Goal: Task Accomplishment & Management: Manage account settings

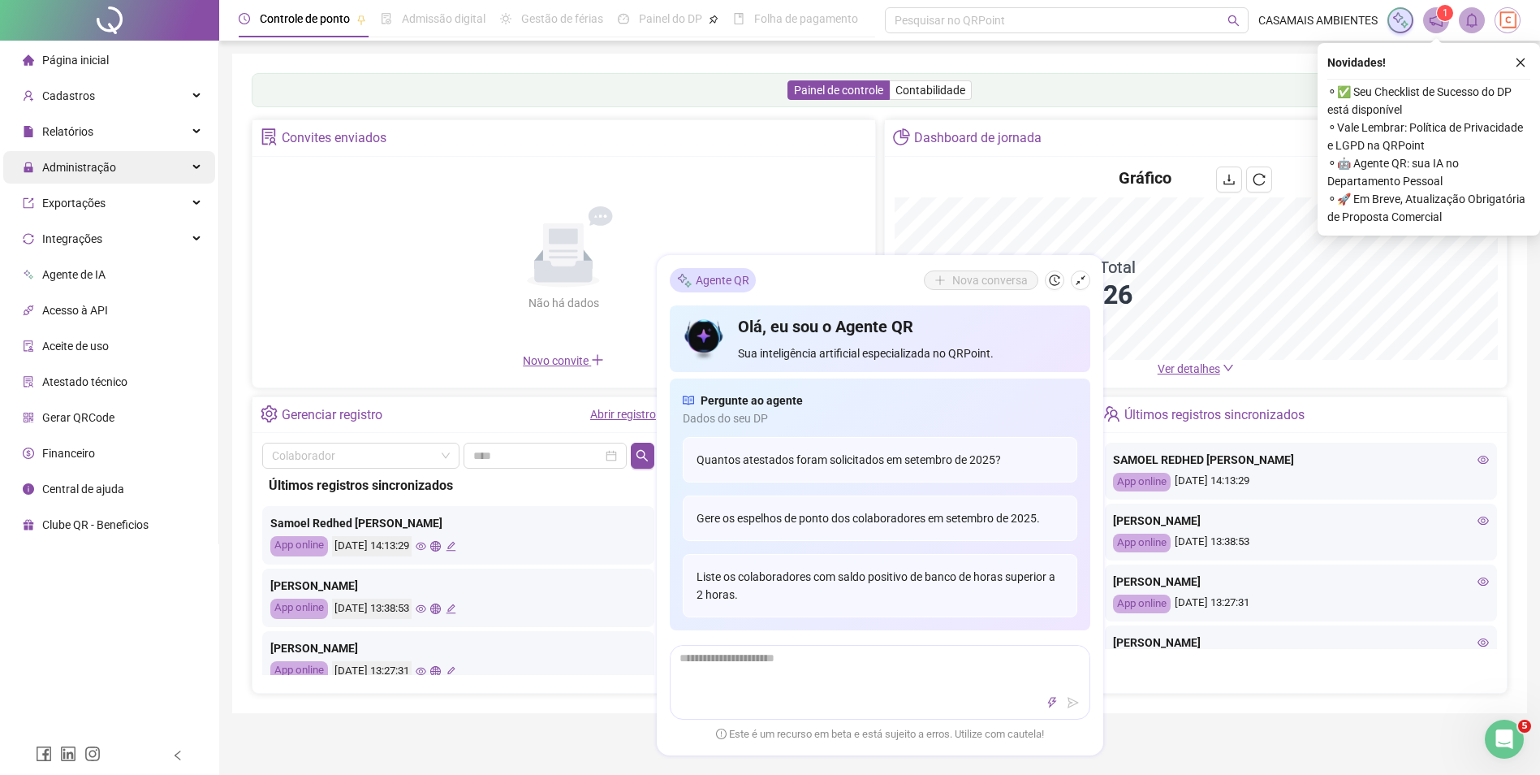
click at [91, 171] on span "Administração" at bounding box center [79, 167] width 74 height 13
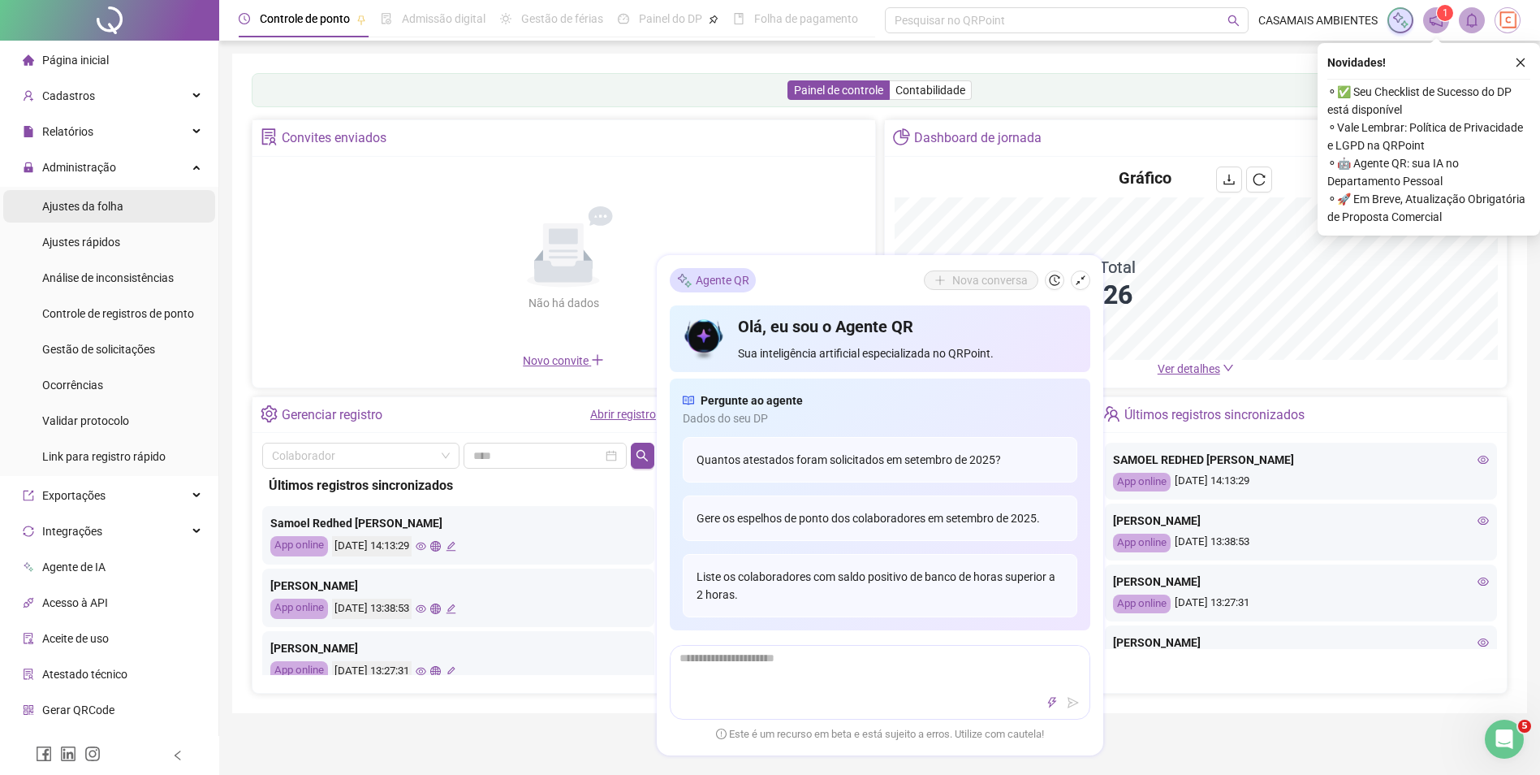
click at [129, 210] on li "Ajustes da folha" at bounding box center [109, 206] width 212 height 32
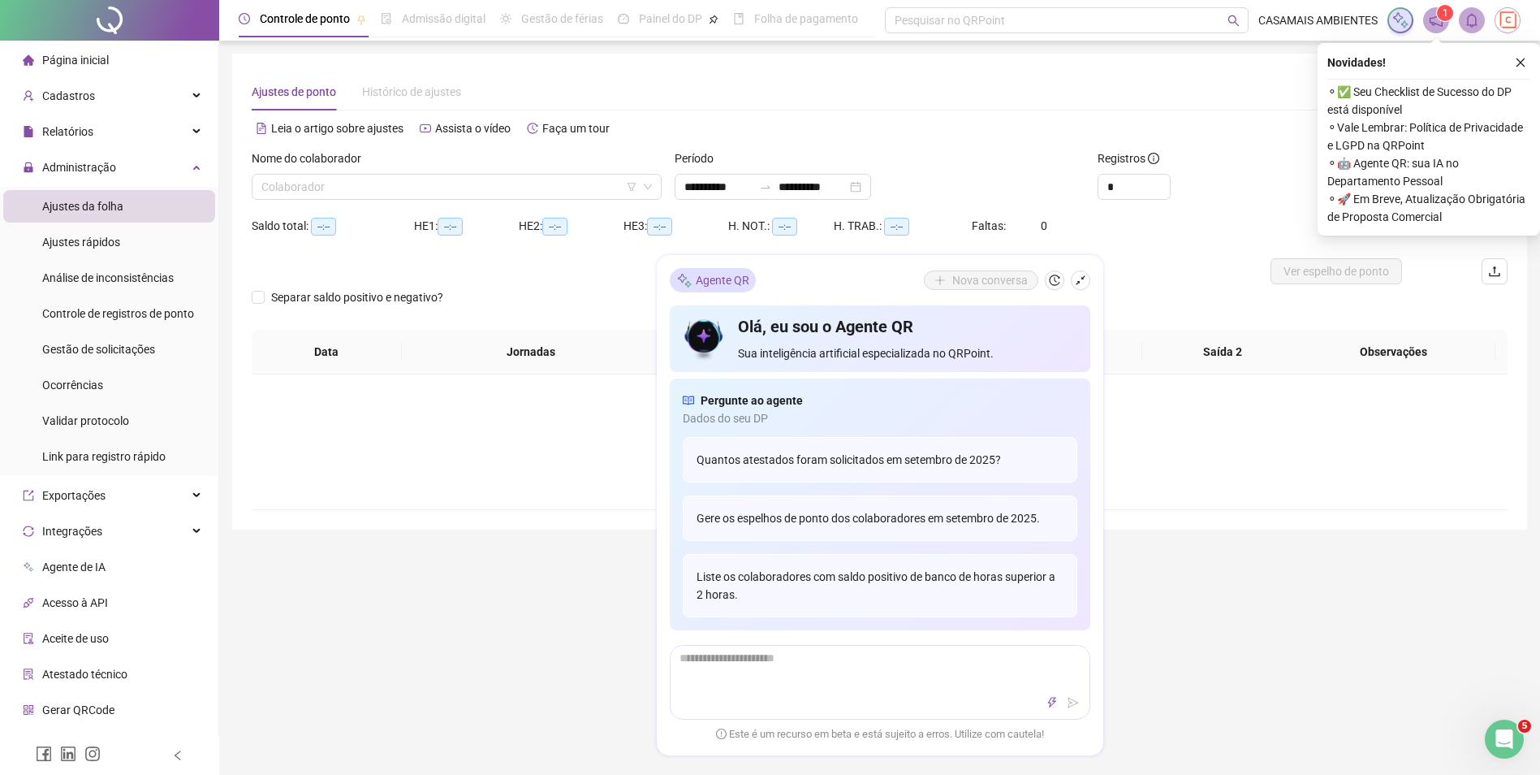
type input "**********"
click at [533, 197] on input "search" at bounding box center [449, 187] width 376 height 24
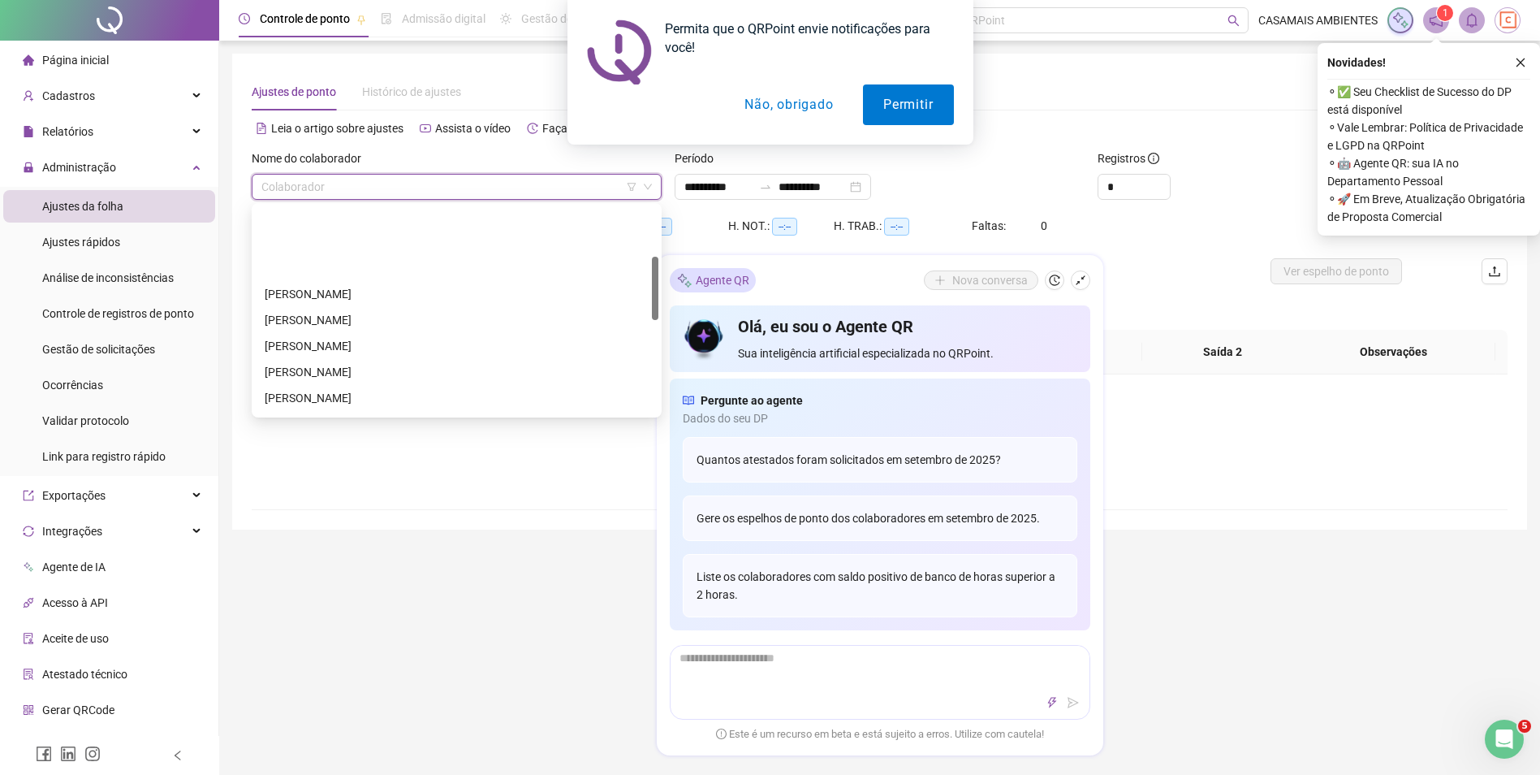
scroll to position [244, 0]
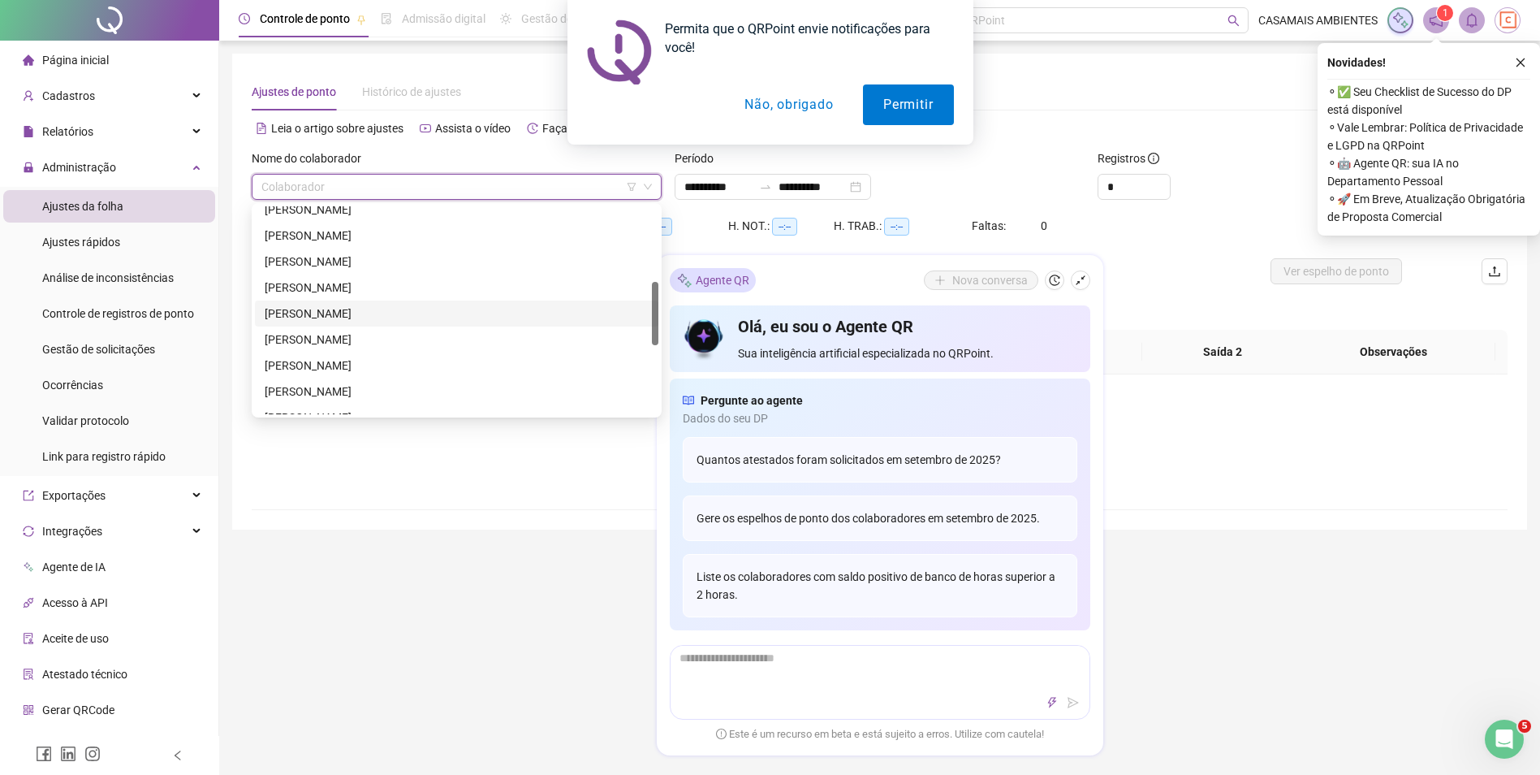
click at [345, 313] on div "[PERSON_NAME]" at bounding box center [457, 314] width 384 height 18
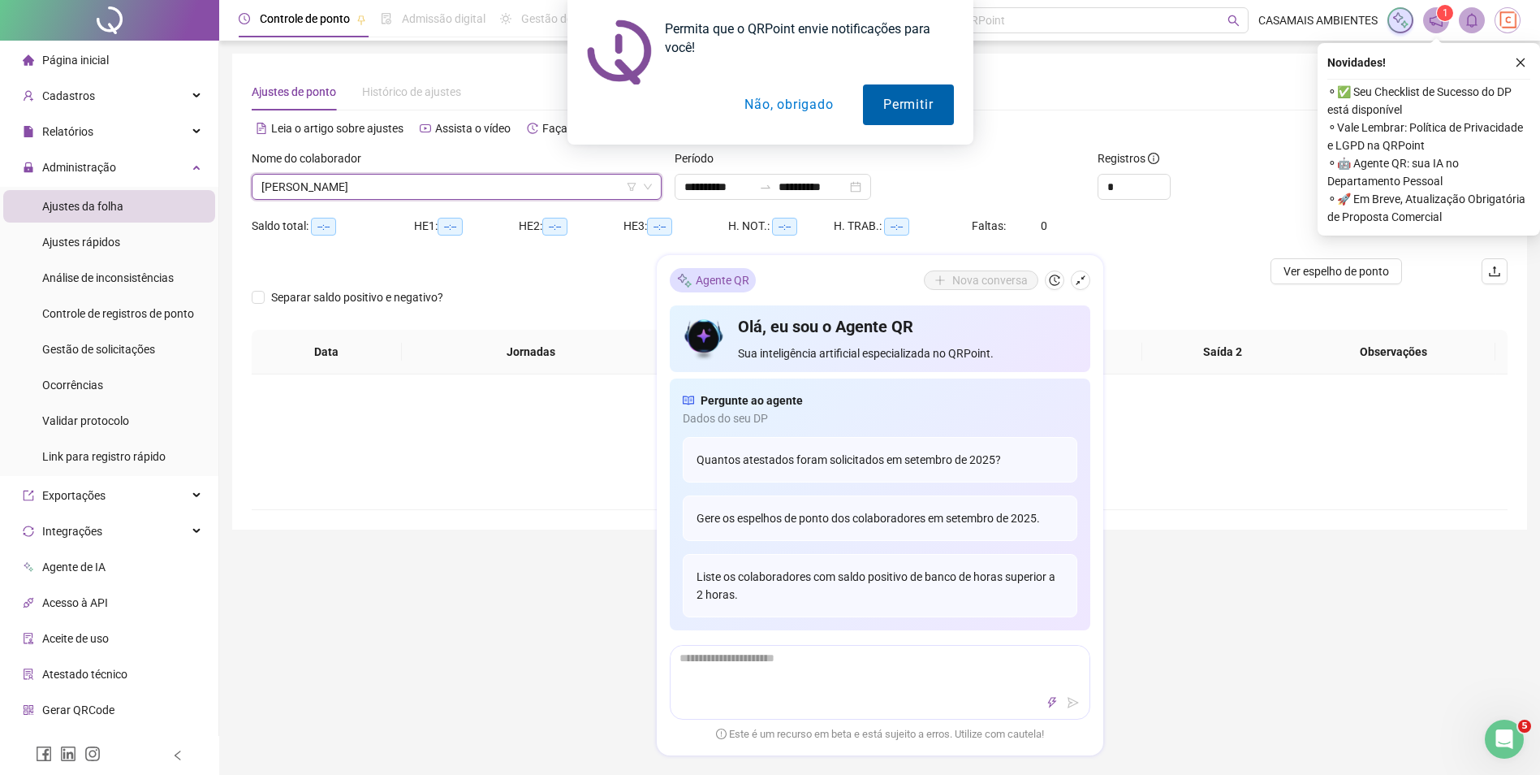
click at [917, 109] on button "Permitir" at bounding box center [908, 104] width 90 height 41
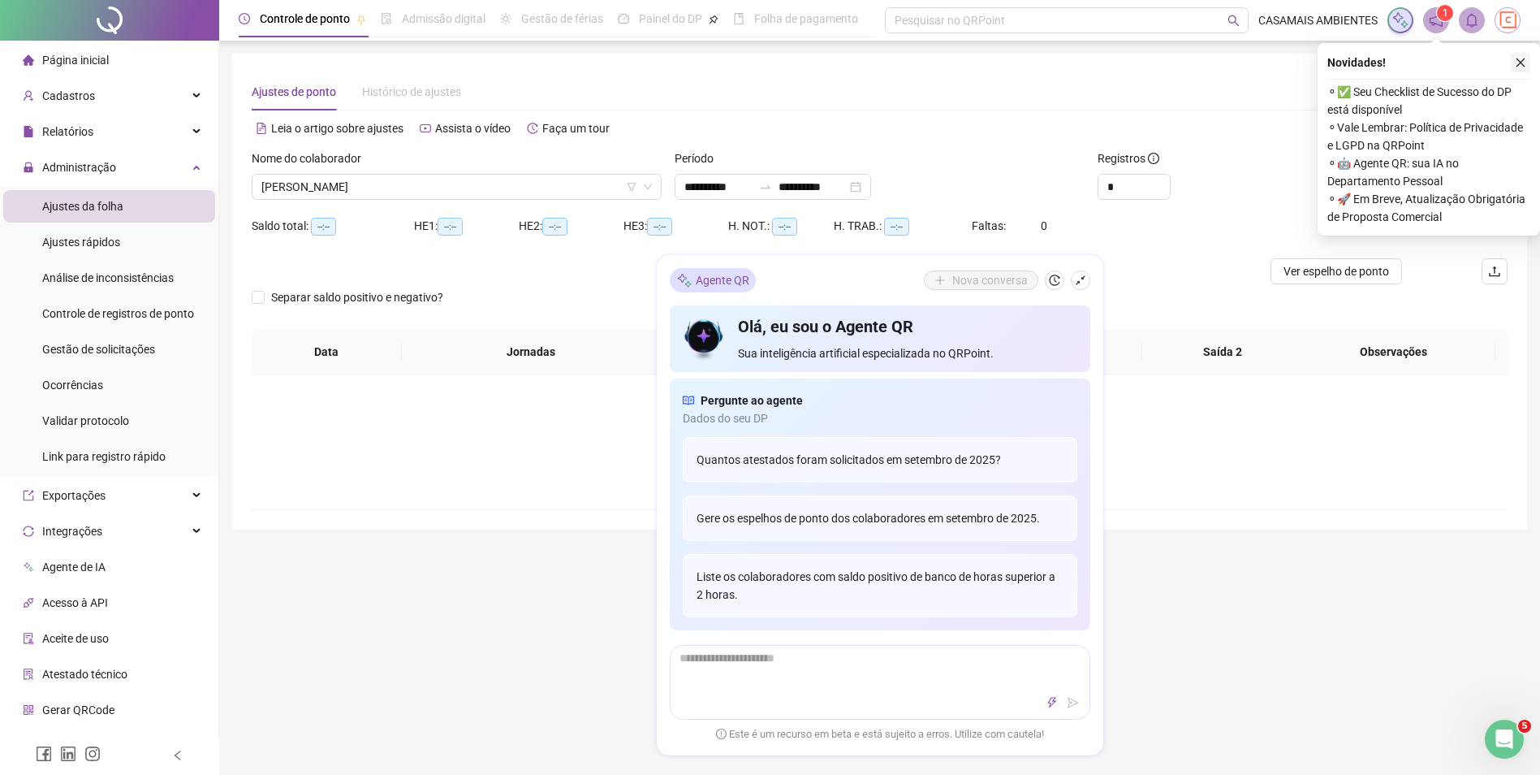
click at [1519, 67] on button "button" at bounding box center [1520, 62] width 19 height 19
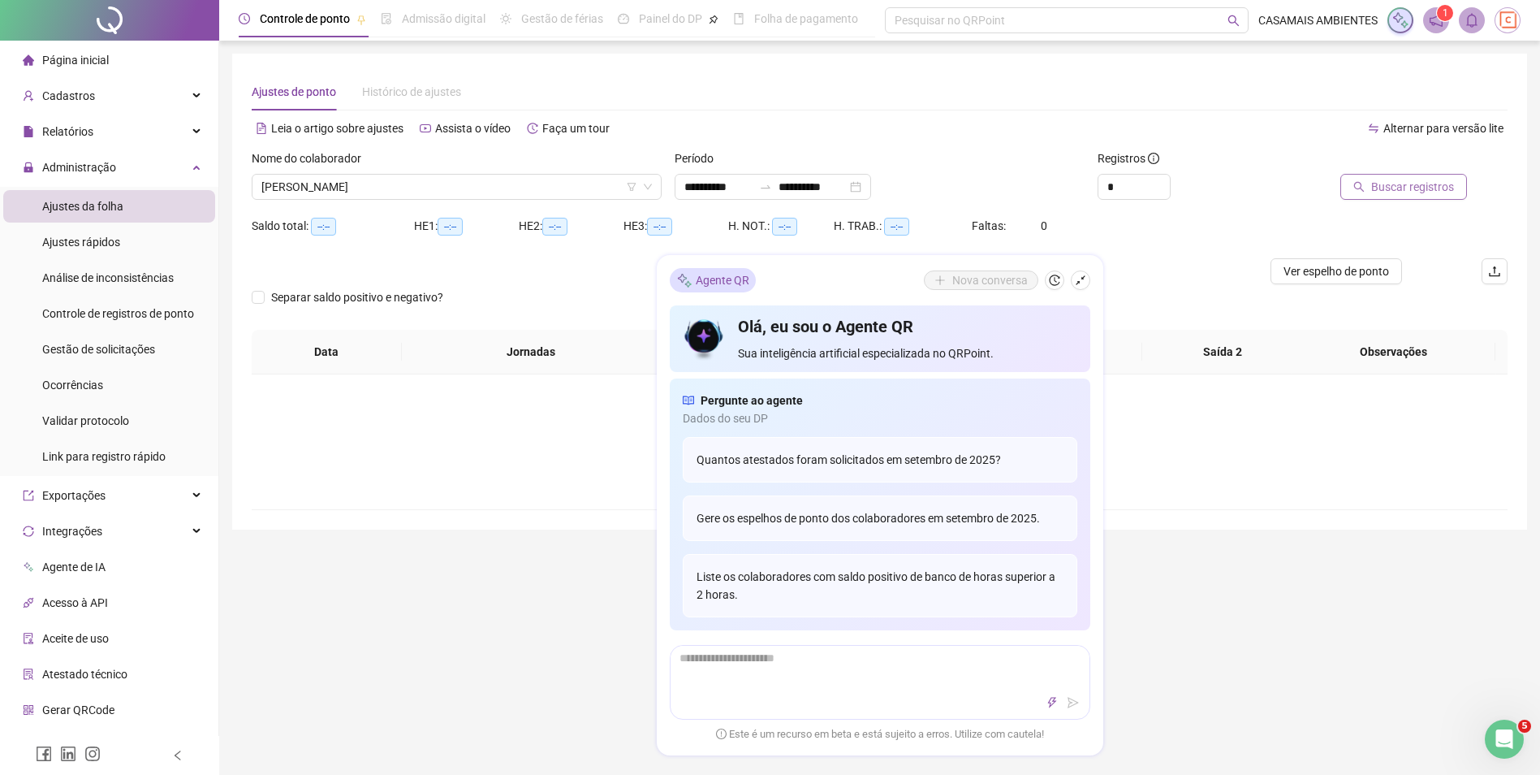
click at [1409, 191] on span "Buscar registros" at bounding box center [1413, 187] width 83 height 18
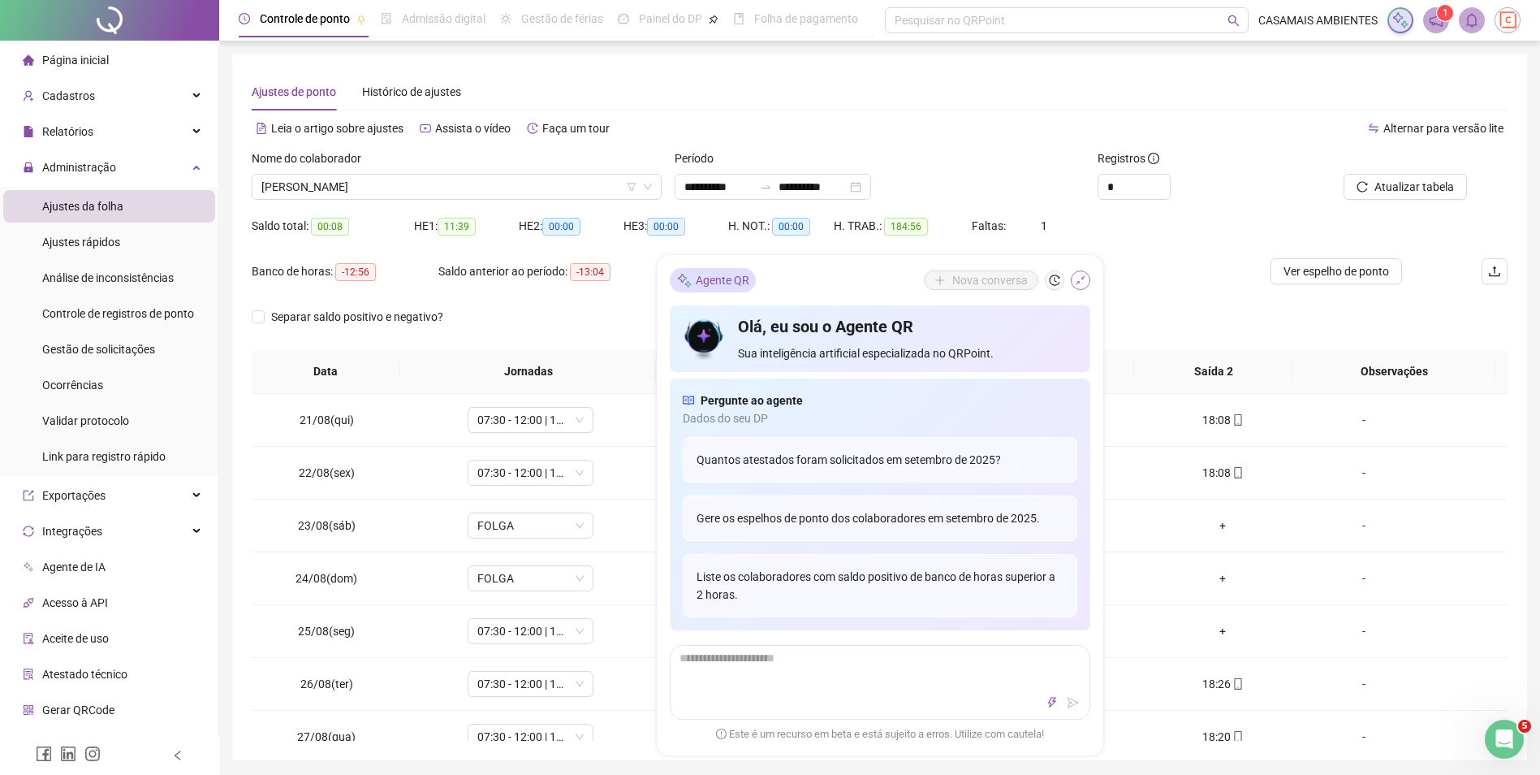
click at [1080, 279] on icon "shrink" at bounding box center [1080, 279] width 11 height 11
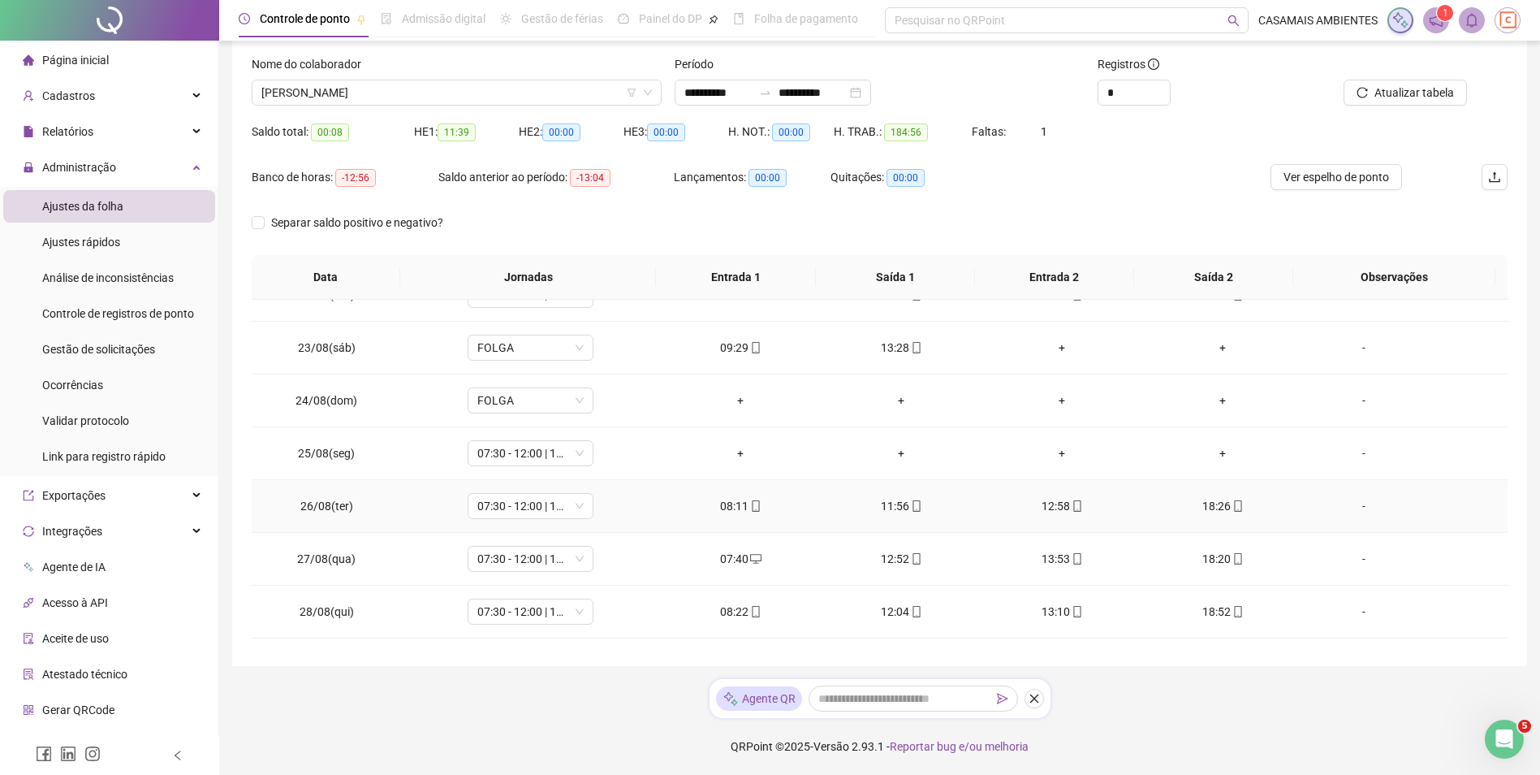
scroll to position [47, 0]
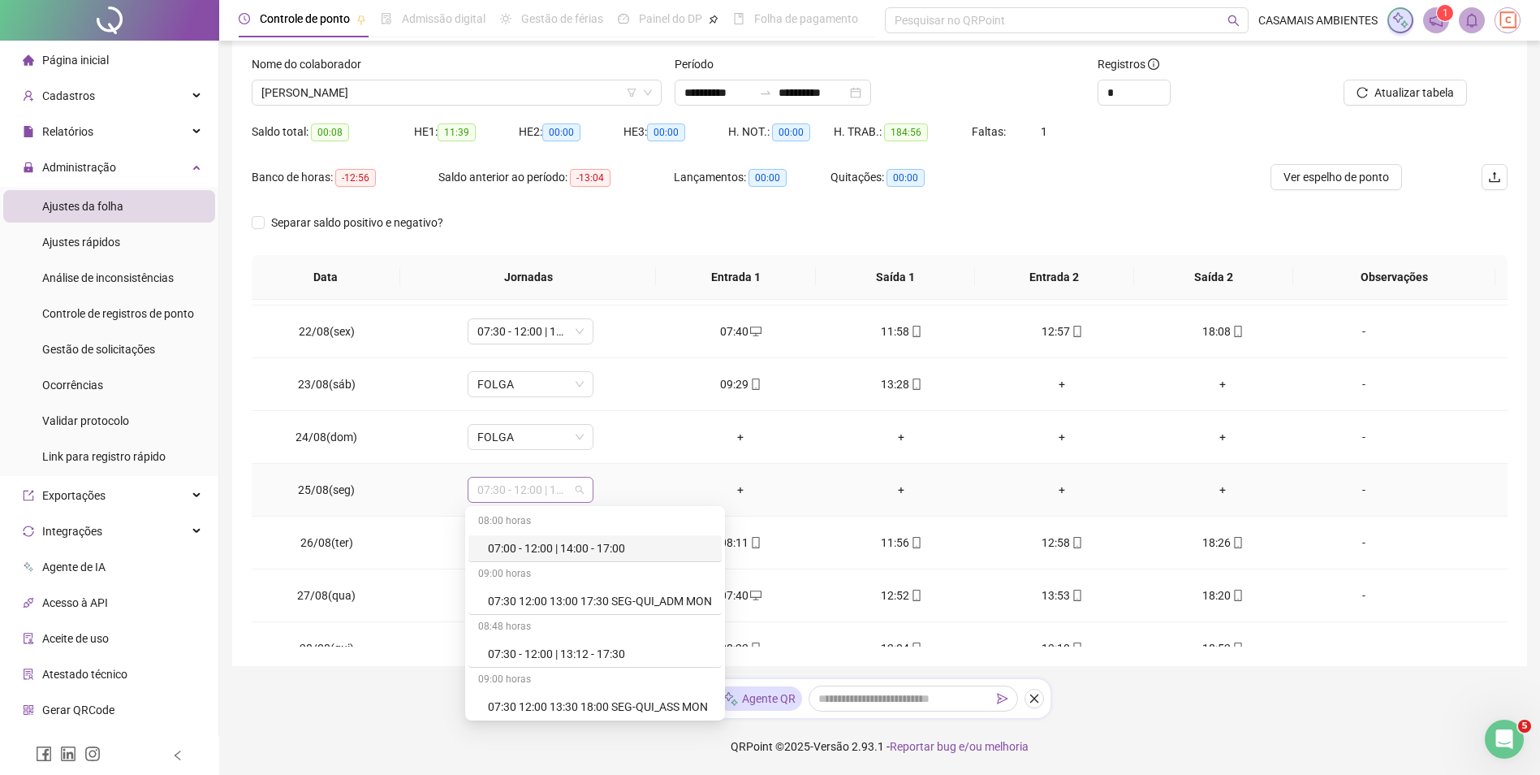
click at [568, 490] on span "07:30 - 12:00 | 13:12 - 17:30" at bounding box center [530, 489] width 106 height 24
click at [506, 594] on div "Folga" at bounding box center [600, 598] width 224 height 18
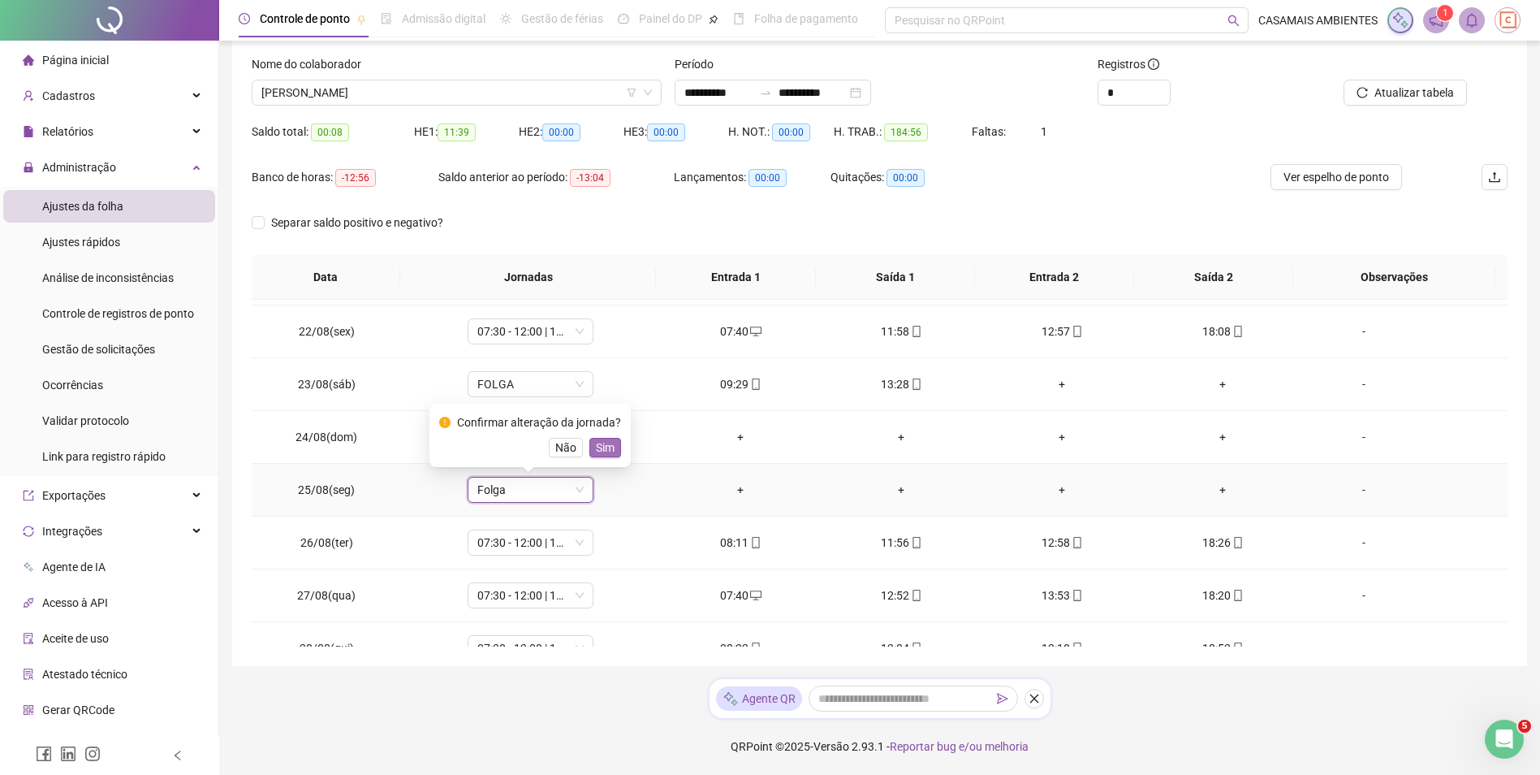
click at [596, 450] on span "Sim" at bounding box center [605, 447] width 19 height 18
click at [1411, 97] on span "Atualizar tabela" at bounding box center [1415, 93] width 80 height 18
click at [1316, 178] on span "Ver espelho de ponto" at bounding box center [1337, 177] width 106 height 18
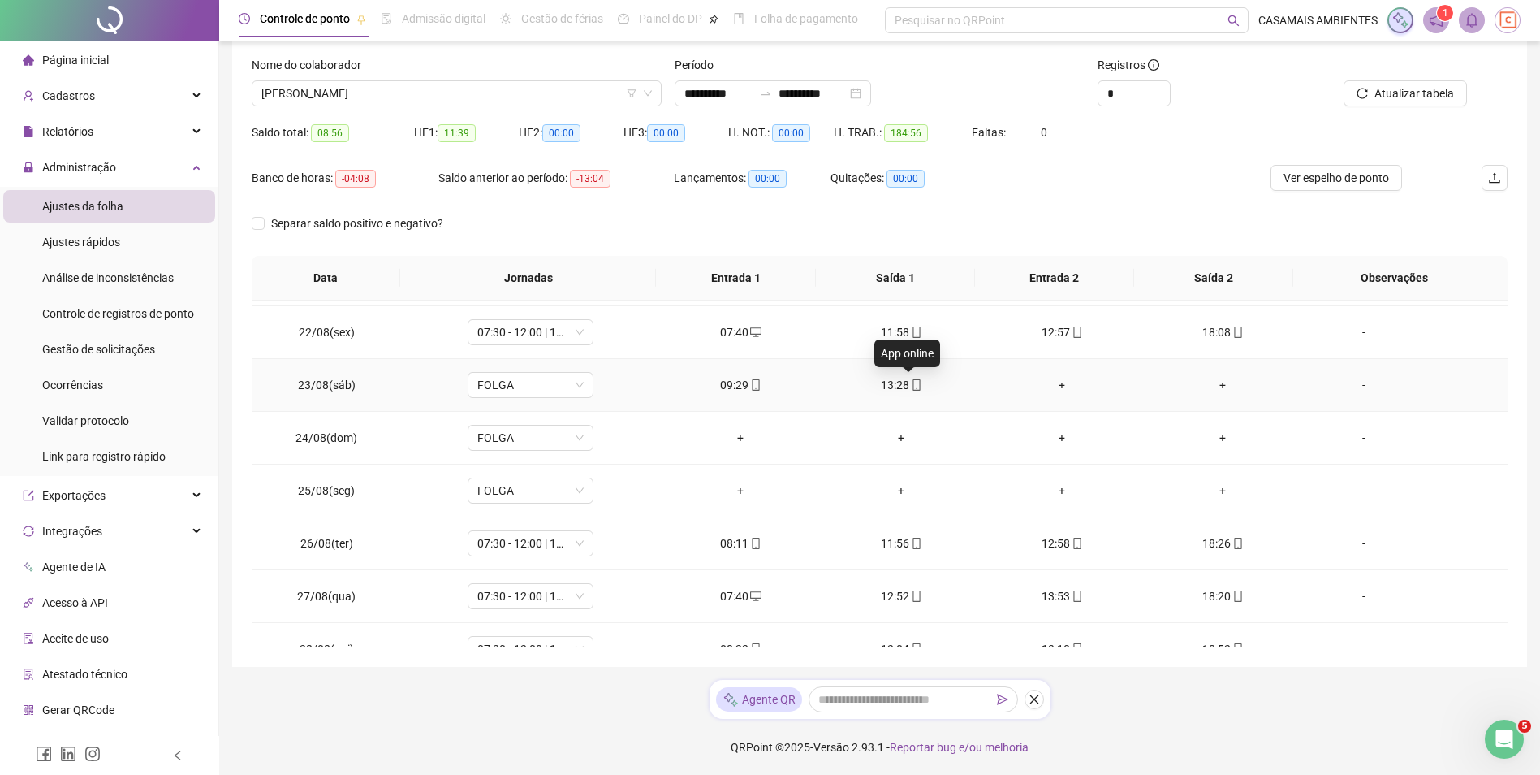
click at [911, 388] on icon "mobile" at bounding box center [916, 384] width 11 height 11
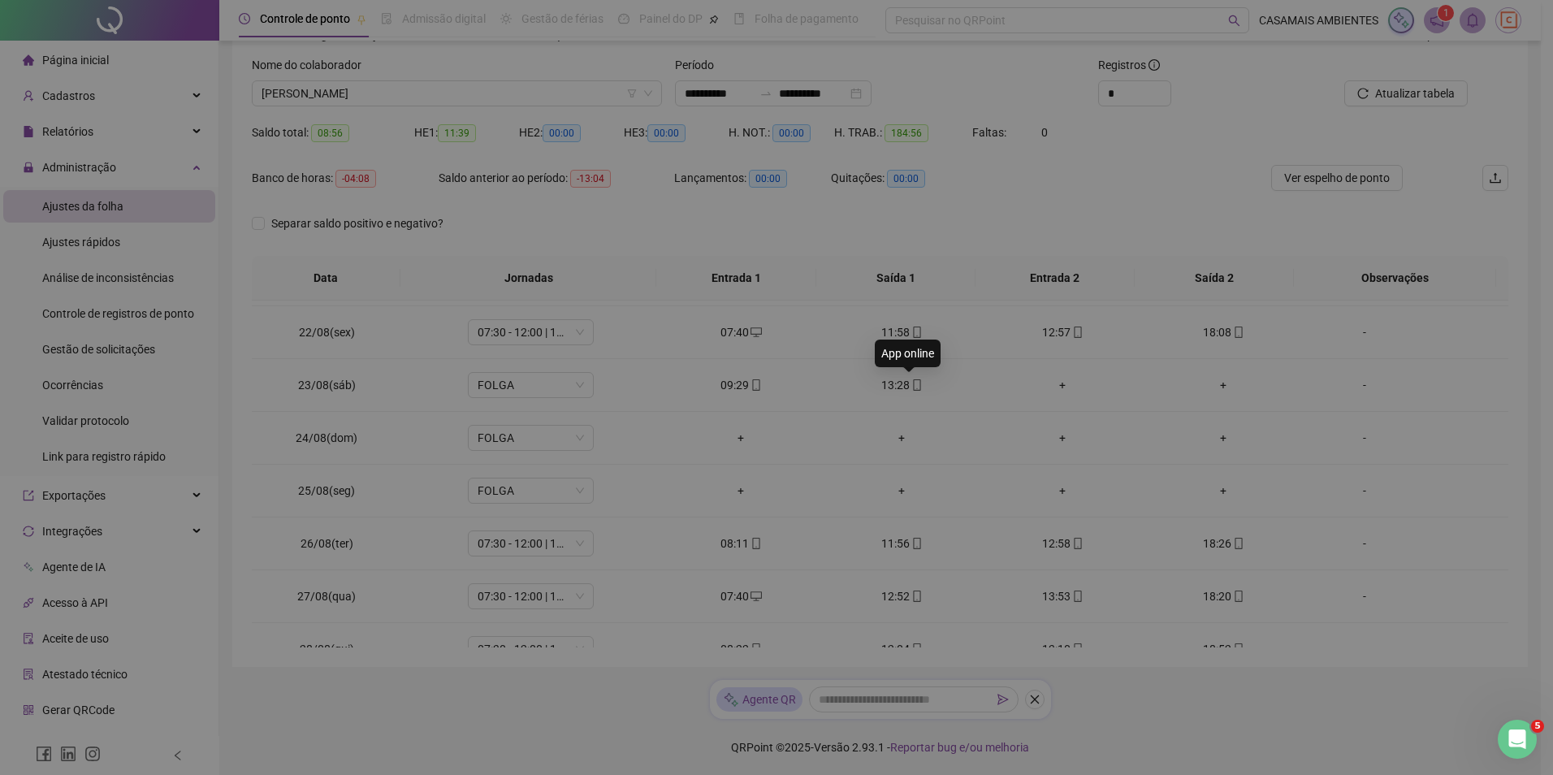
type input "**********"
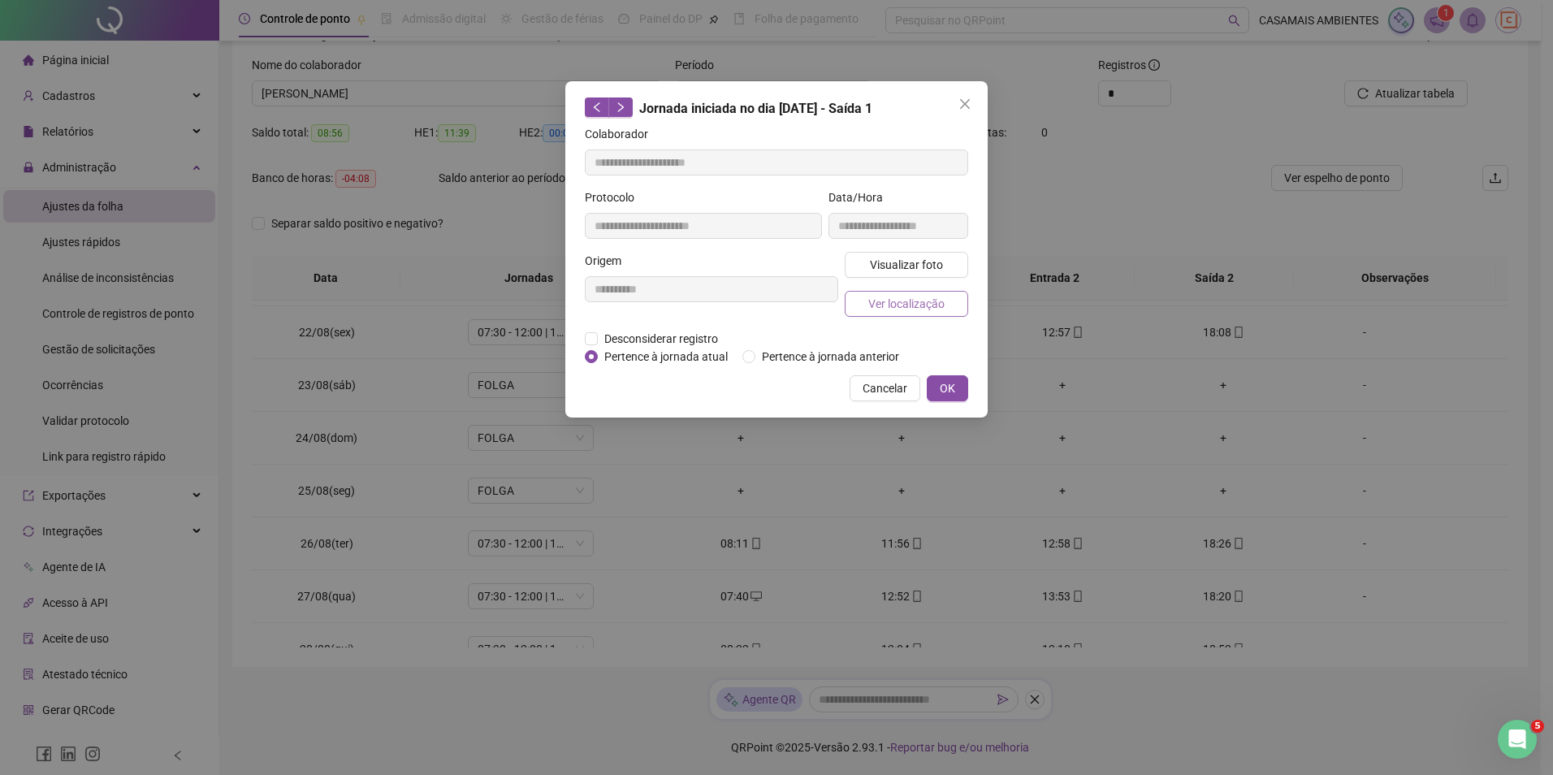
click at [922, 304] on span "Ver localização" at bounding box center [906, 304] width 76 height 18
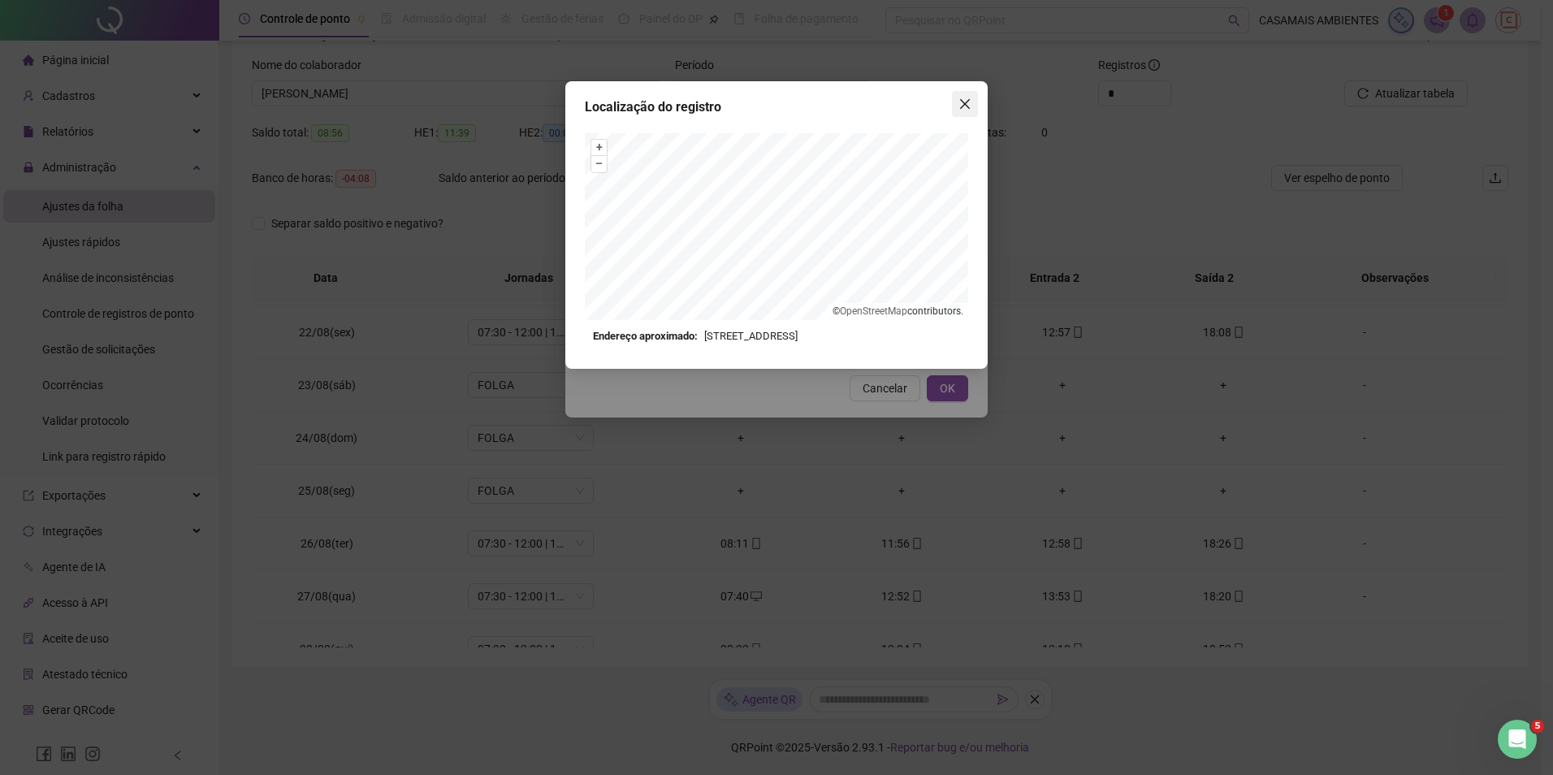
click at [959, 105] on icon "close" at bounding box center [964, 103] width 13 height 13
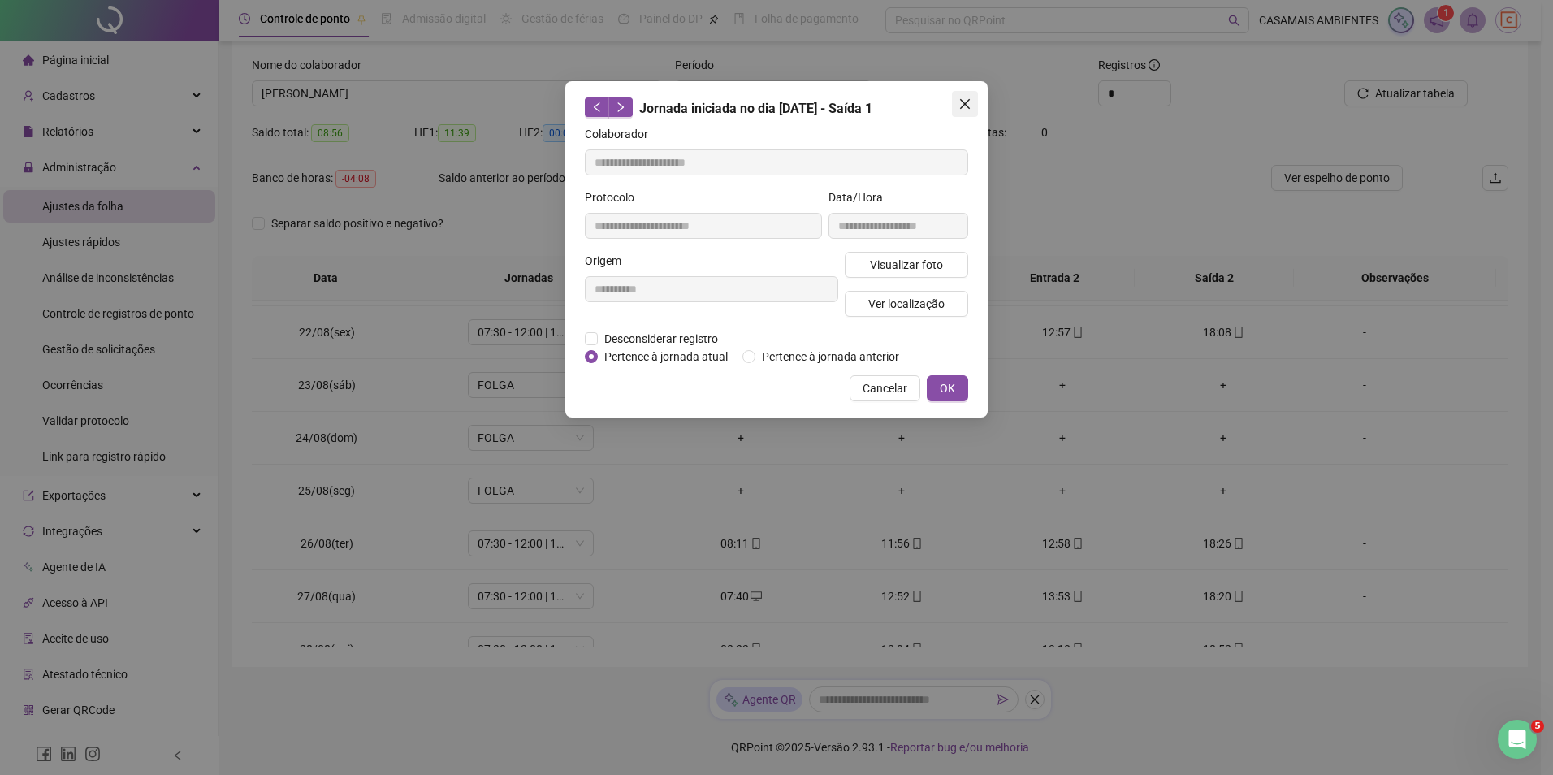
click at [966, 104] on icon "close" at bounding box center [965, 104] width 10 height 10
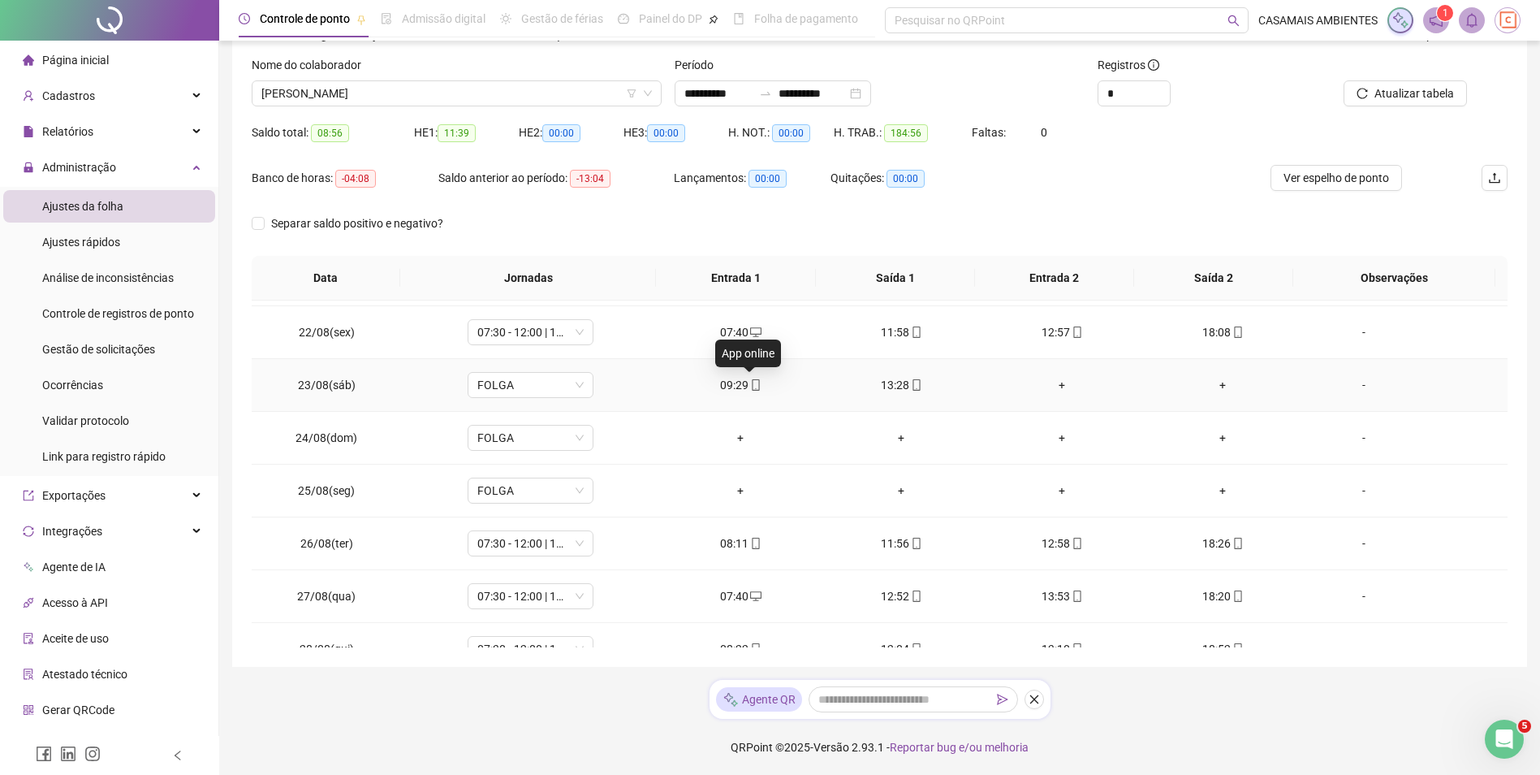
click at [754, 383] on icon "mobile" at bounding box center [755, 384] width 7 height 11
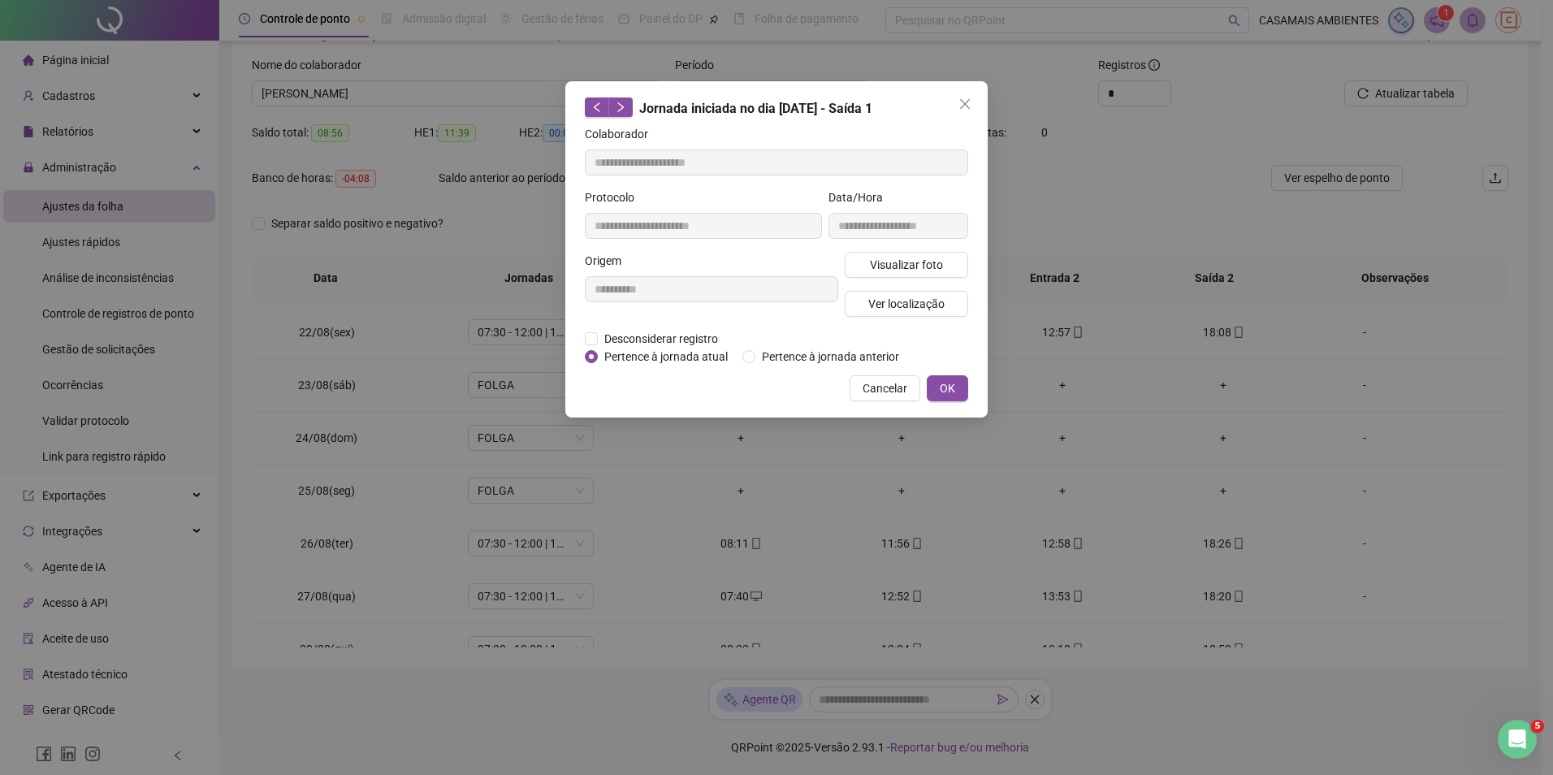
type input "**********"
click at [922, 302] on span "Ver localização" at bounding box center [906, 304] width 76 height 18
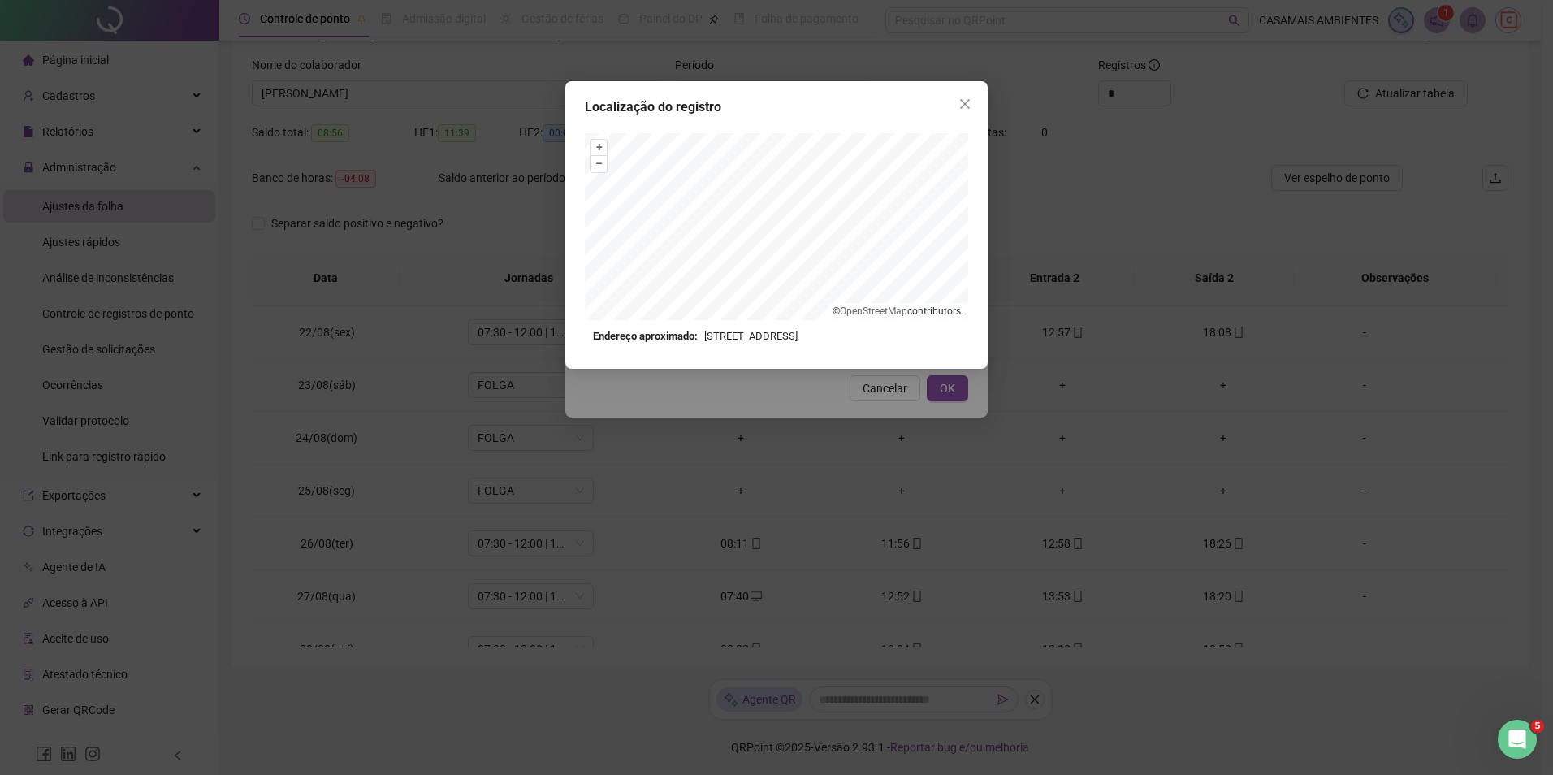
click at [963, 105] on icon "close" at bounding box center [965, 104] width 10 height 10
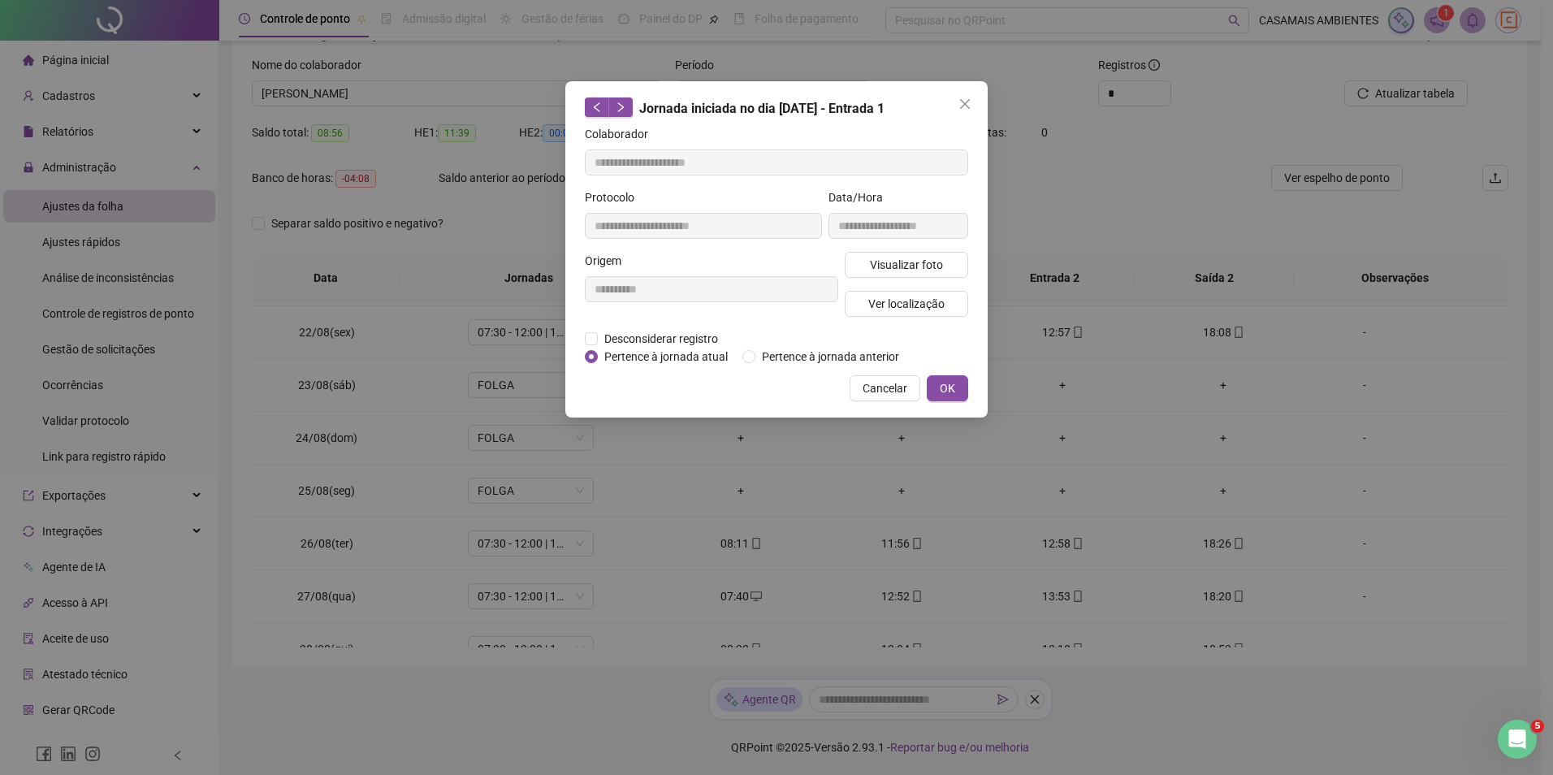
click at [961, 106] on icon "close" at bounding box center [964, 103] width 13 height 13
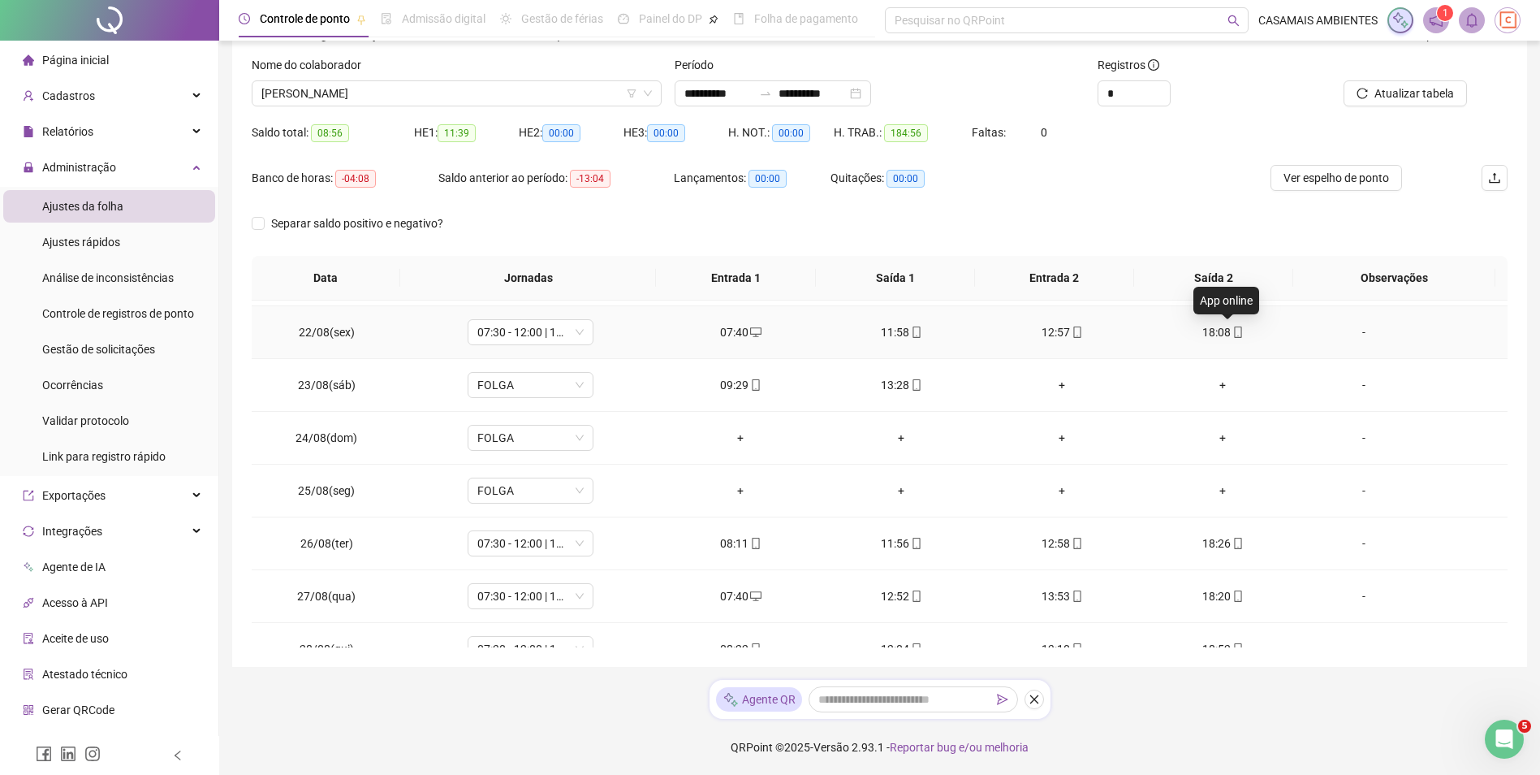
click at [1233, 334] on icon "mobile" at bounding box center [1238, 331] width 11 height 11
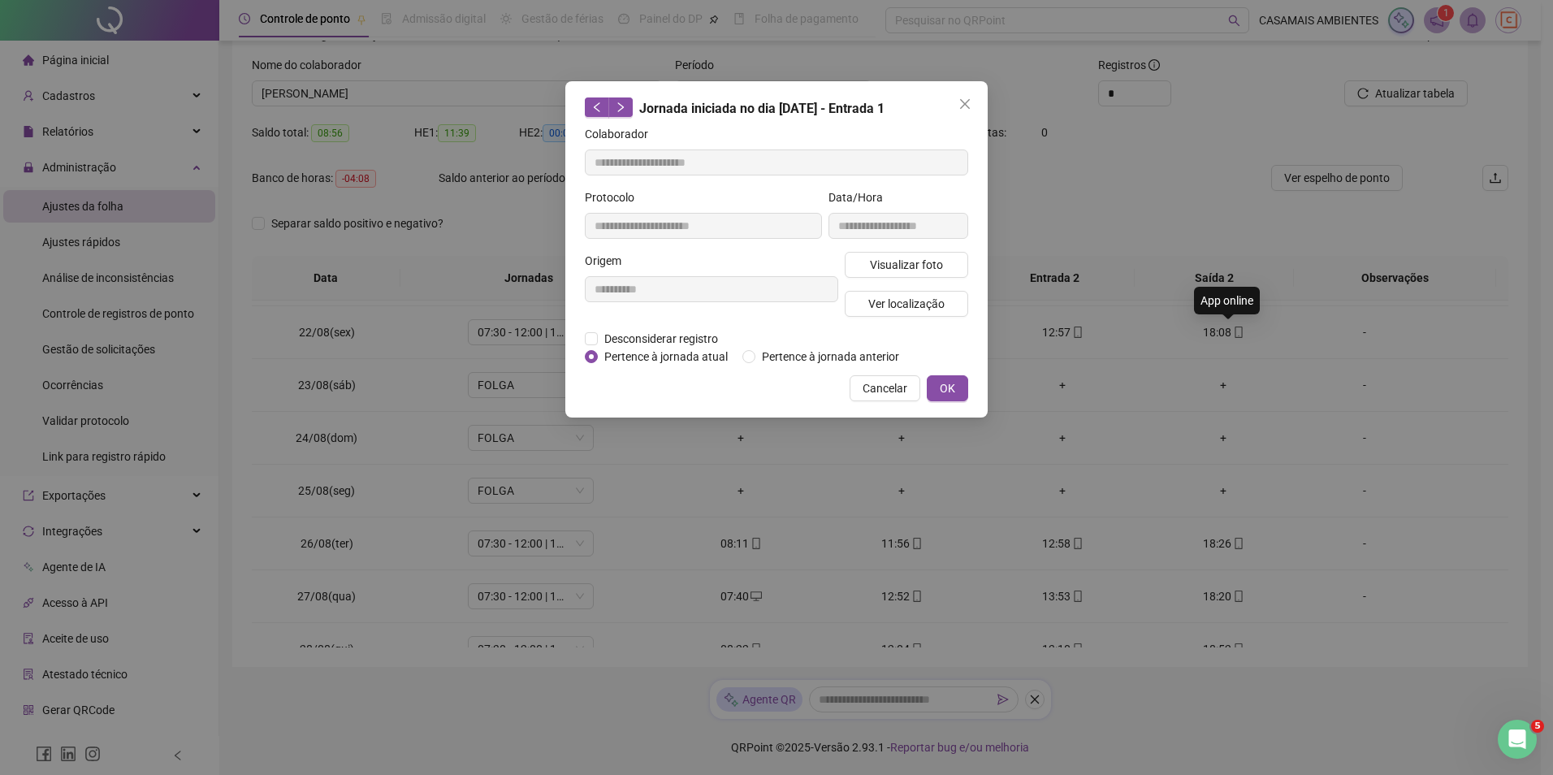
type input "**********"
click at [883, 305] on span "Ver localização" at bounding box center [906, 304] width 76 height 18
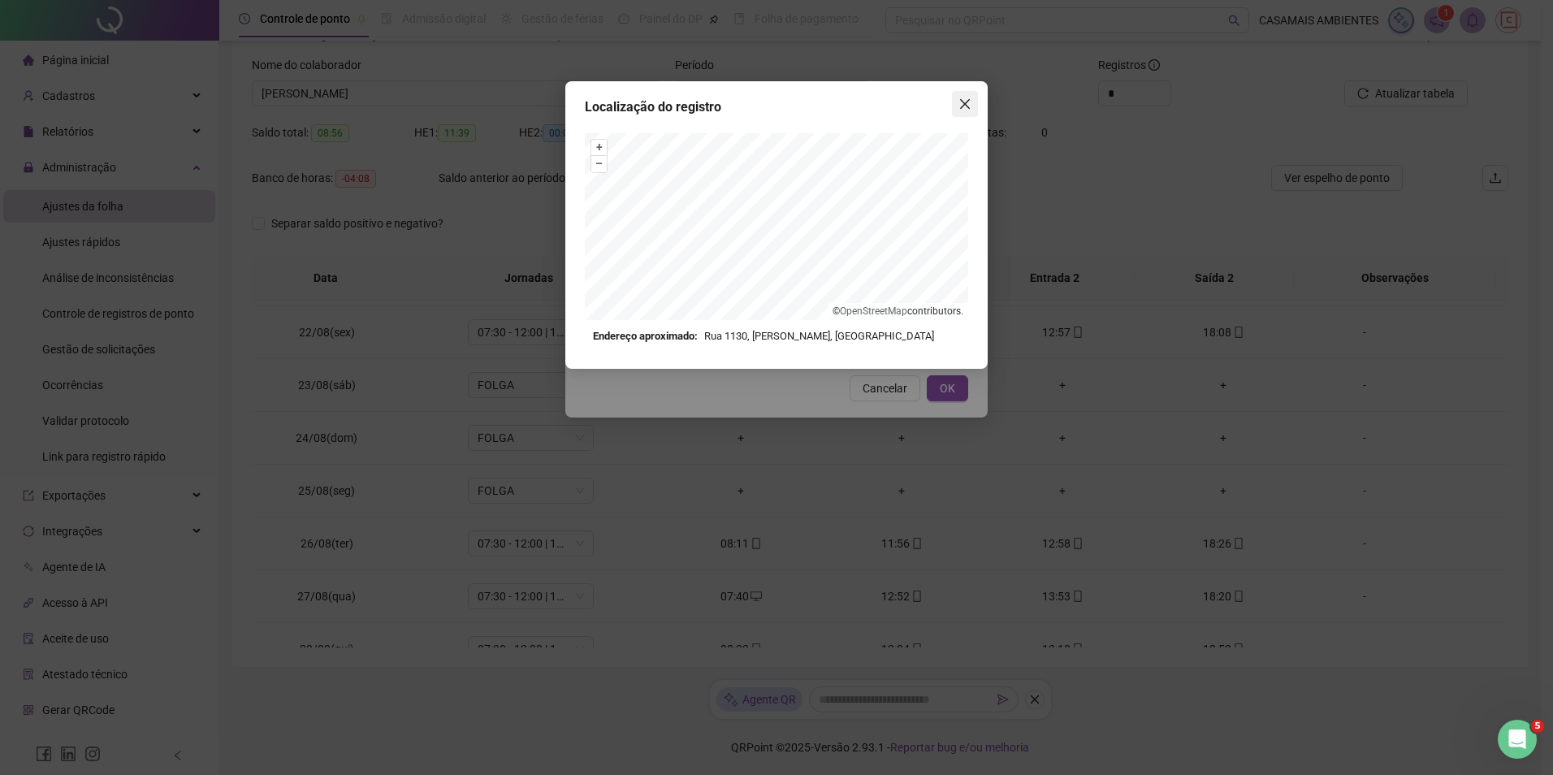
click at [955, 111] on button "Close" at bounding box center [965, 104] width 26 height 26
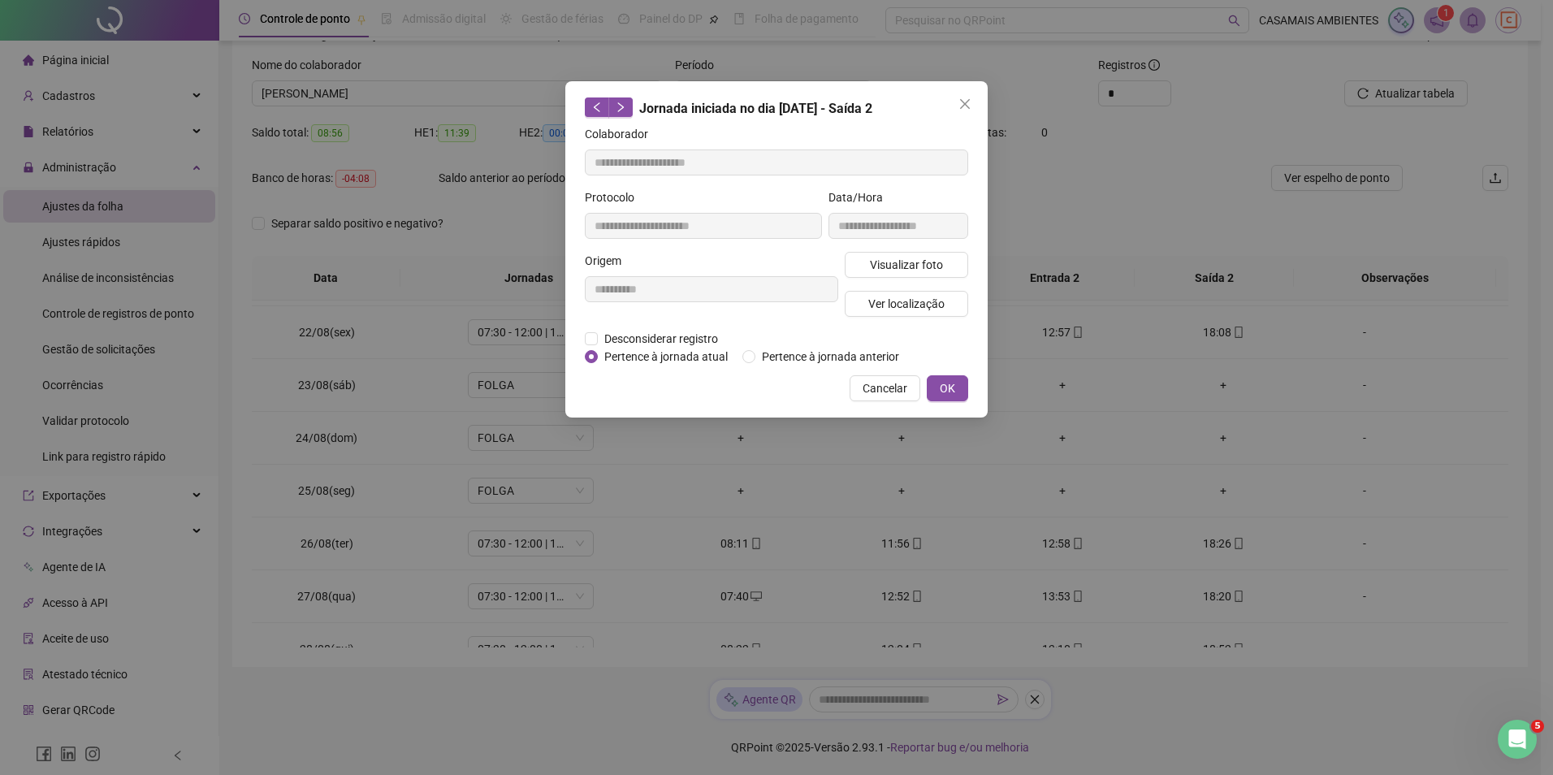
click at [964, 105] on icon "close" at bounding box center [965, 104] width 10 height 10
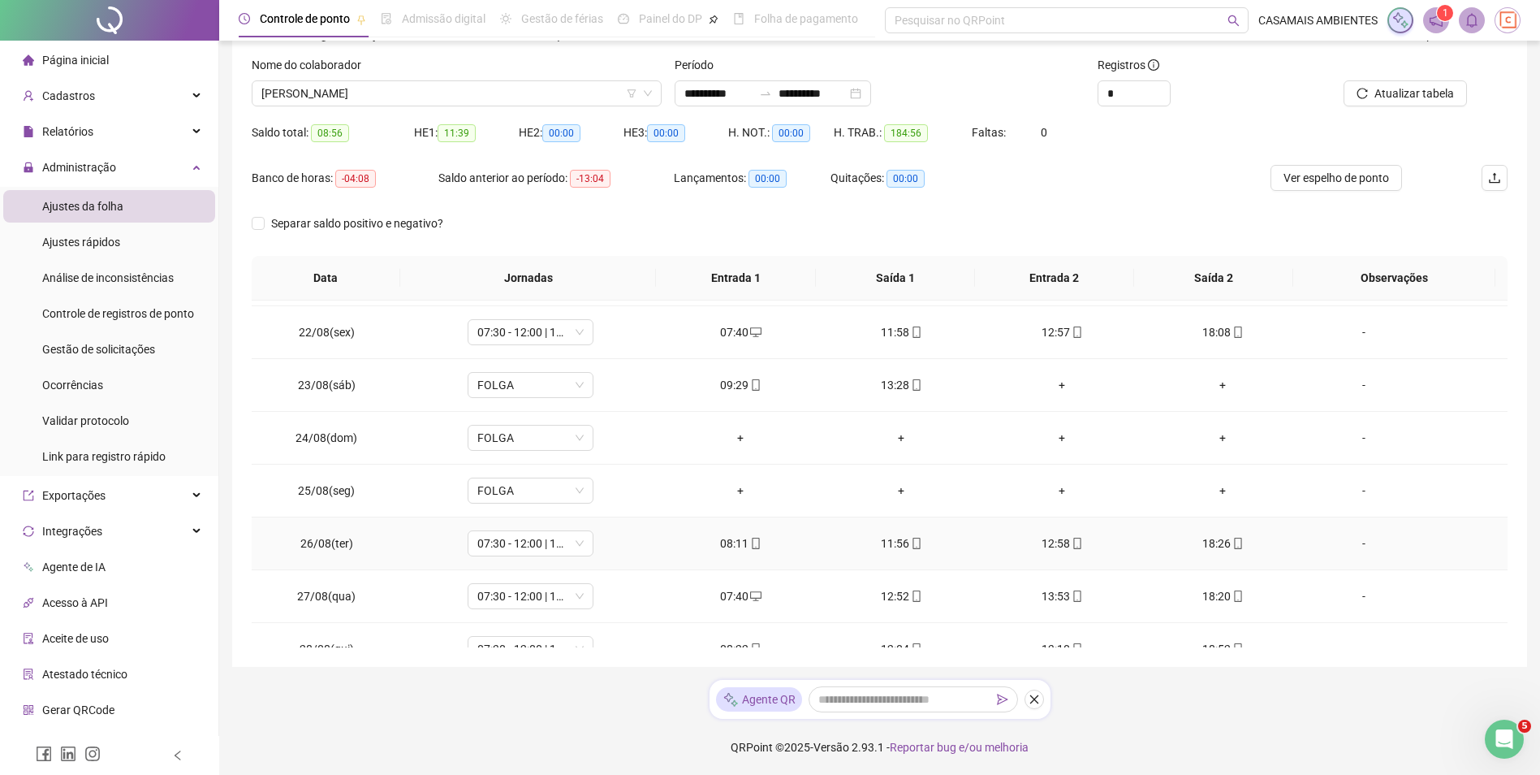
scroll to position [210, 0]
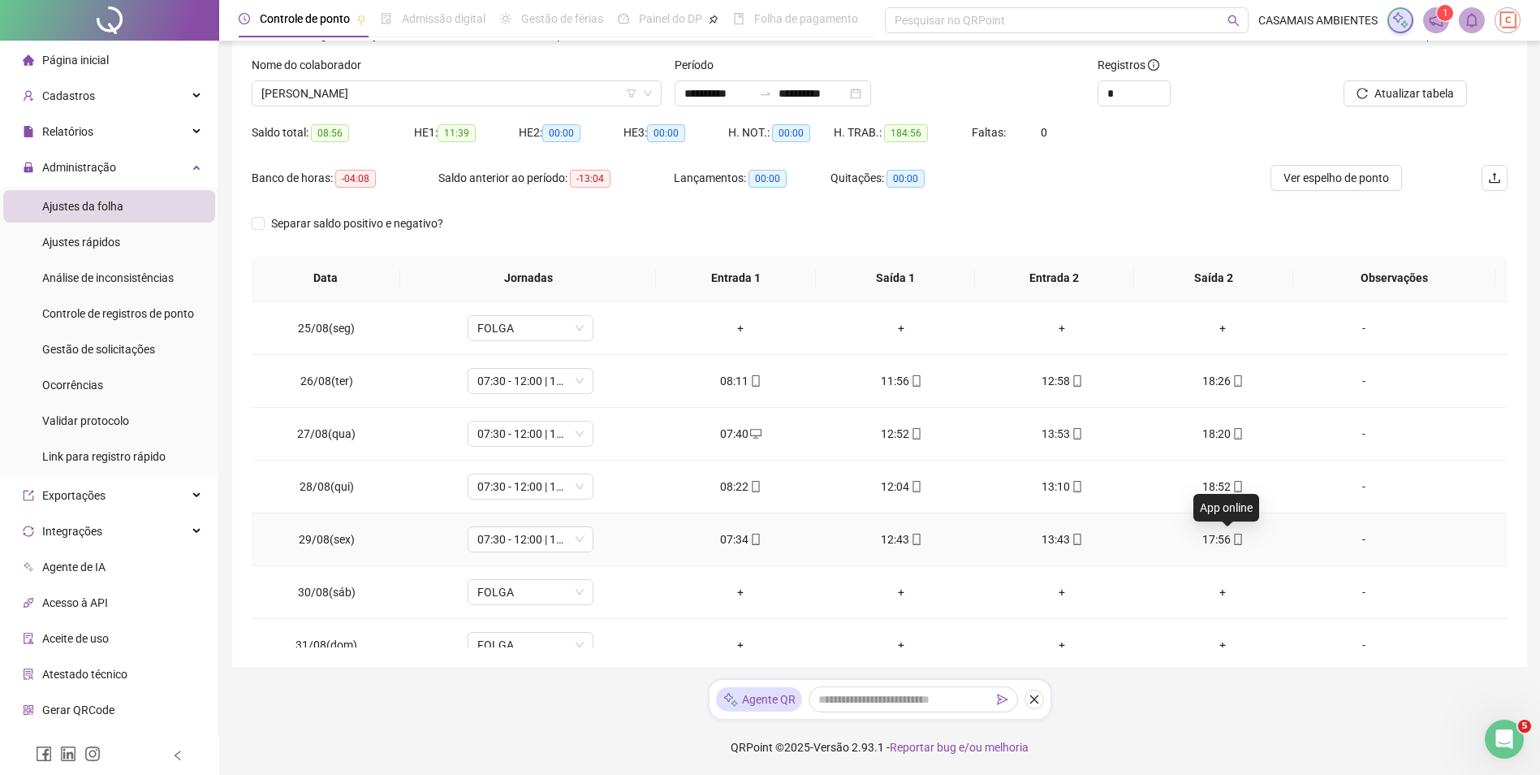
click at [1233, 543] on icon "mobile" at bounding box center [1238, 539] width 11 height 11
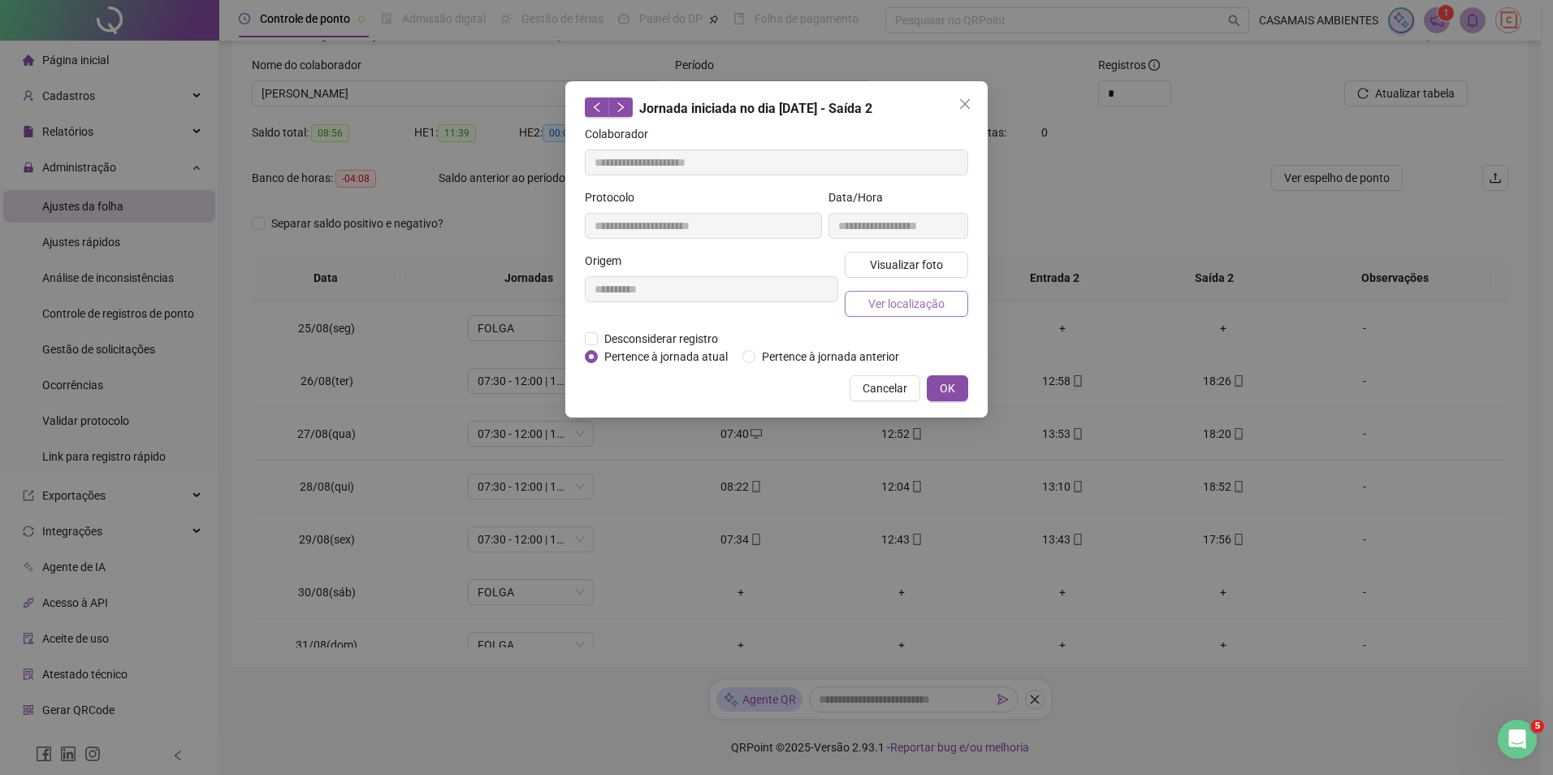
type input "**********"
click at [931, 305] on span "Ver localização" at bounding box center [906, 304] width 76 height 18
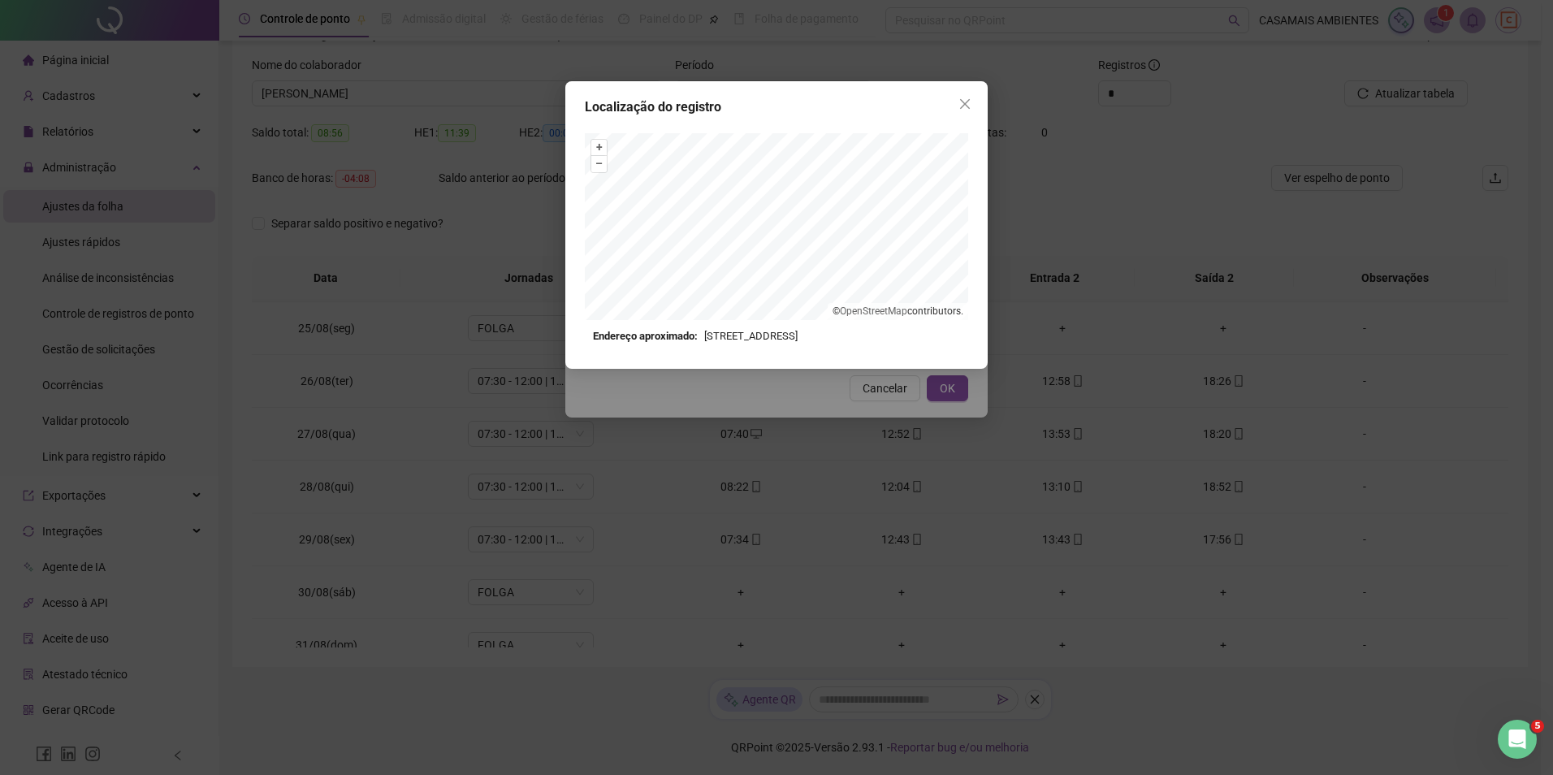
drag, startPoint x: 968, startPoint y: 109, endPoint x: 961, endPoint y: 127, distance: 19.0
click at [968, 109] on icon "close" at bounding box center [964, 103] width 13 height 13
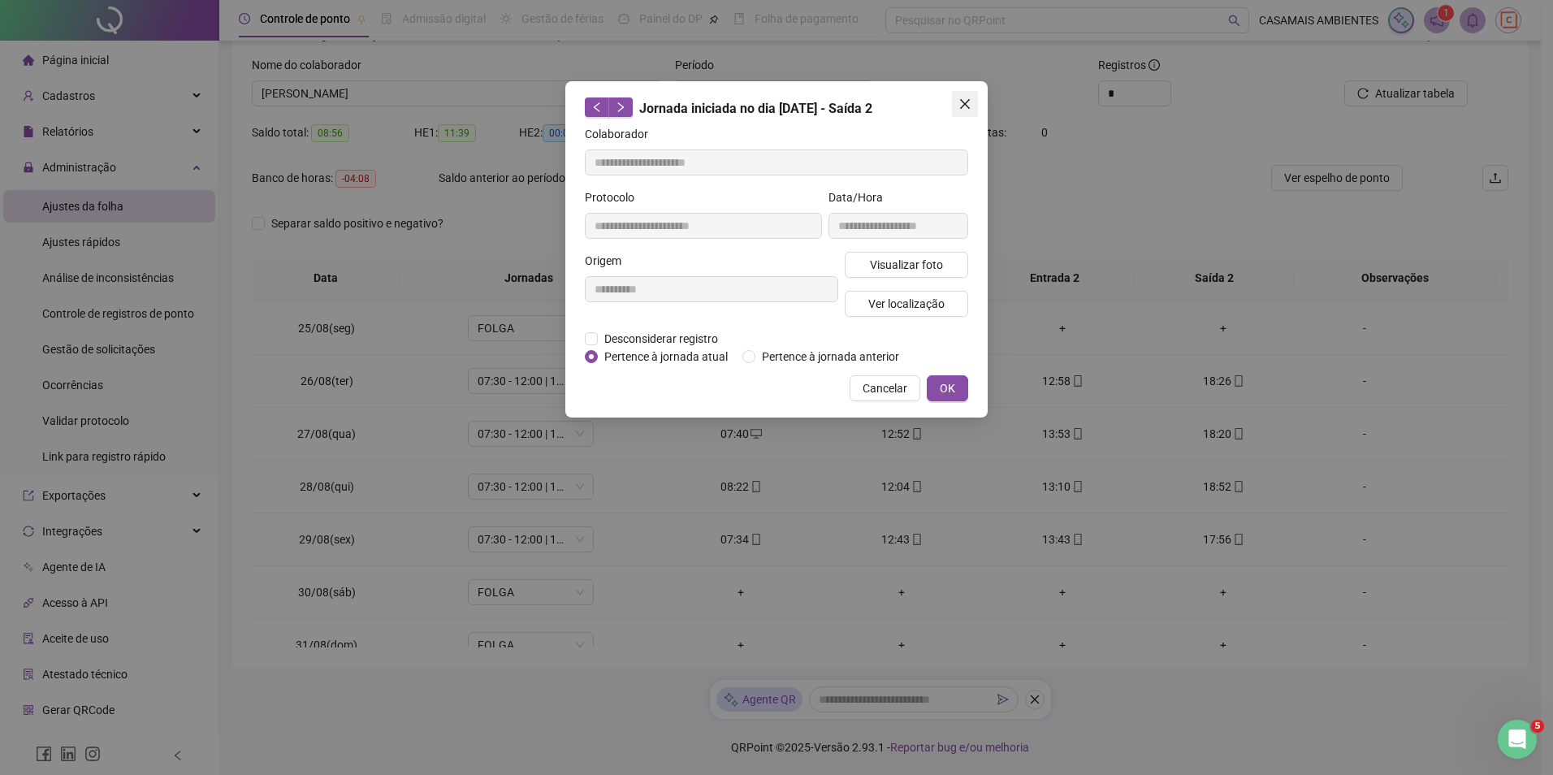
click at [957, 106] on span "Close" at bounding box center [965, 103] width 26 height 13
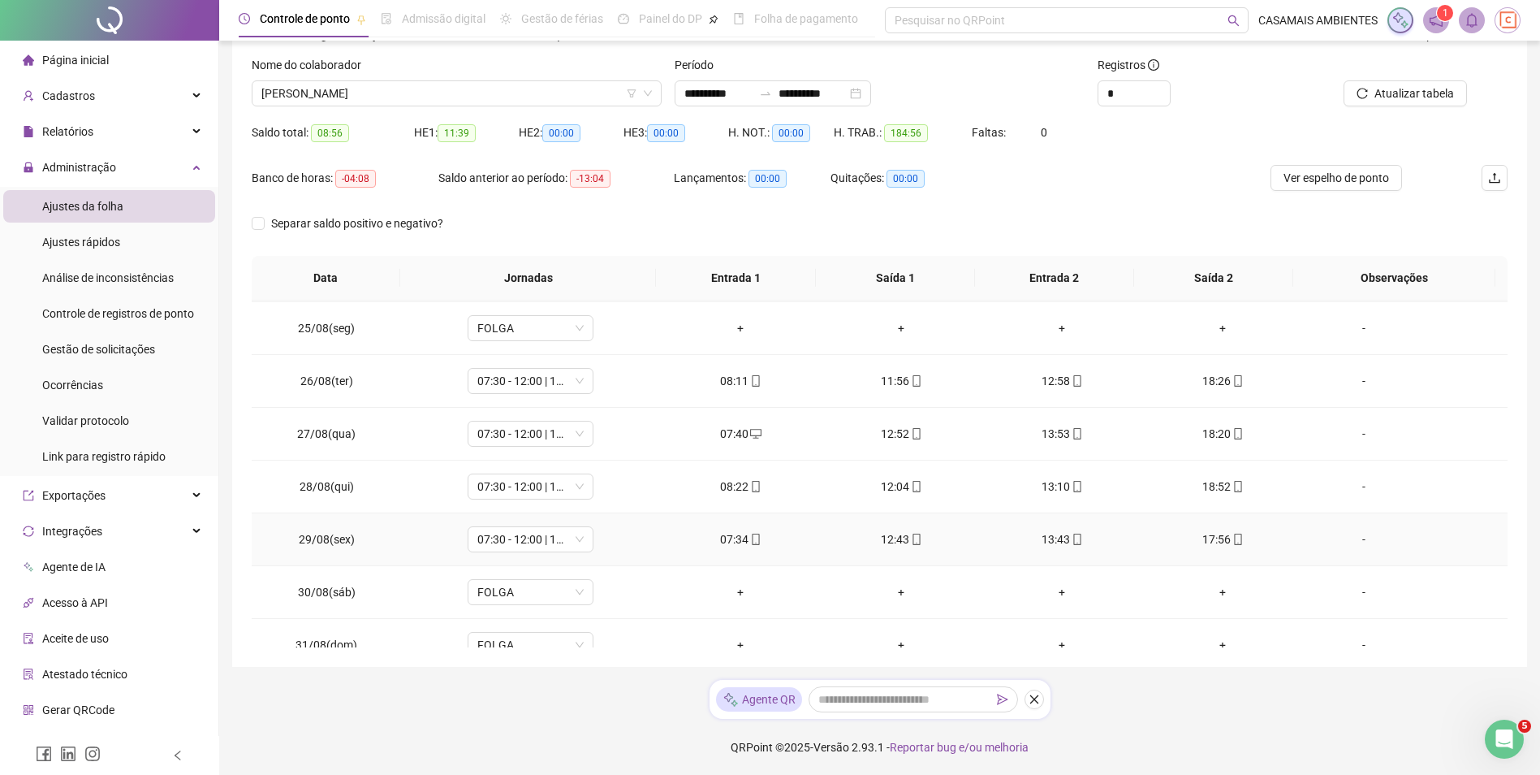
click at [1072, 541] on icon "mobile" at bounding box center [1077, 539] width 11 height 11
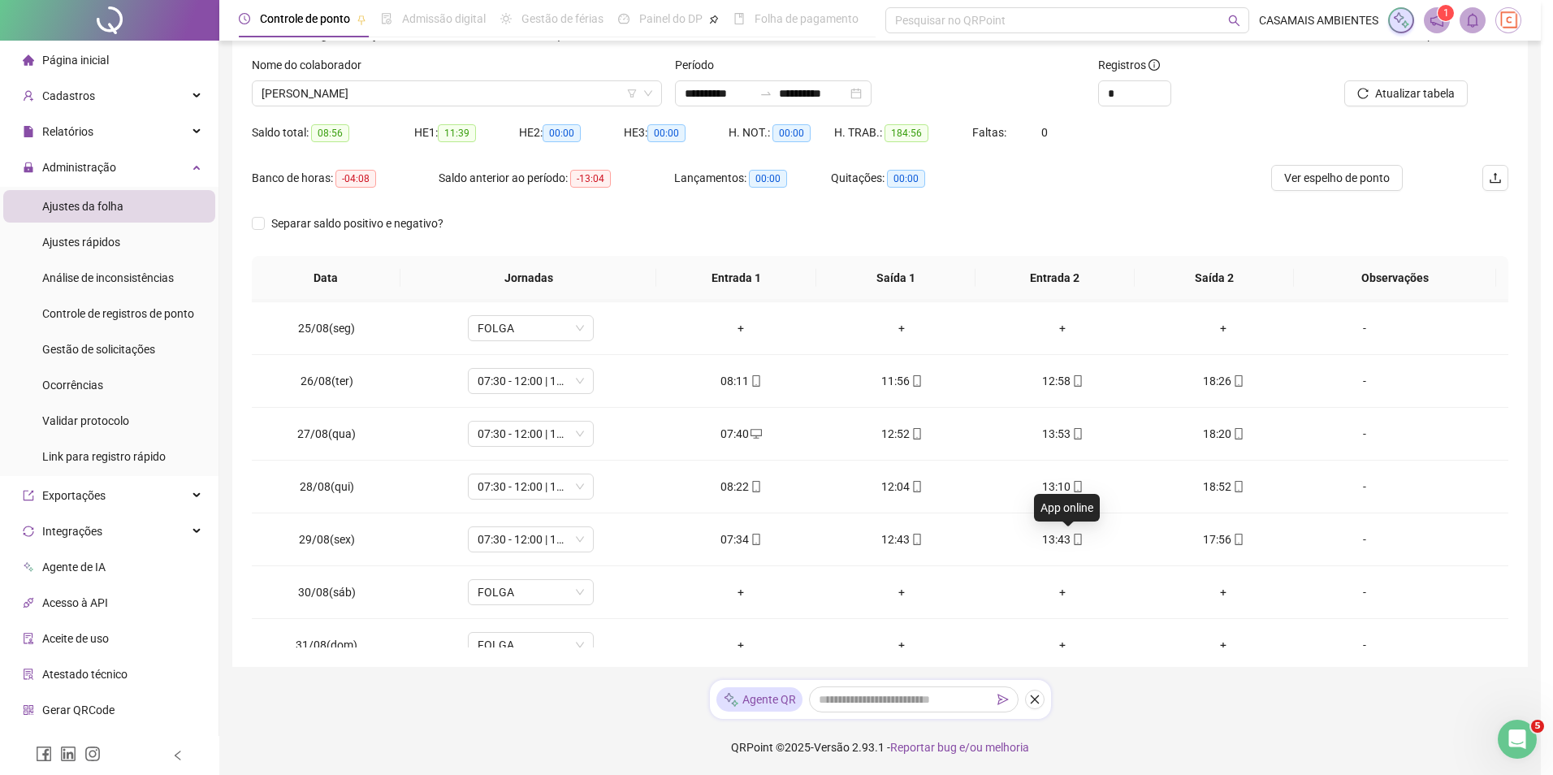
type input "**********"
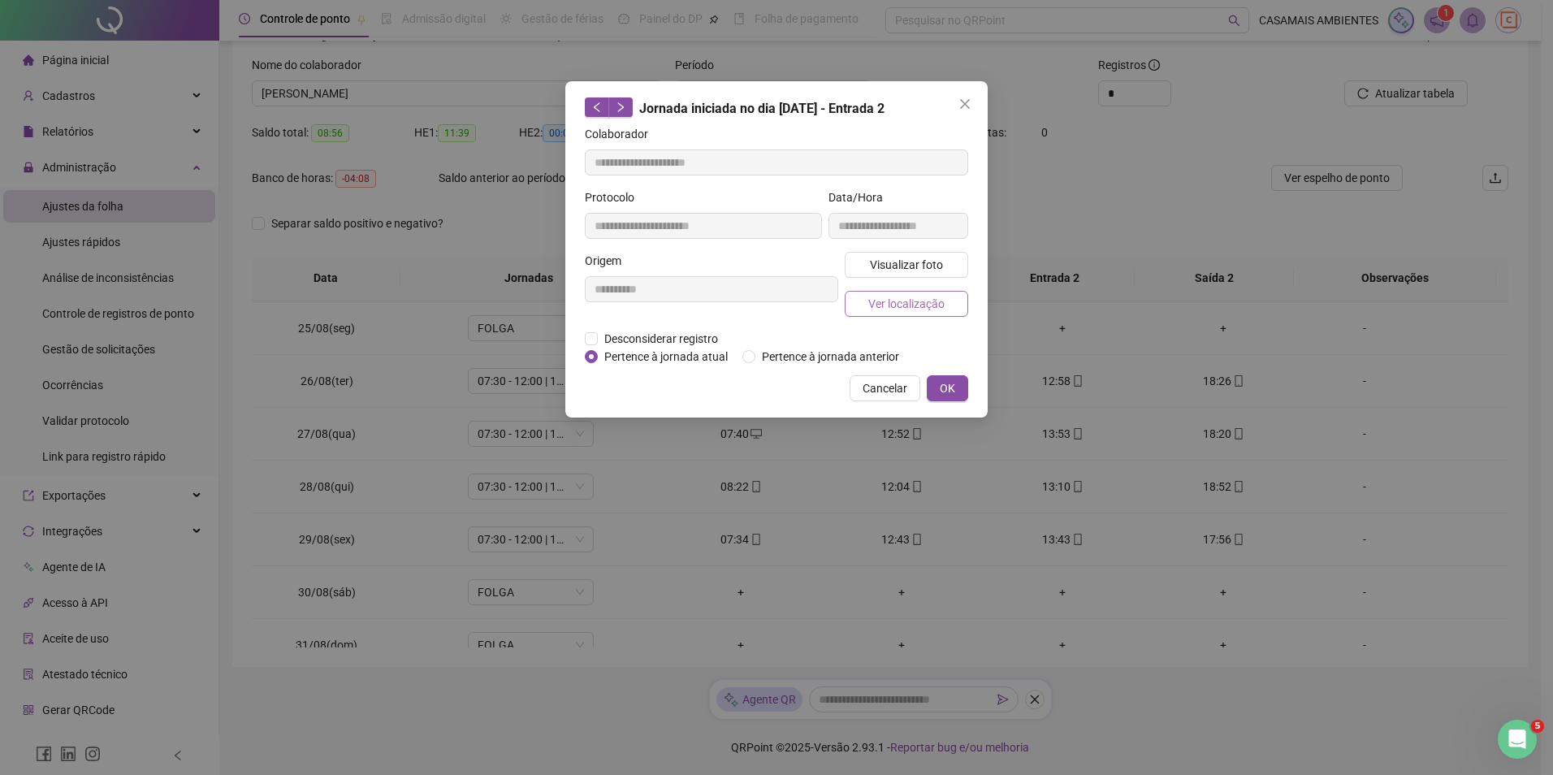
click at [903, 306] on span "Ver localização" at bounding box center [906, 304] width 76 height 18
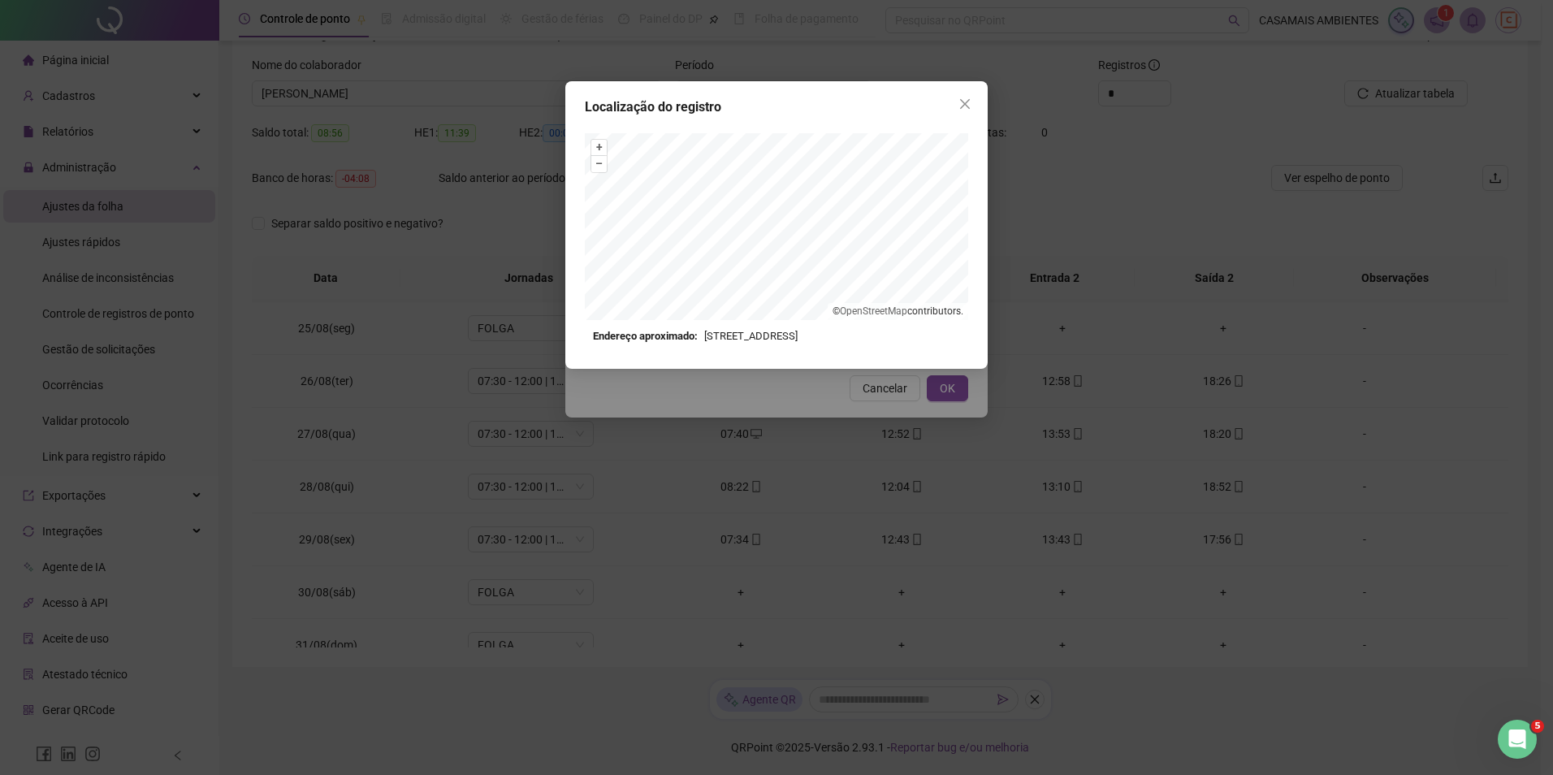
click at [959, 110] on icon "close" at bounding box center [964, 103] width 13 height 13
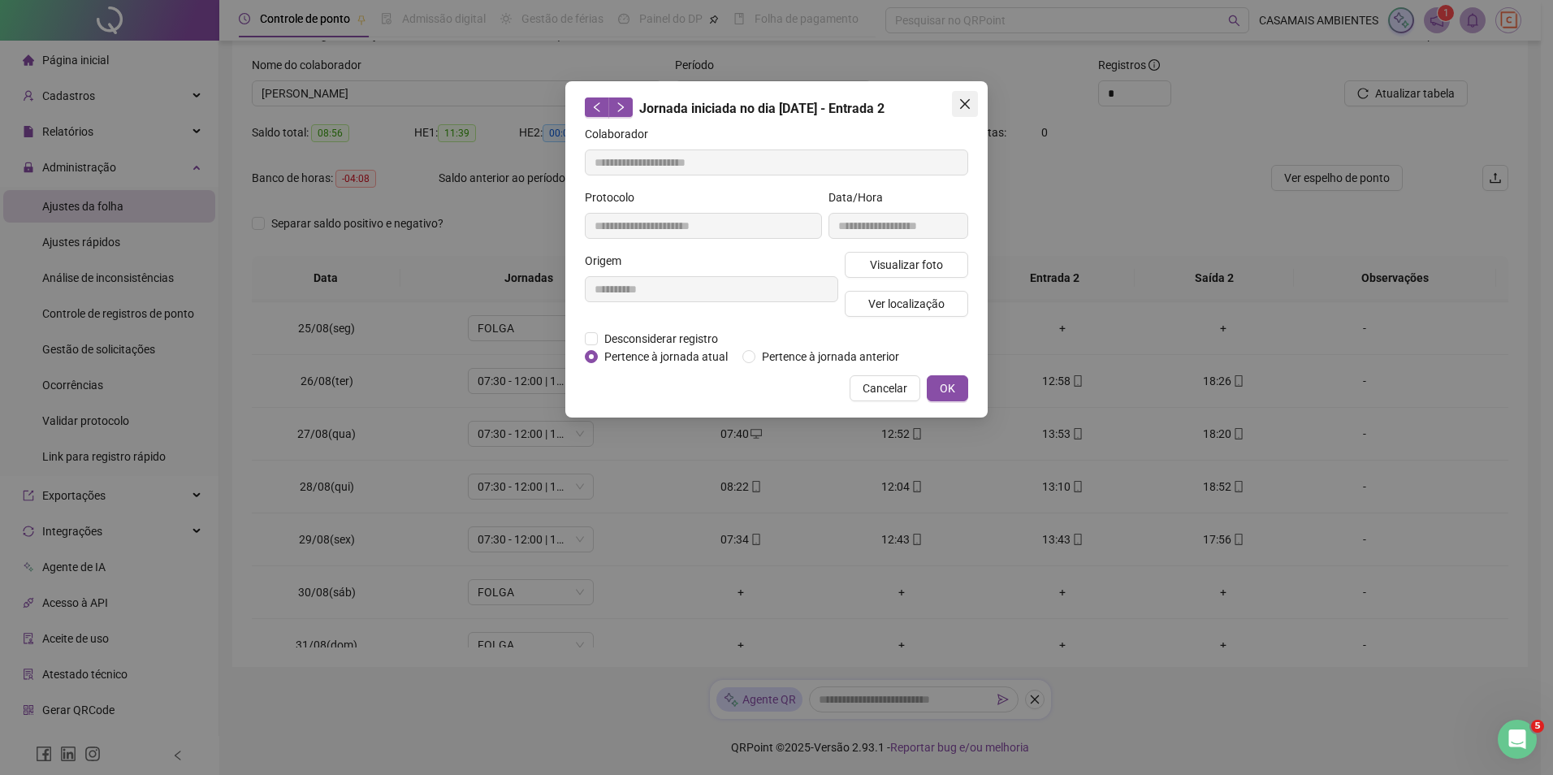
click at [961, 109] on icon "close" at bounding box center [965, 104] width 10 height 10
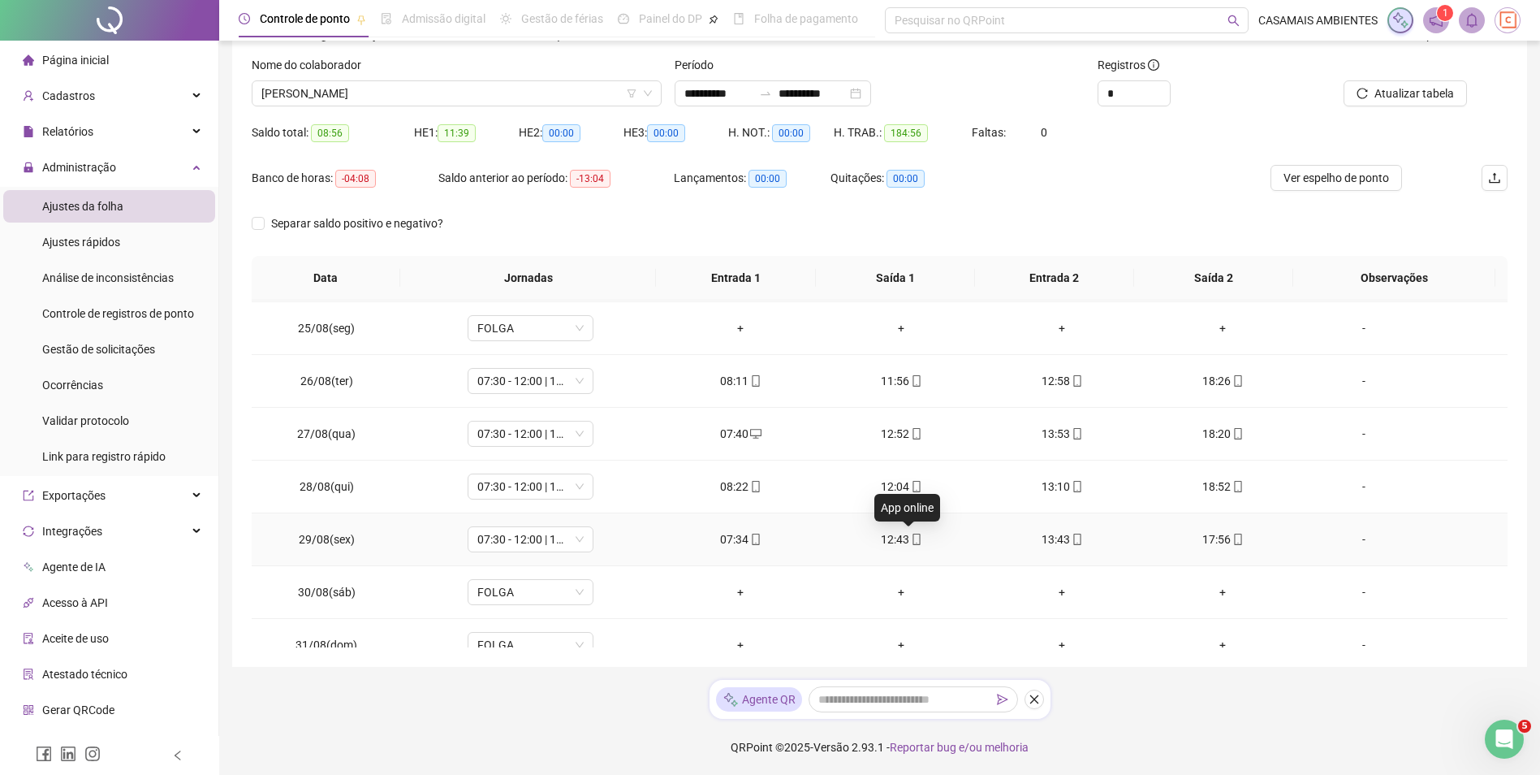
click at [911, 541] on icon "mobile" at bounding box center [916, 539] width 11 height 11
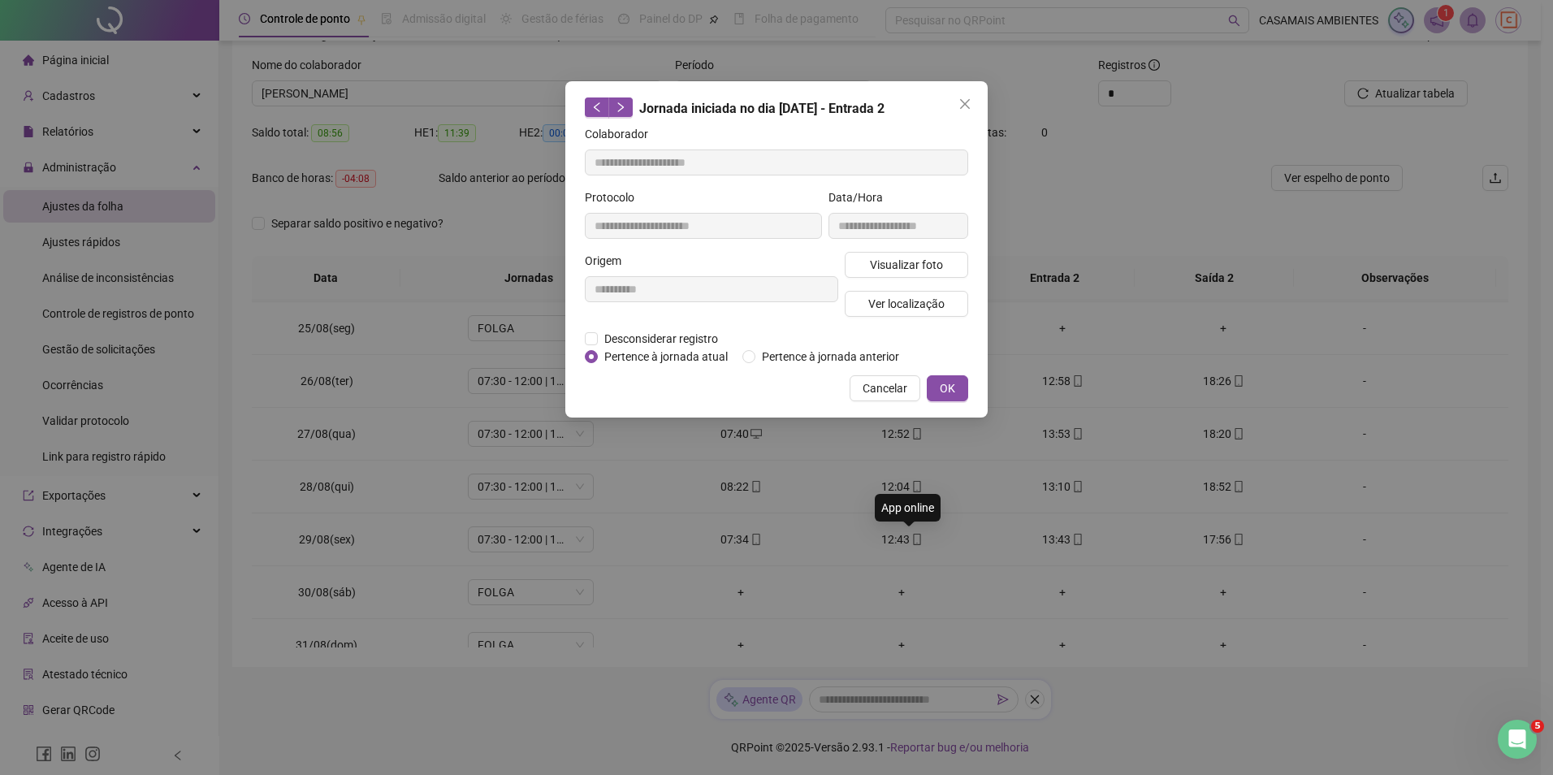
type input "**********"
click at [896, 303] on span "Ver localização" at bounding box center [906, 304] width 76 height 18
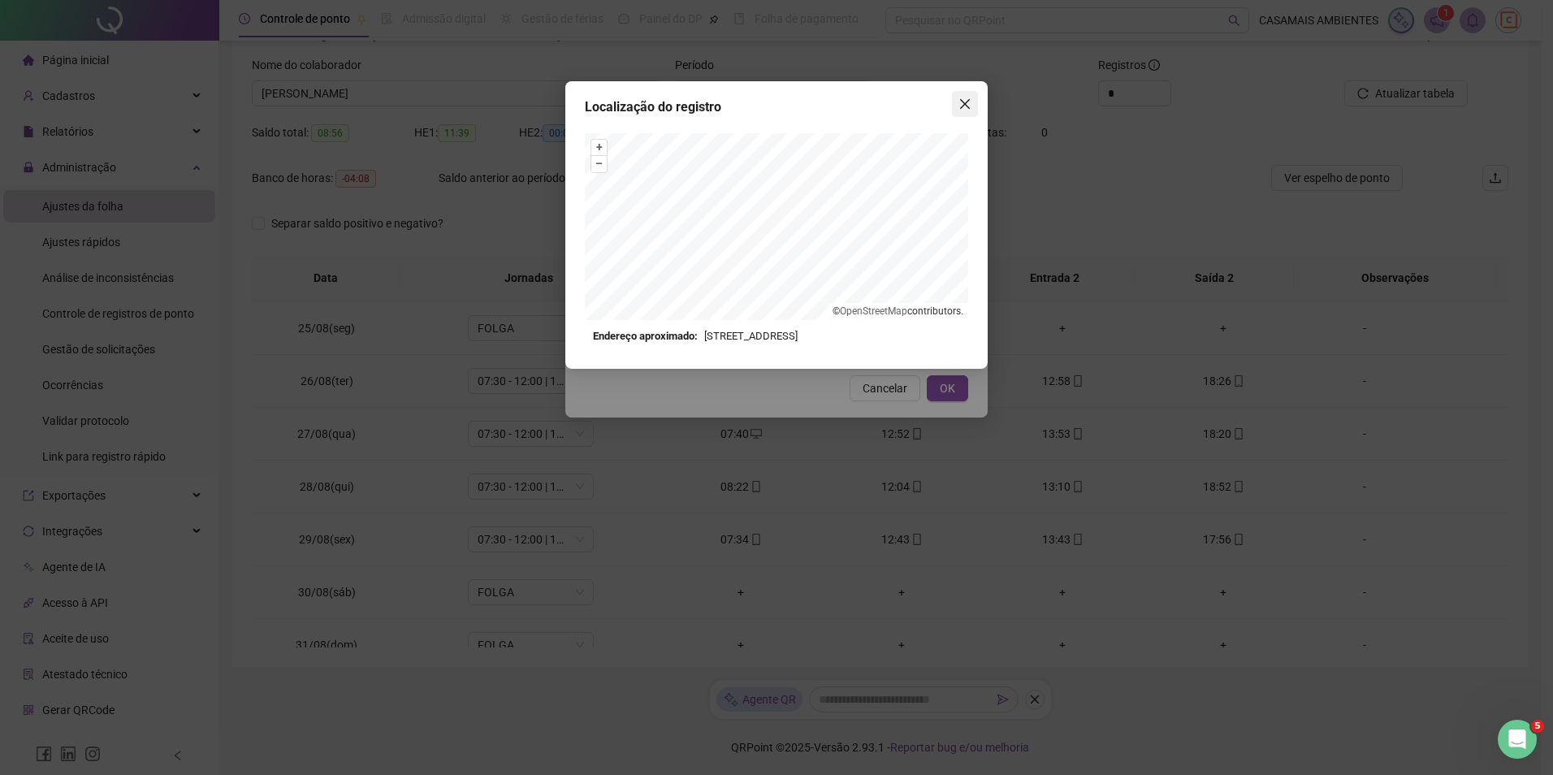
click at [970, 102] on icon "close" at bounding box center [964, 103] width 13 height 13
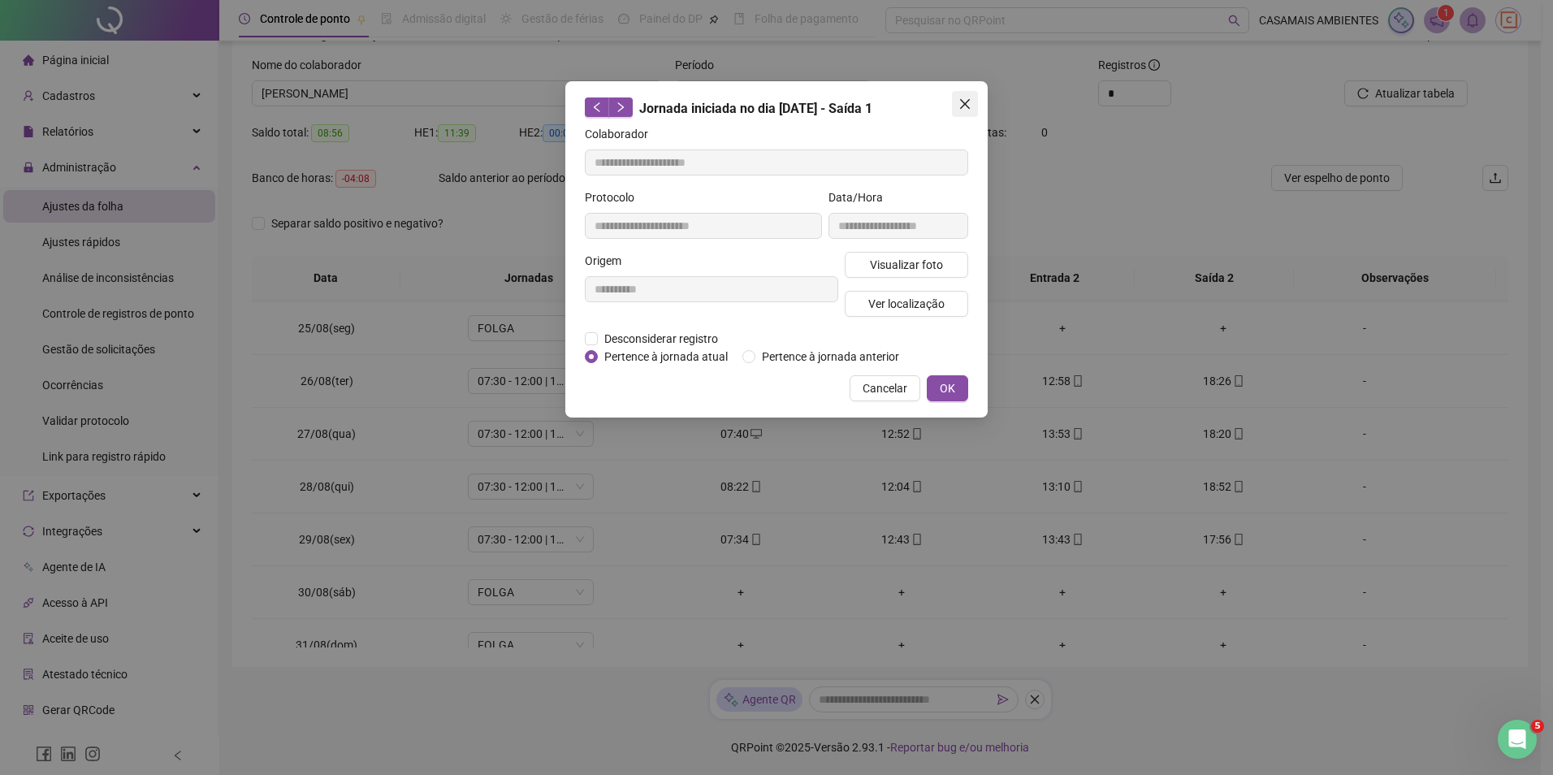
click at [957, 105] on span "Close" at bounding box center [965, 103] width 26 height 13
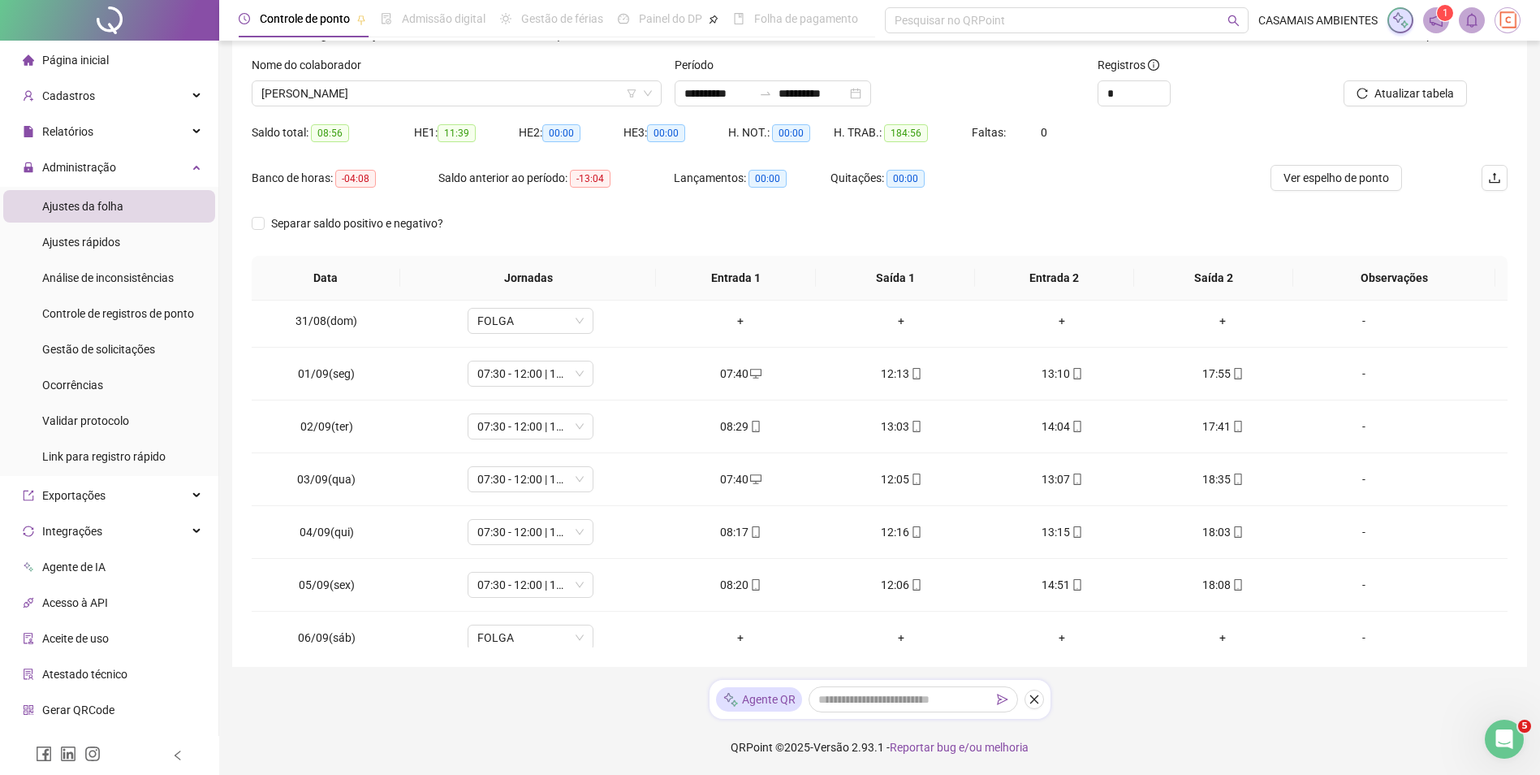
scroll to position [616, 0]
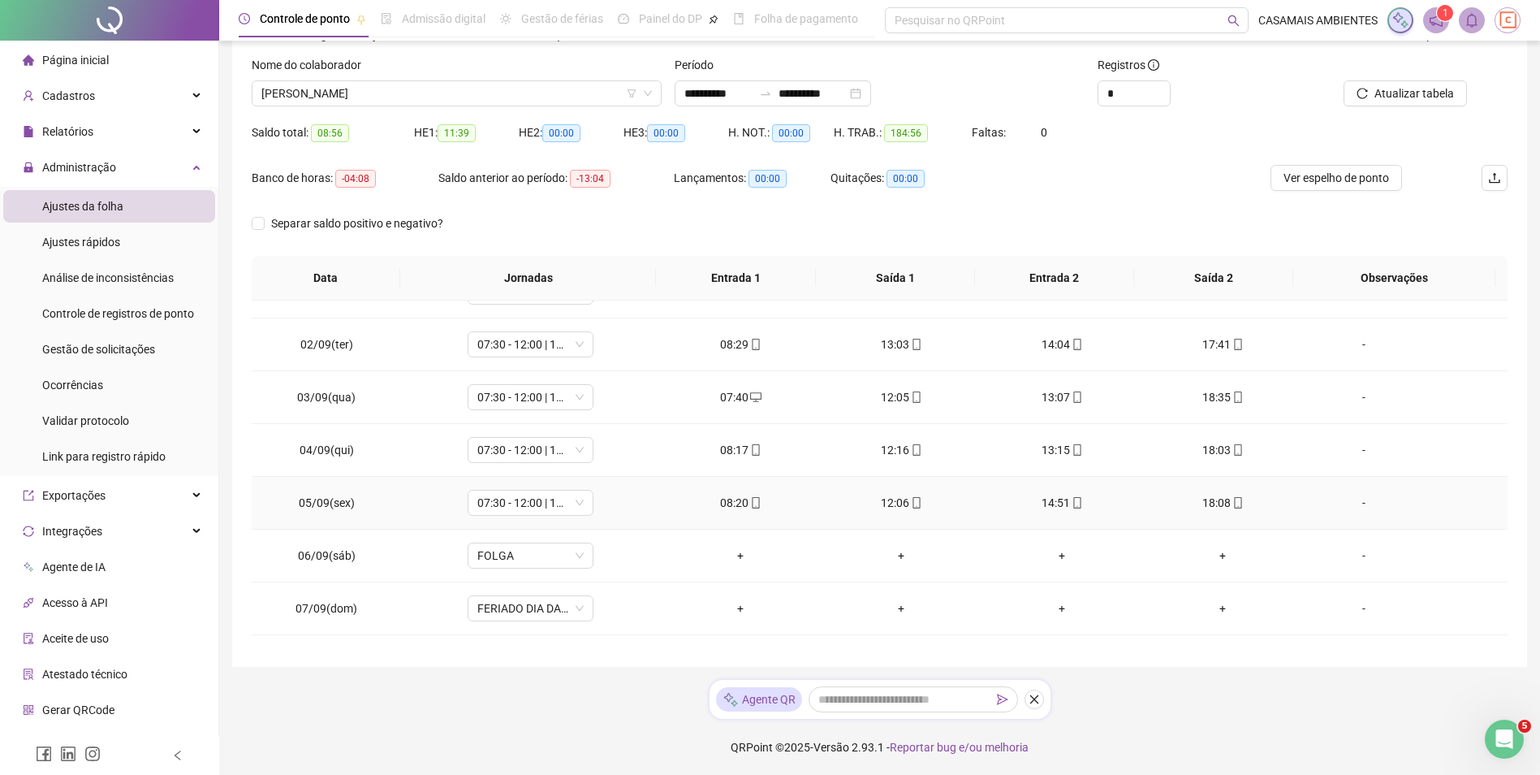
click at [1233, 506] on icon "mobile" at bounding box center [1238, 502] width 11 height 11
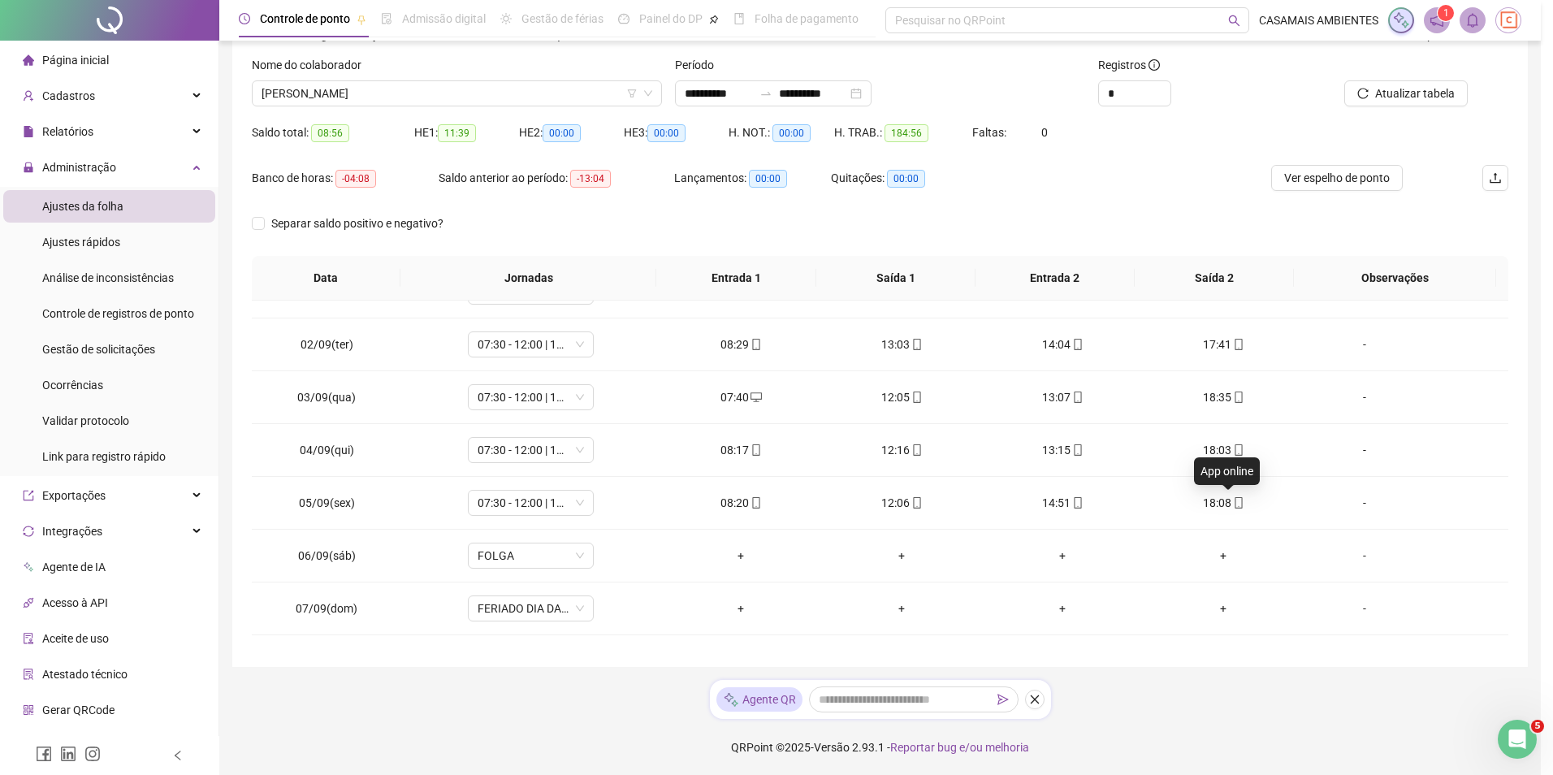
type input "**********"
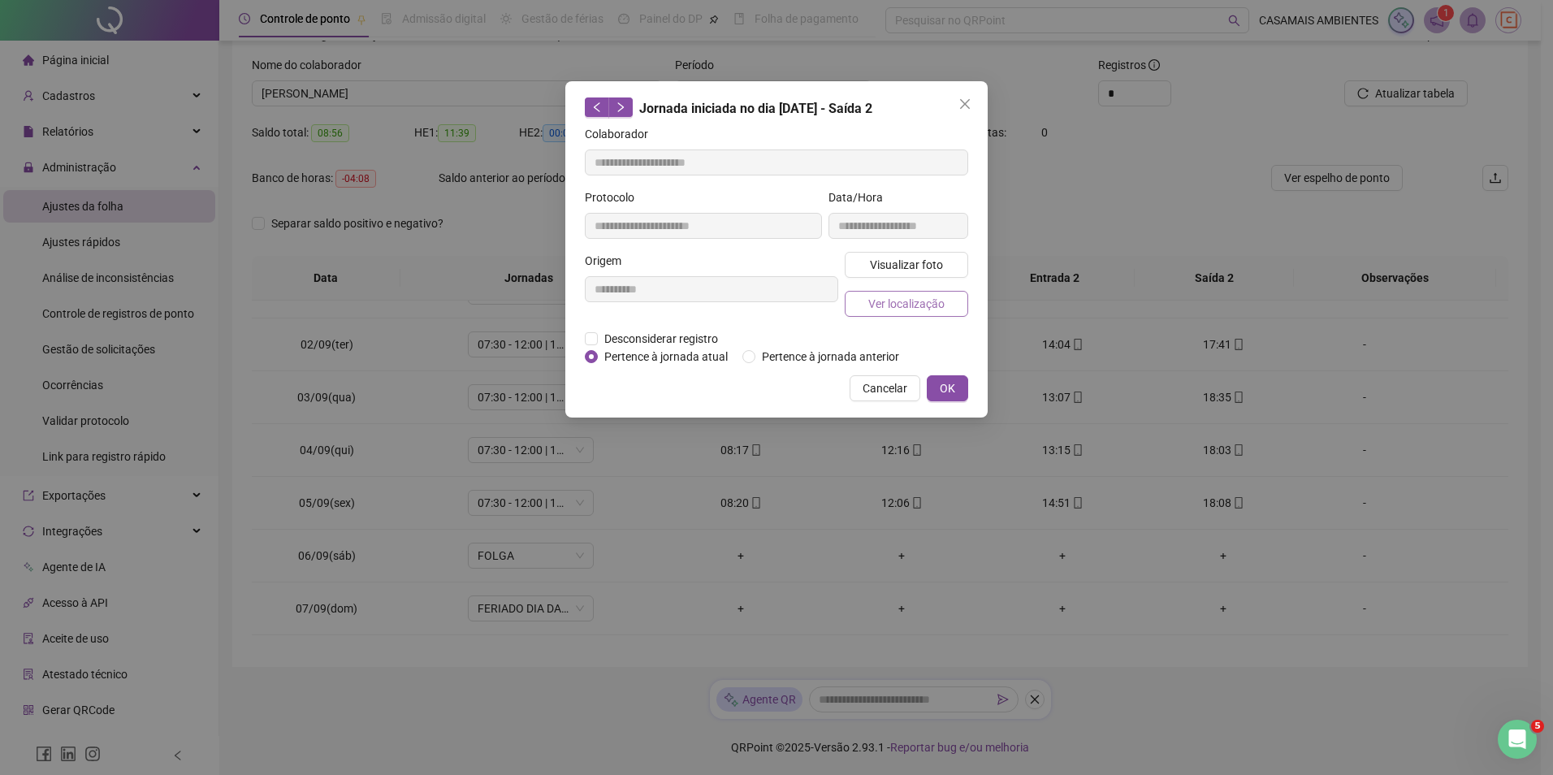
click at [896, 305] on span "Ver localização" at bounding box center [906, 304] width 76 height 18
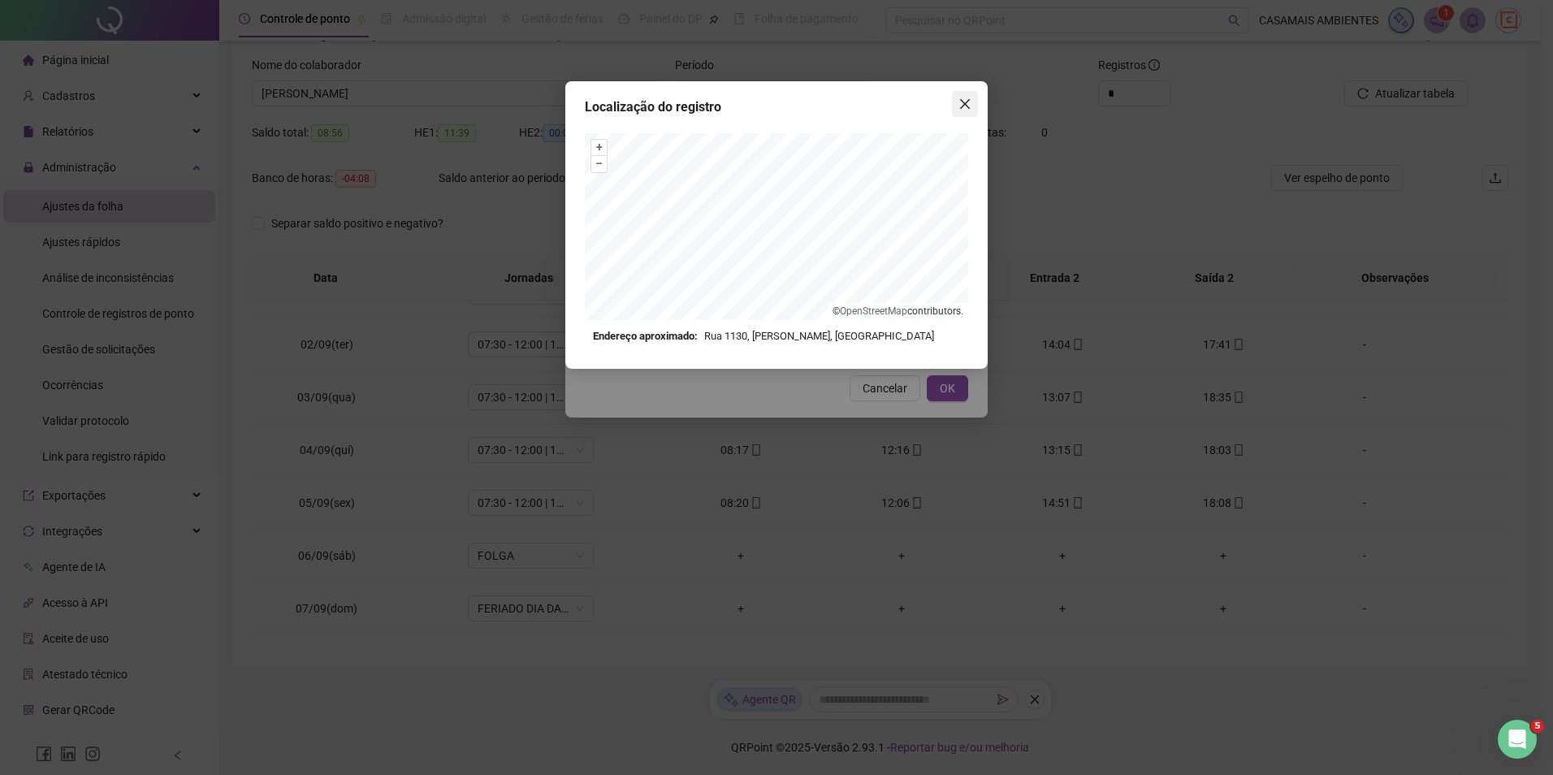
click at [961, 108] on icon "close" at bounding box center [965, 104] width 10 height 10
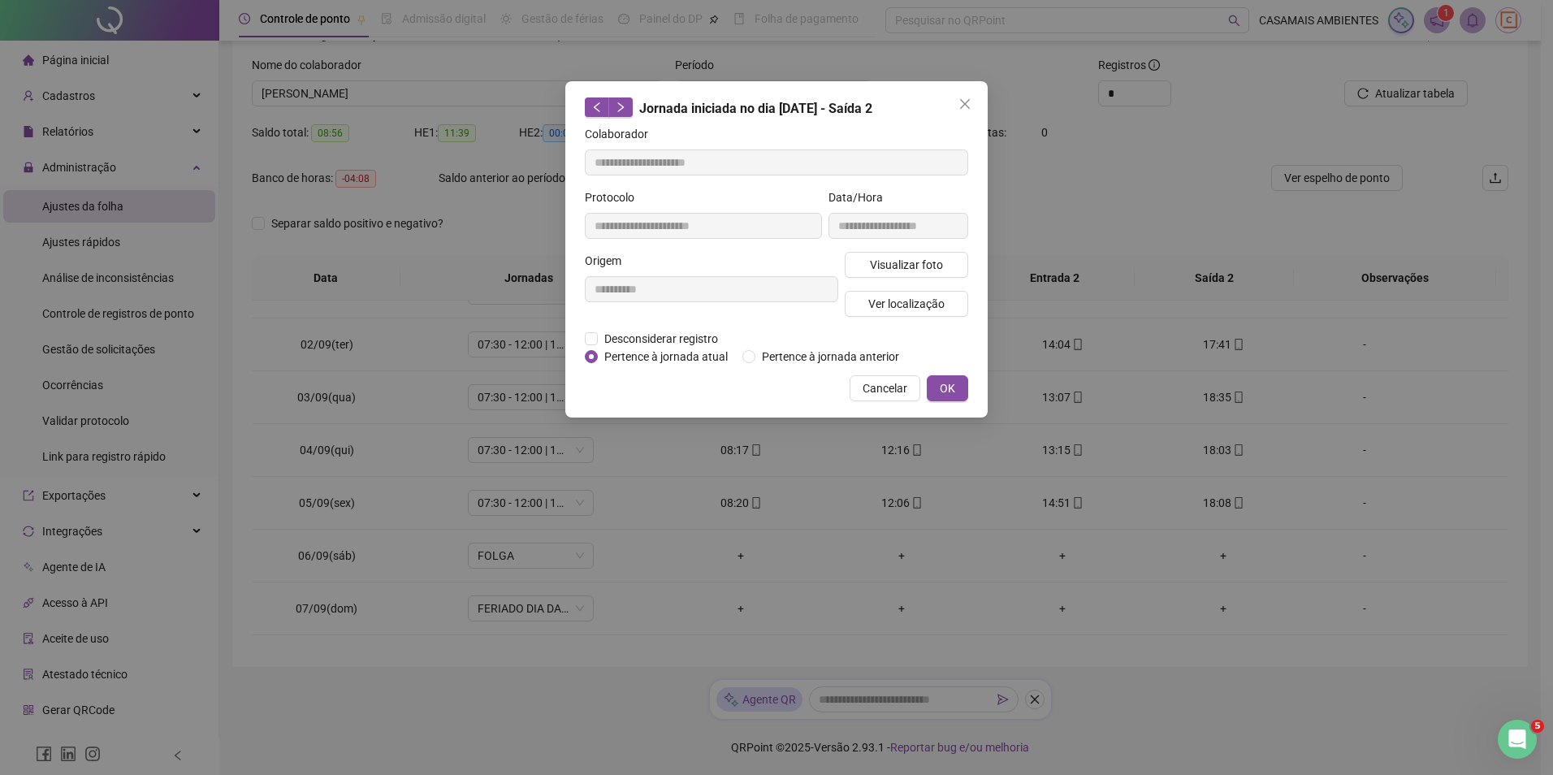
click at [957, 104] on span "Close" at bounding box center [965, 103] width 26 height 13
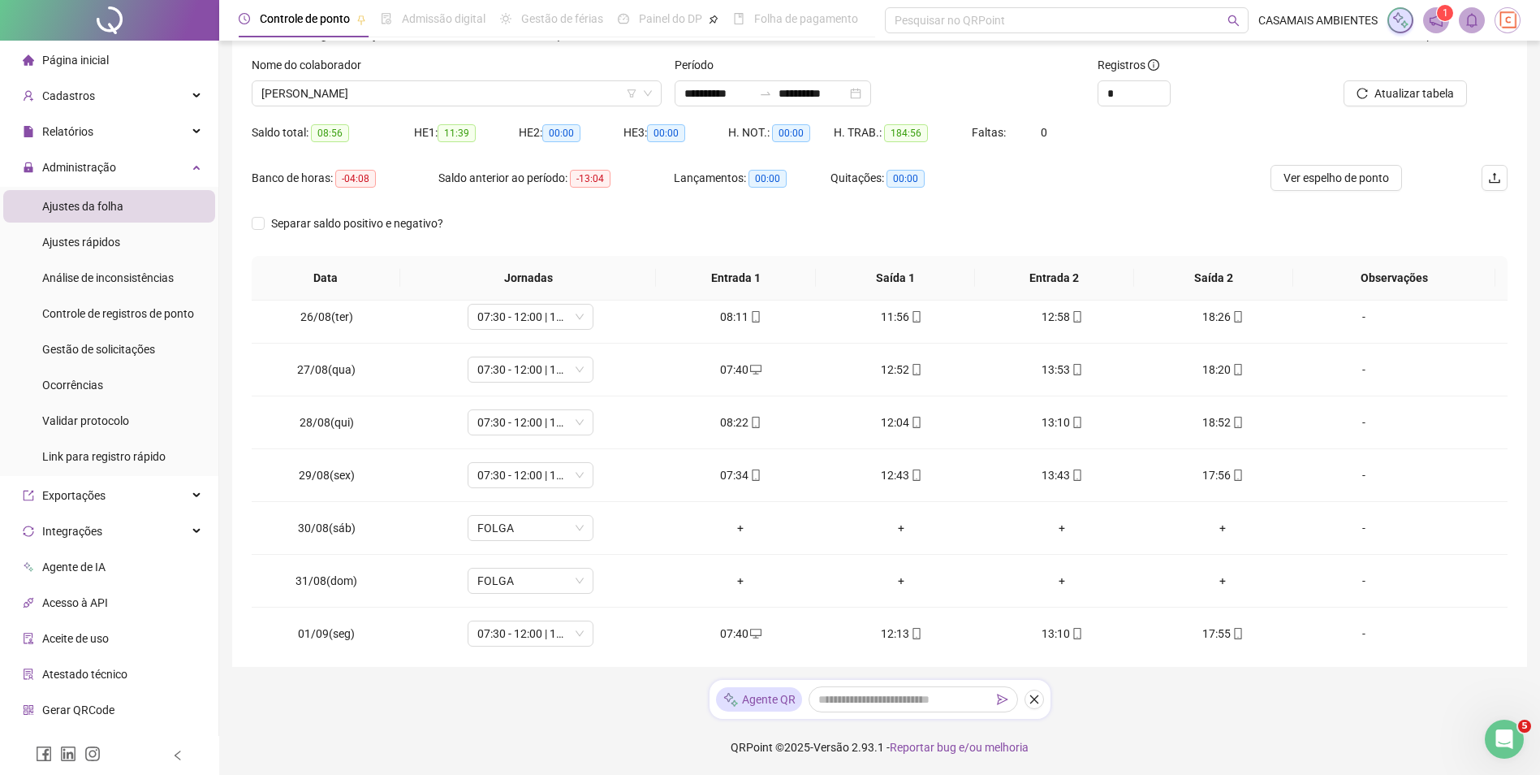
scroll to position [210, 0]
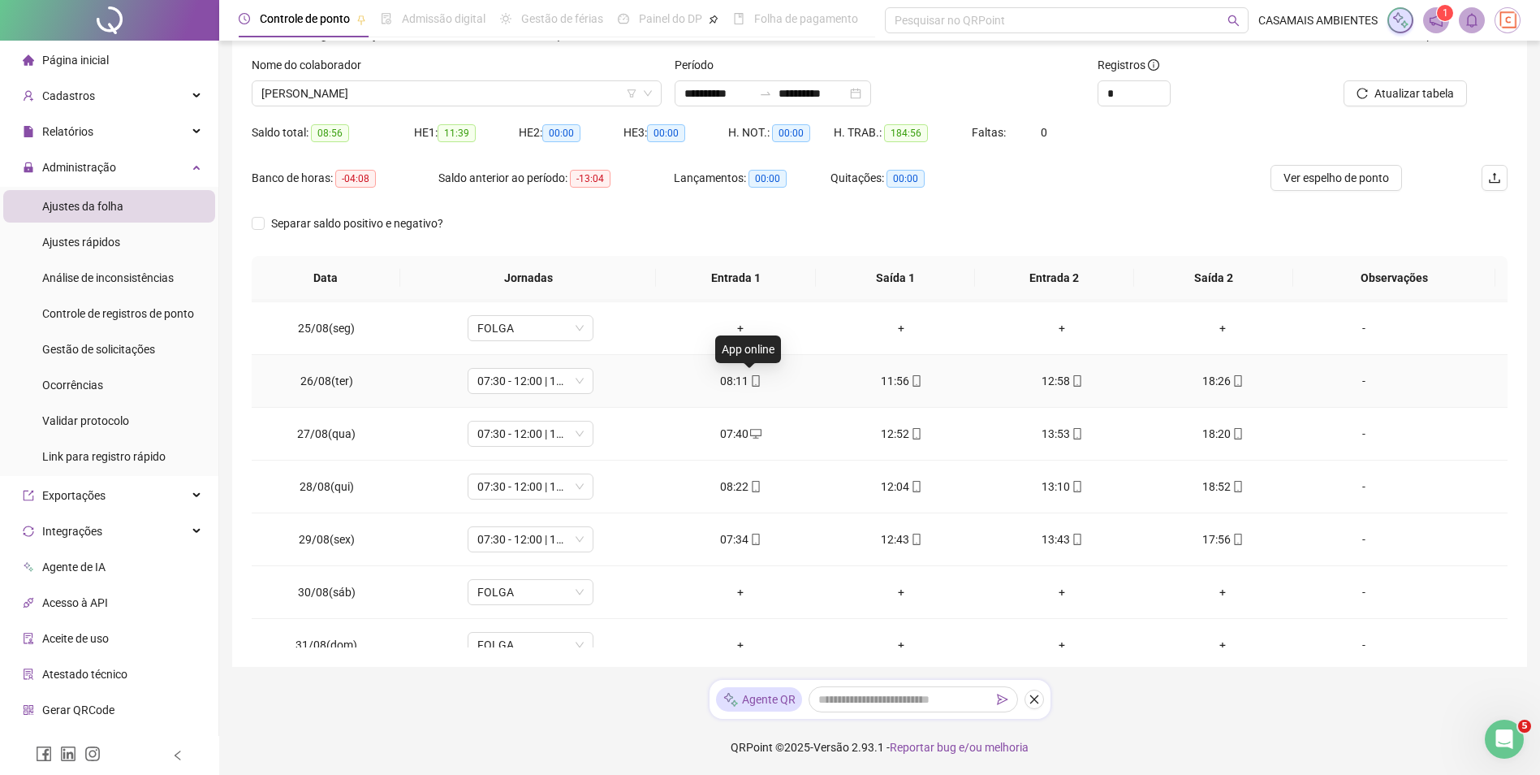
click at [750, 381] on icon "mobile" at bounding box center [755, 380] width 11 height 11
type input "**********"
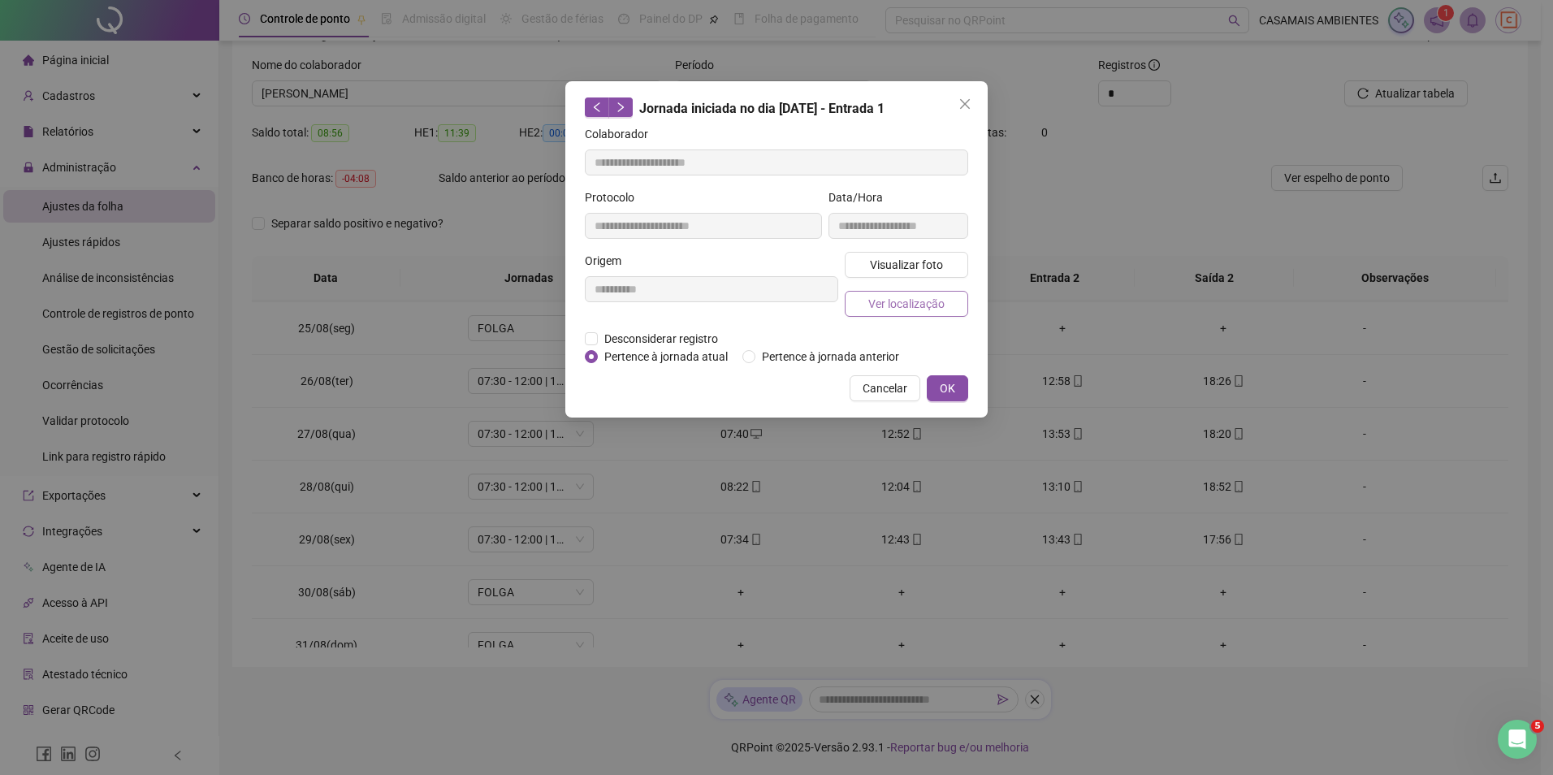
click at [926, 301] on span "Ver localização" at bounding box center [906, 304] width 76 height 18
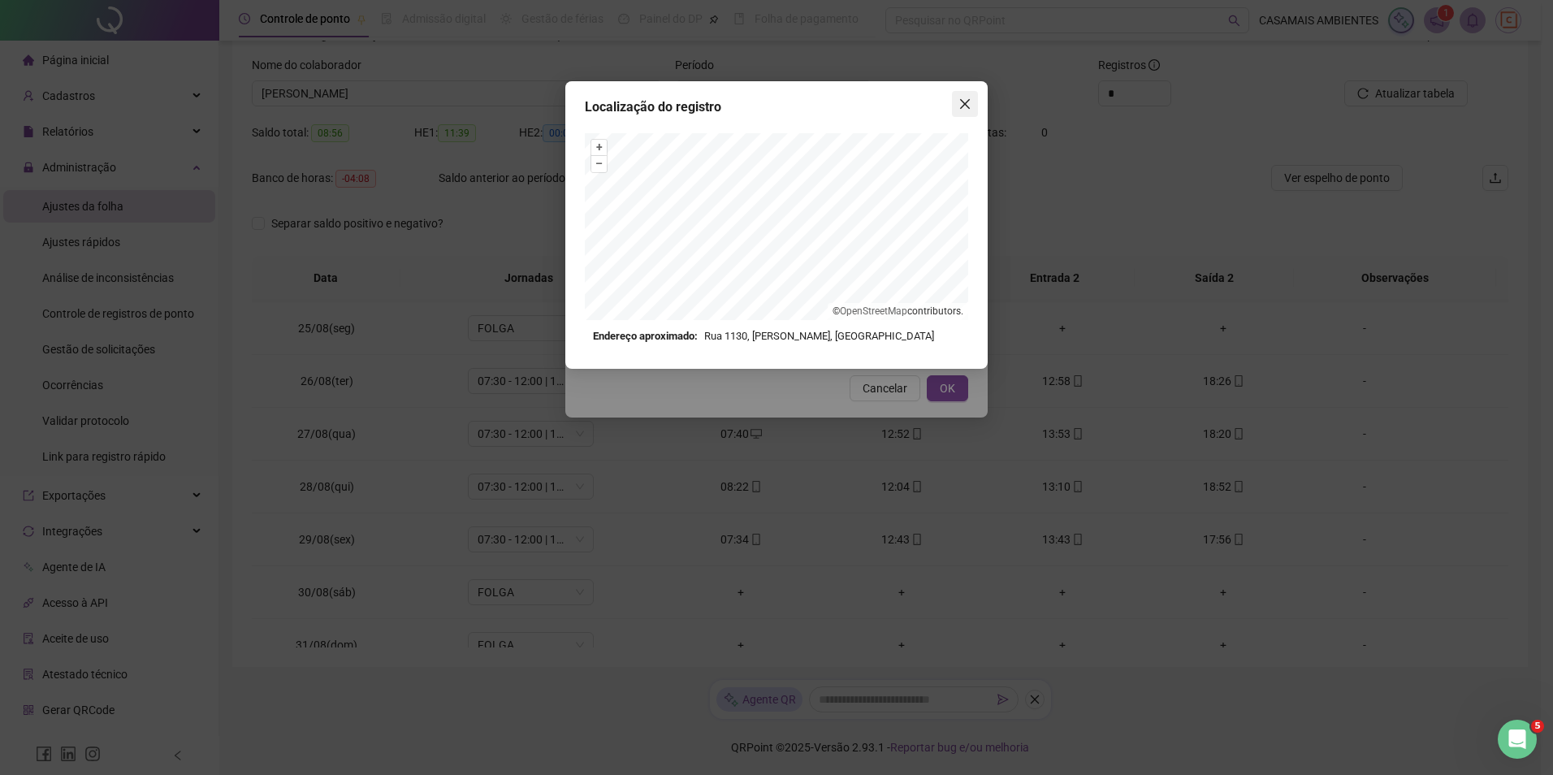
click at [968, 104] on icon "close" at bounding box center [964, 103] width 13 height 13
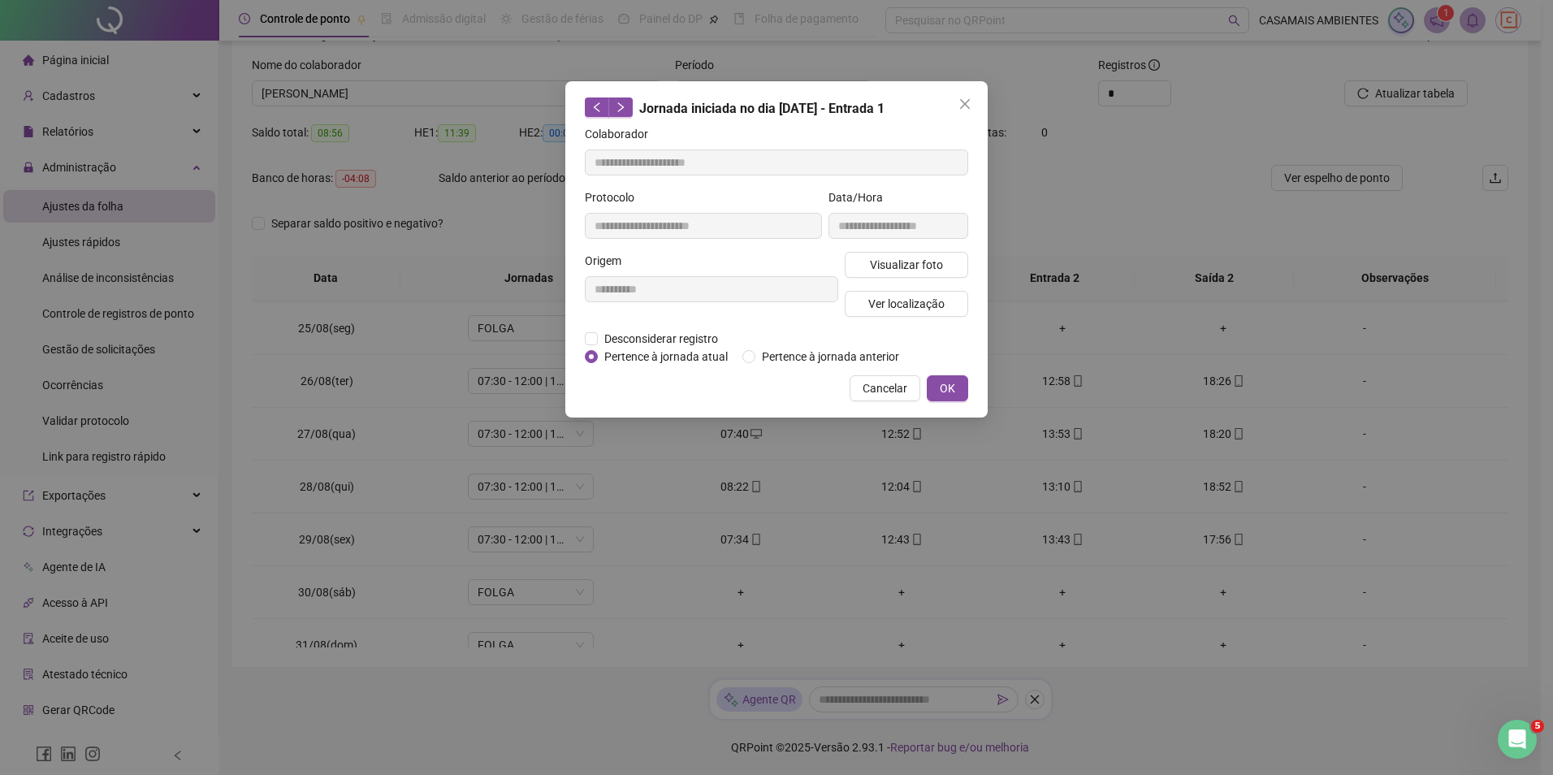
click at [956, 100] on span "Close" at bounding box center [965, 103] width 26 height 13
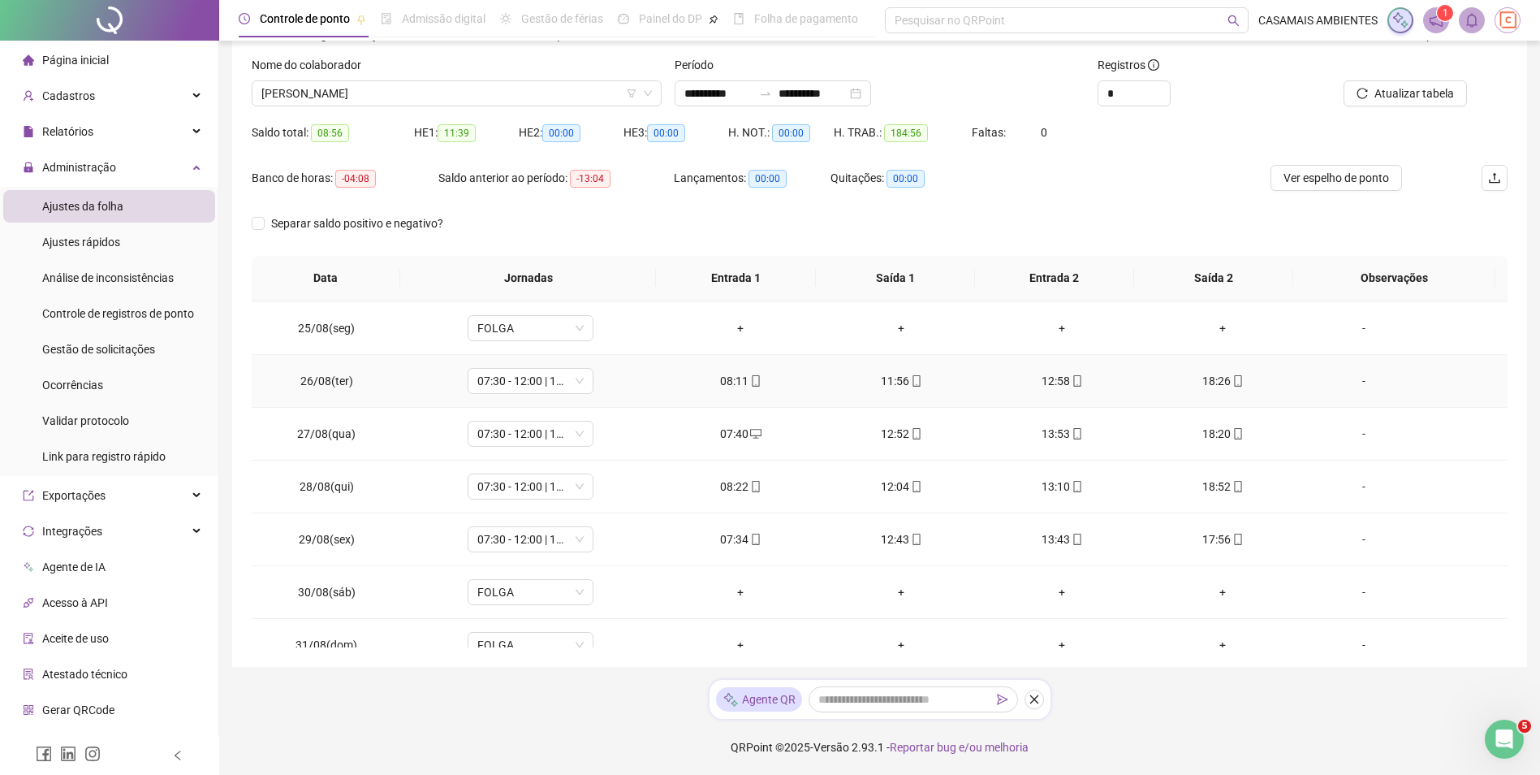
click at [1233, 382] on icon "mobile" at bounding box center [1238, 380] width 11 height 11
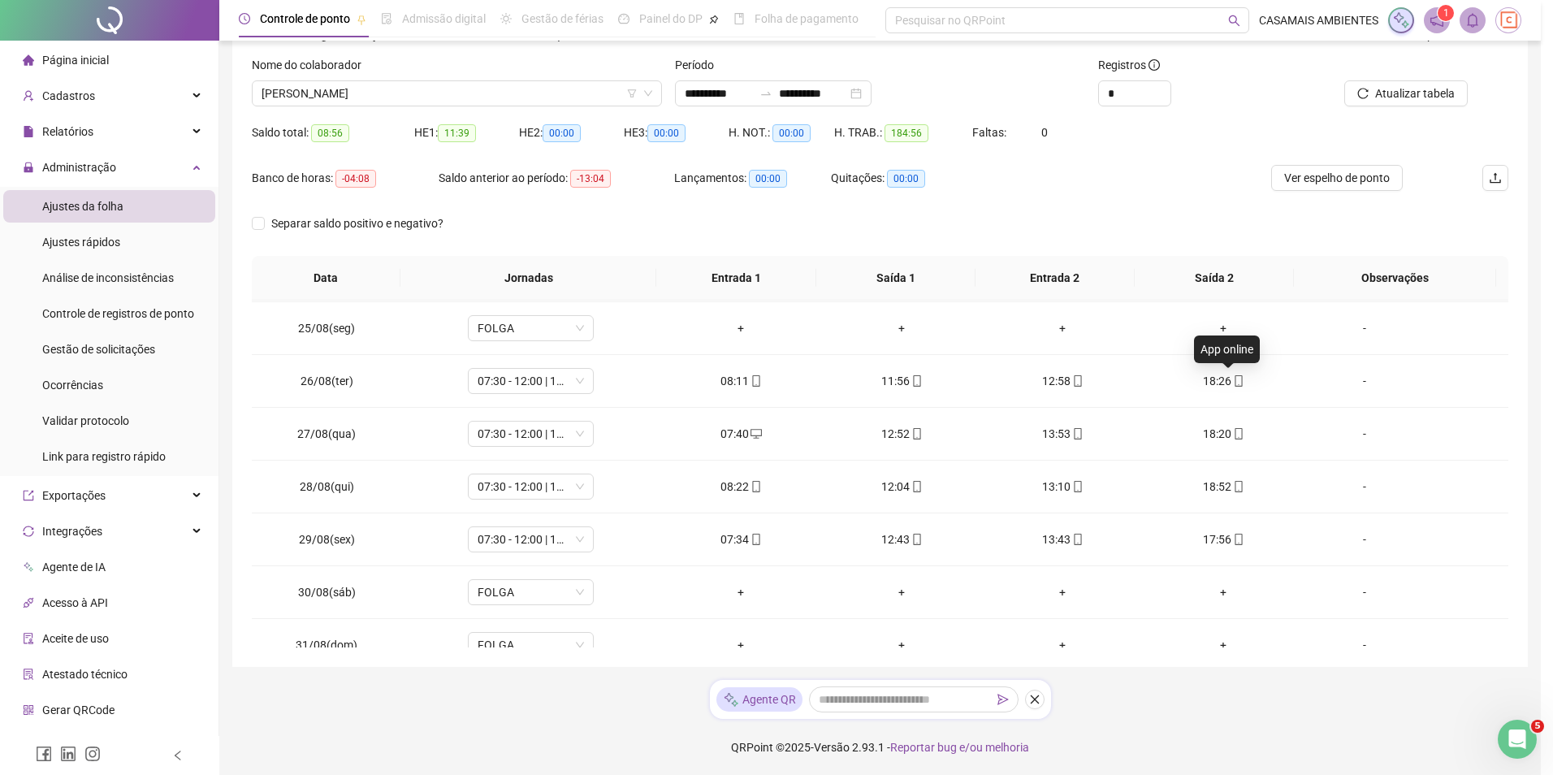
type input "**********"
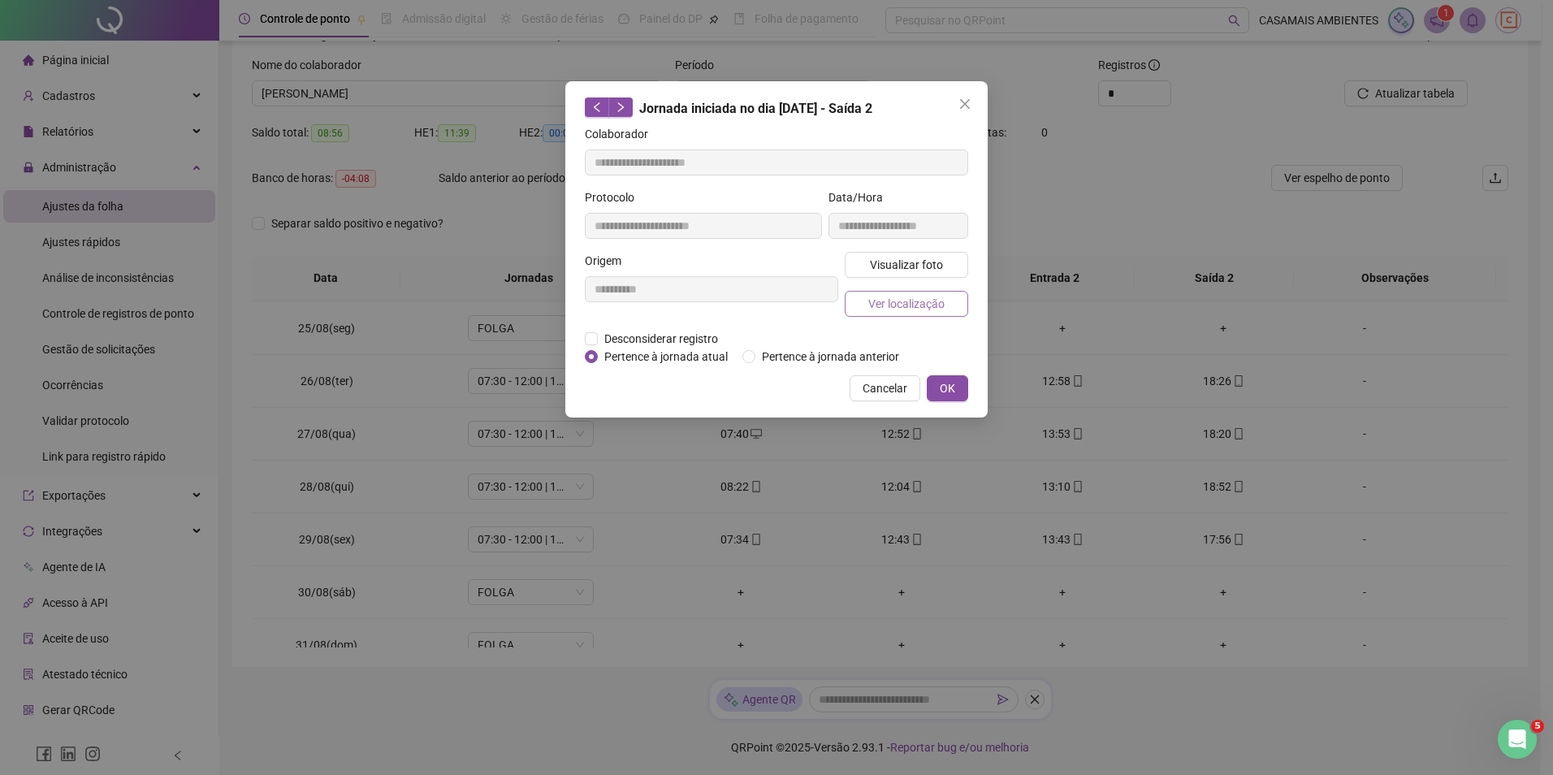
click at [904, 304] on span "Ver localização" at bounding box center [906, 304] width 76 height 18
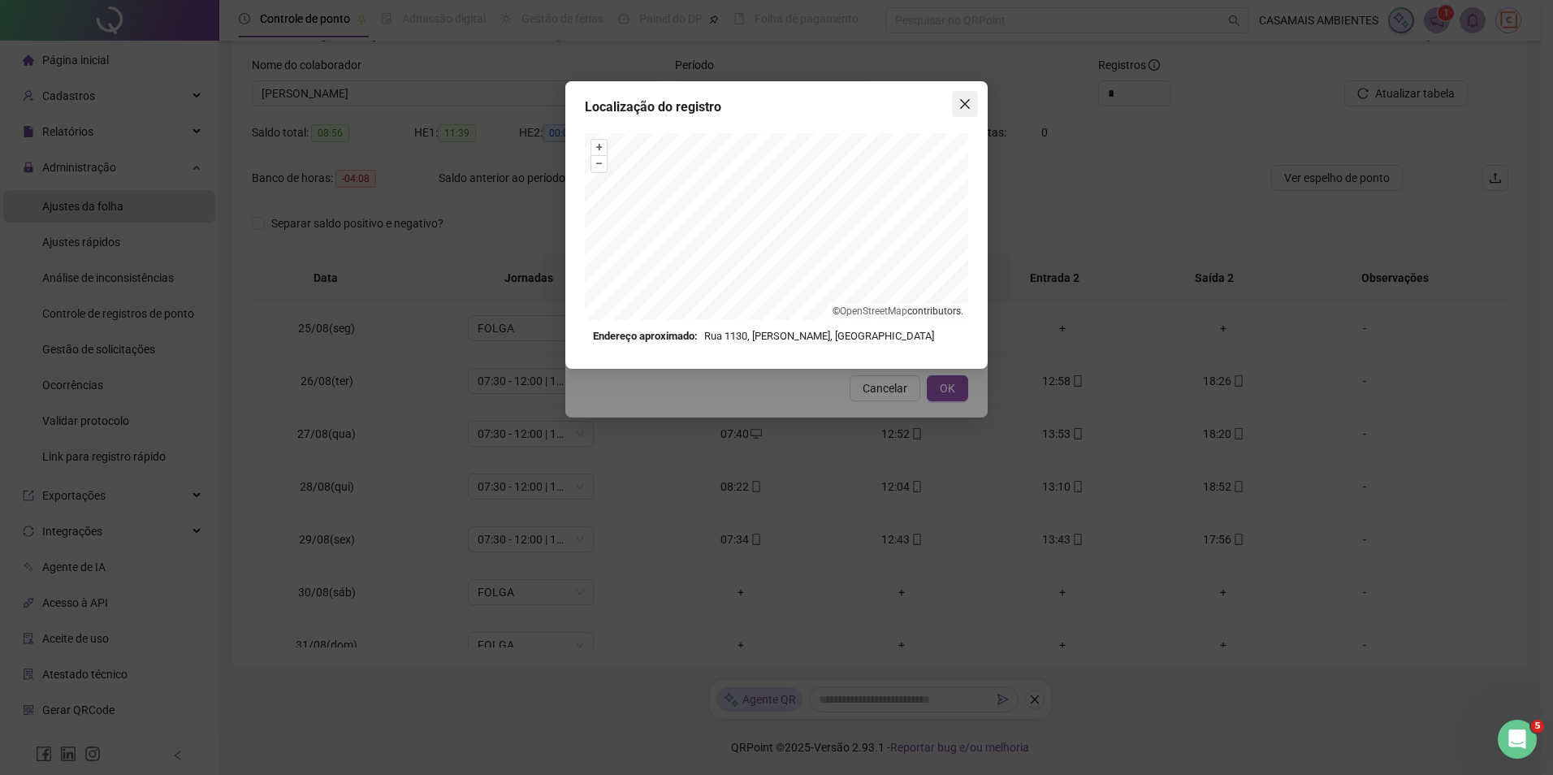
click at [959, 103] on icon "close" at bounding box center [964, 103] width 13 height 13
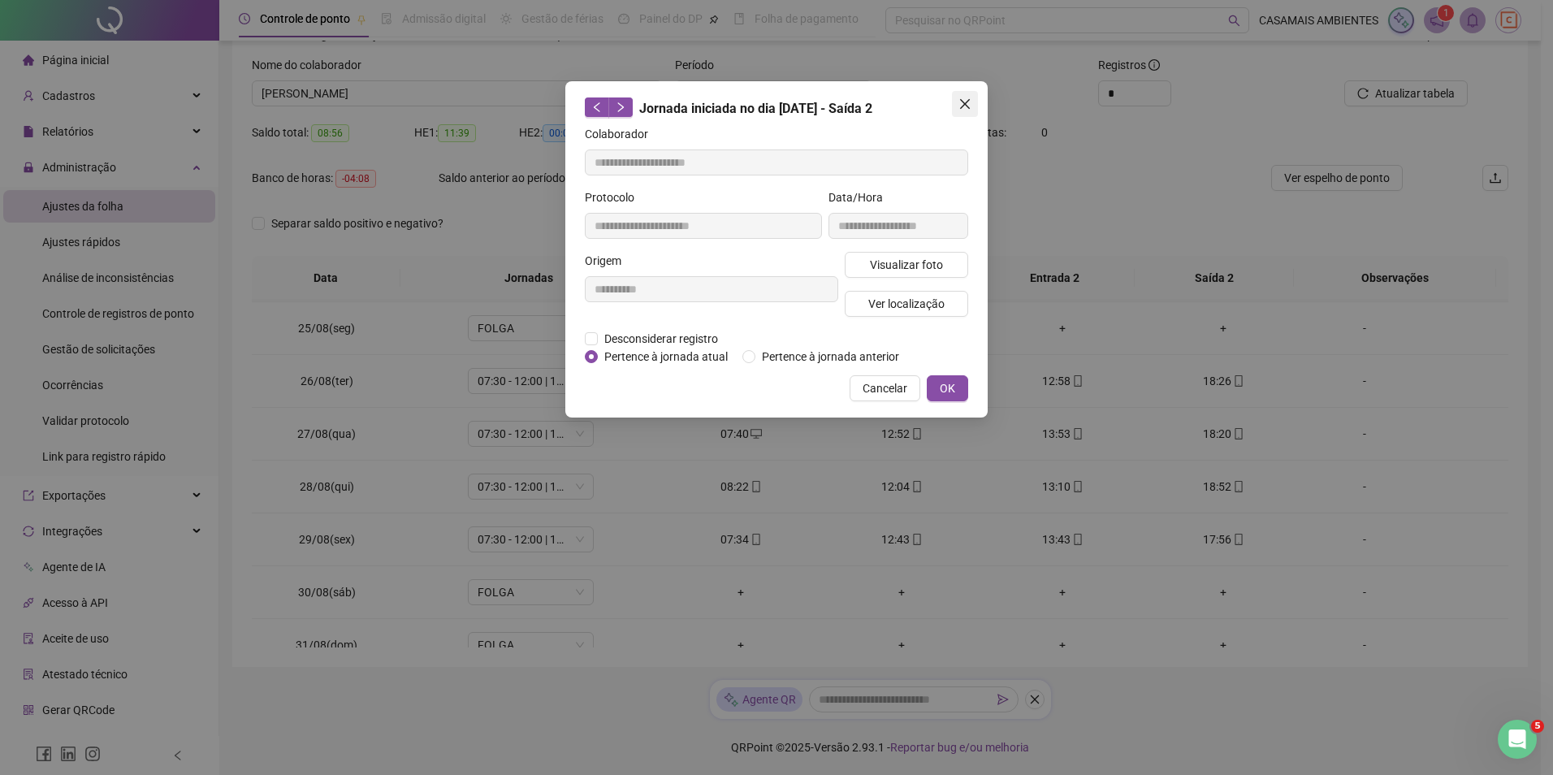
click at [962, 112] on button "Close" at bounding box center [965, 104] width 26 height 26
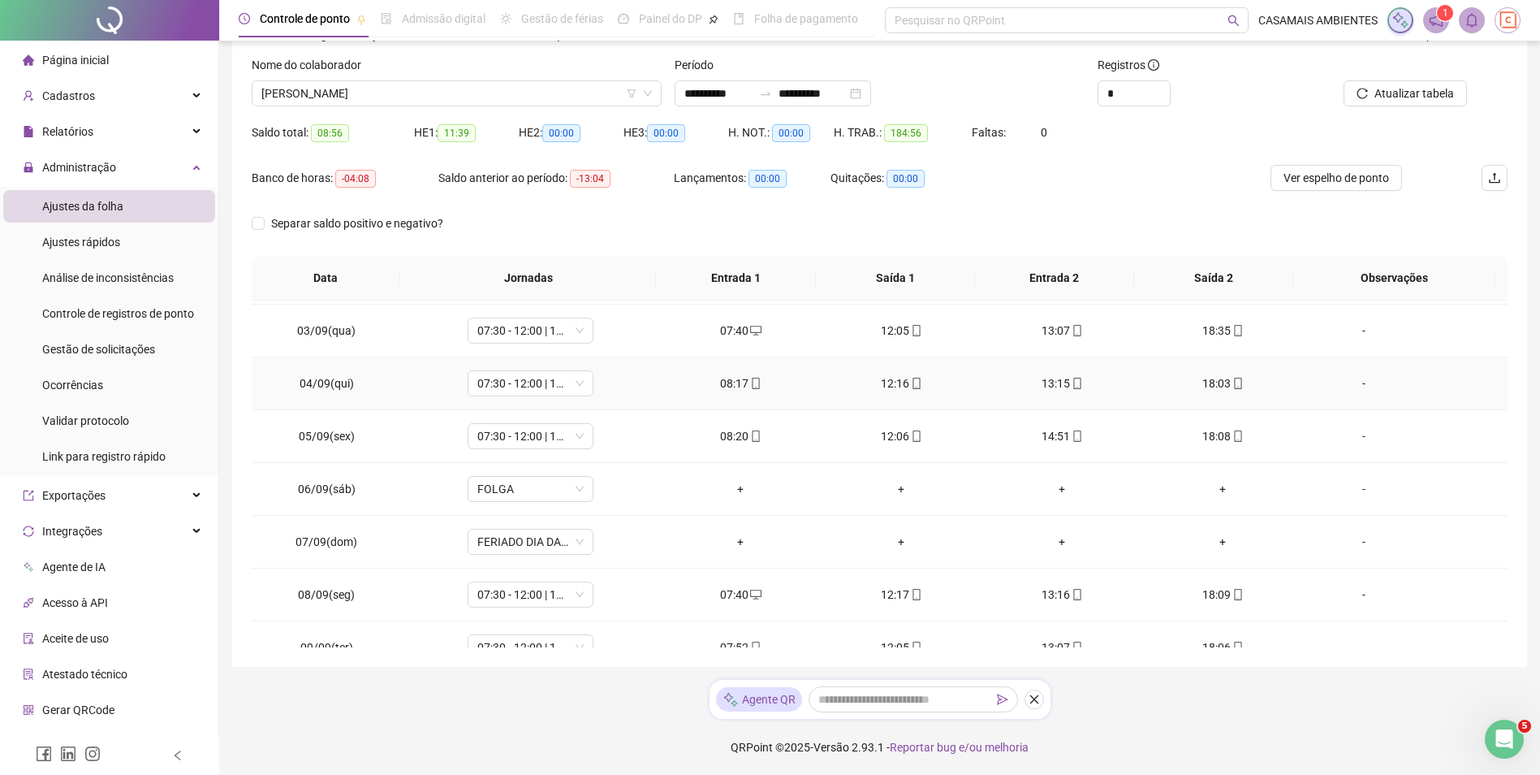
scroll to position [697, 0]
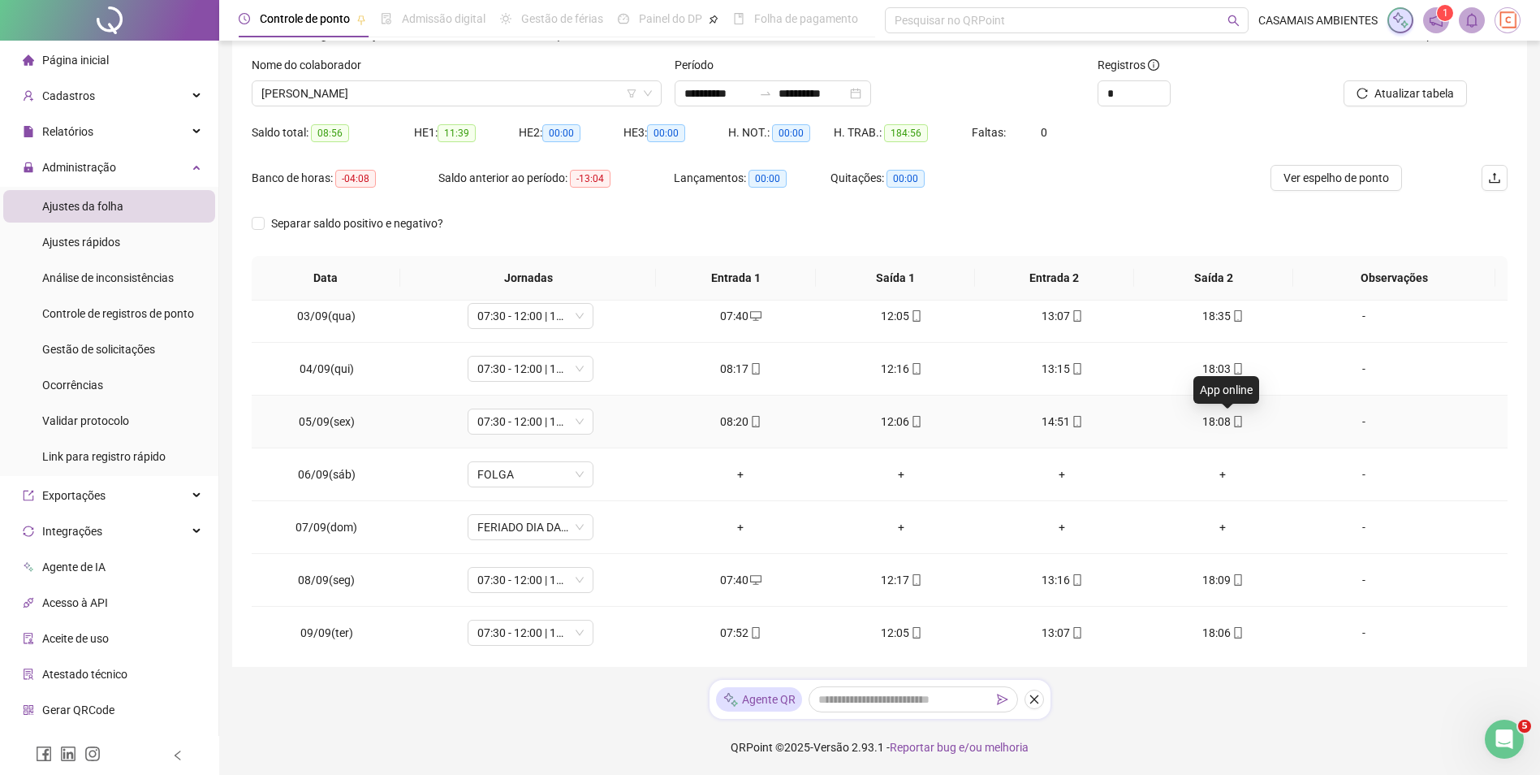
click at [1233, 422] on icon "mobile" at bounding box center [1238, 421] width 11 height 11
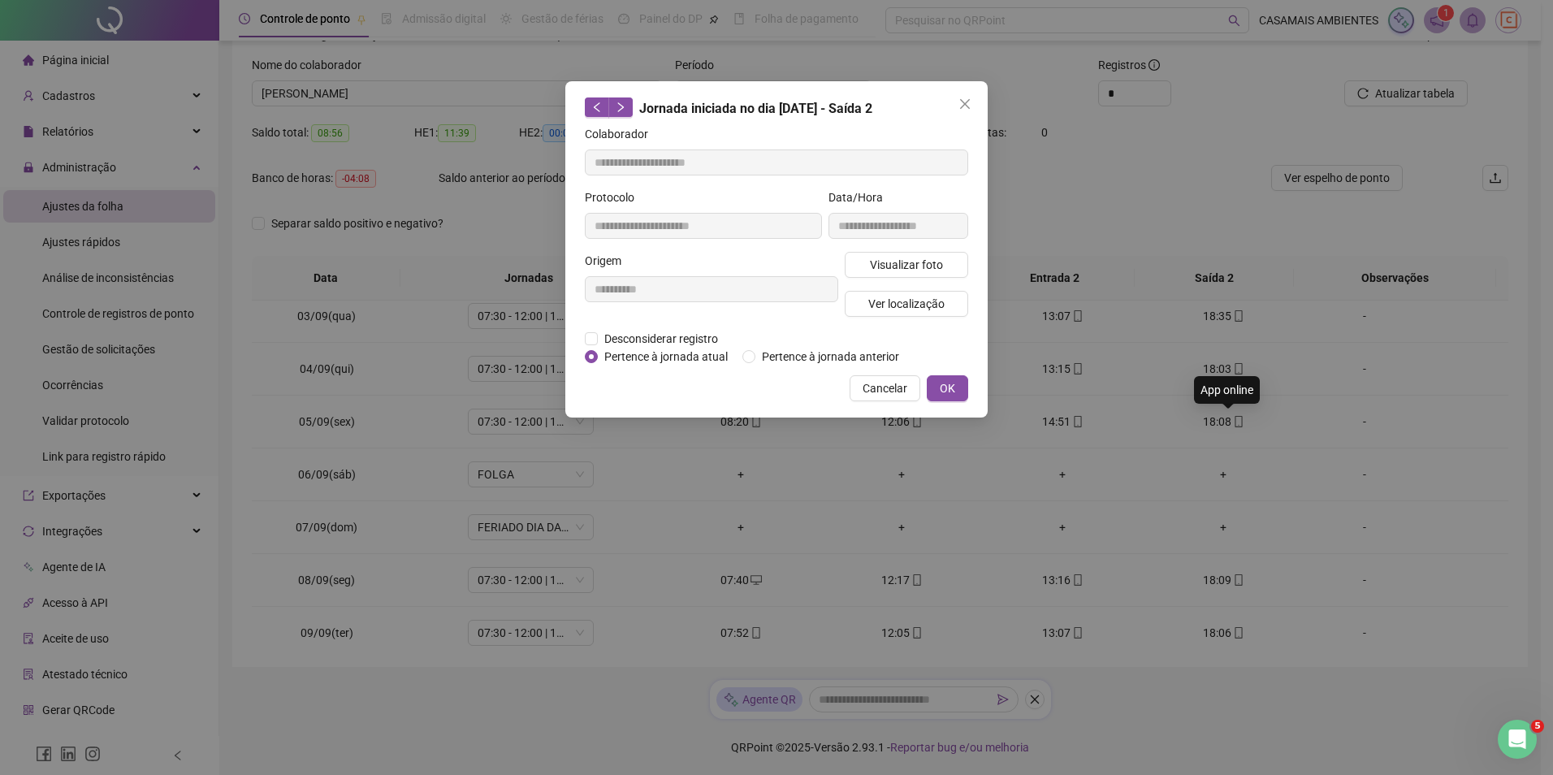
type input "**********"
click at [922, 306] on span "Ver localização" at bounding box center [906, 304] width 76 height 18
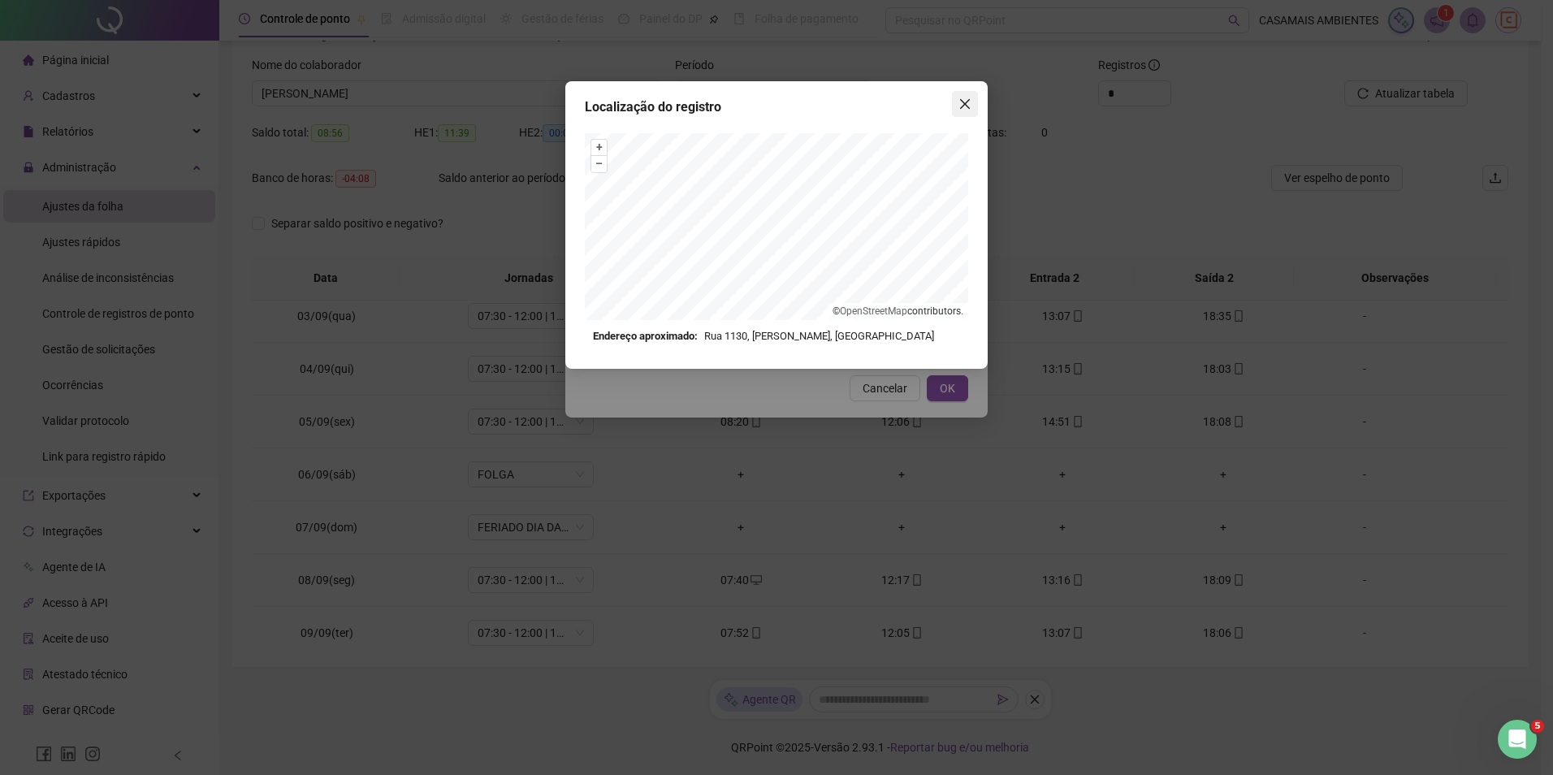
click at [960, 106] on icon "close" at bounding box center [964, 103] width 13 height 13
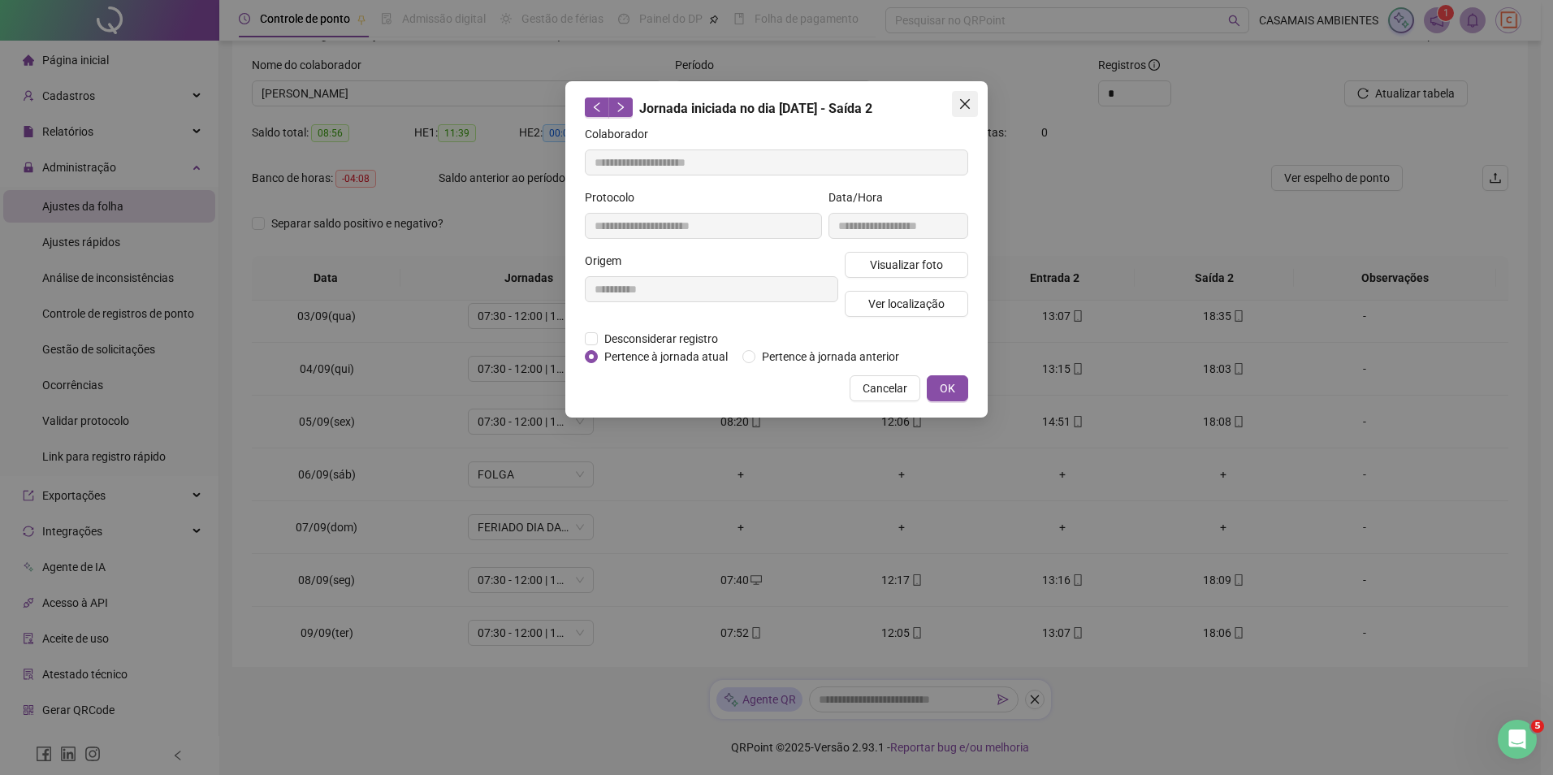
click at [963, 111] on button "Close" at bounding box center [965, 104] width 26 height 26
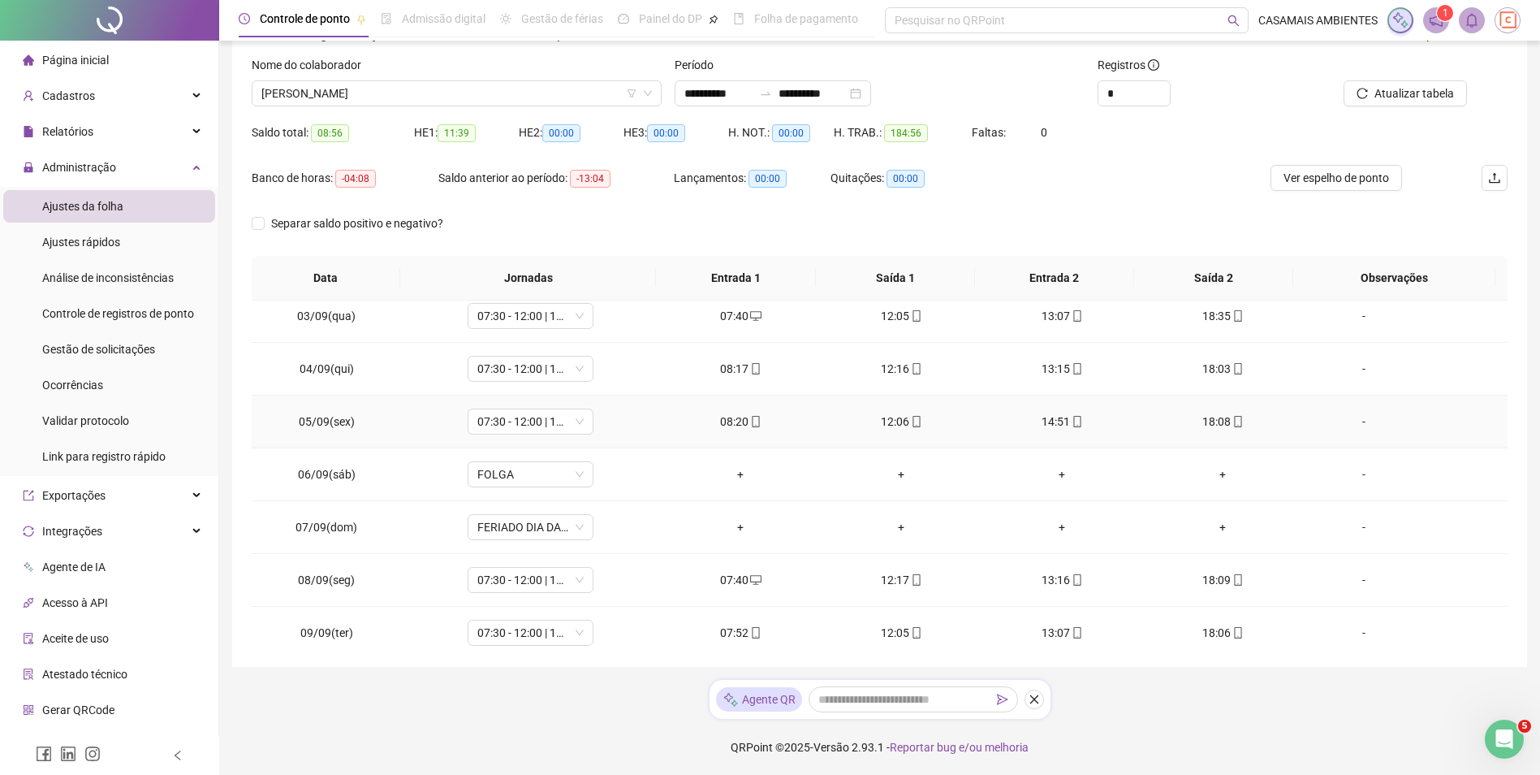
click at [755, 421] on icon "mobile" at bounding box center [755, 421] width 11 height 11
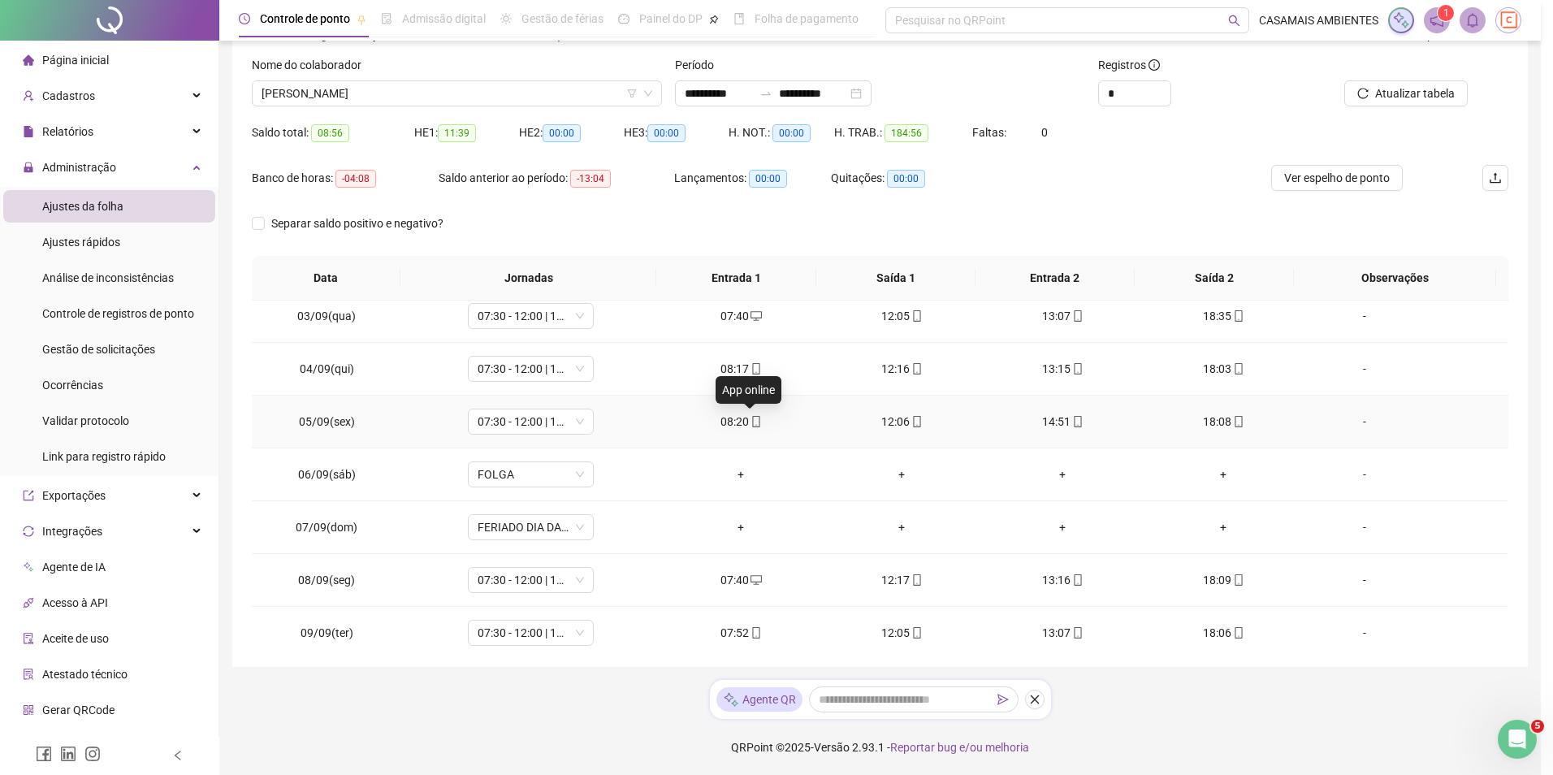
type input "**********"
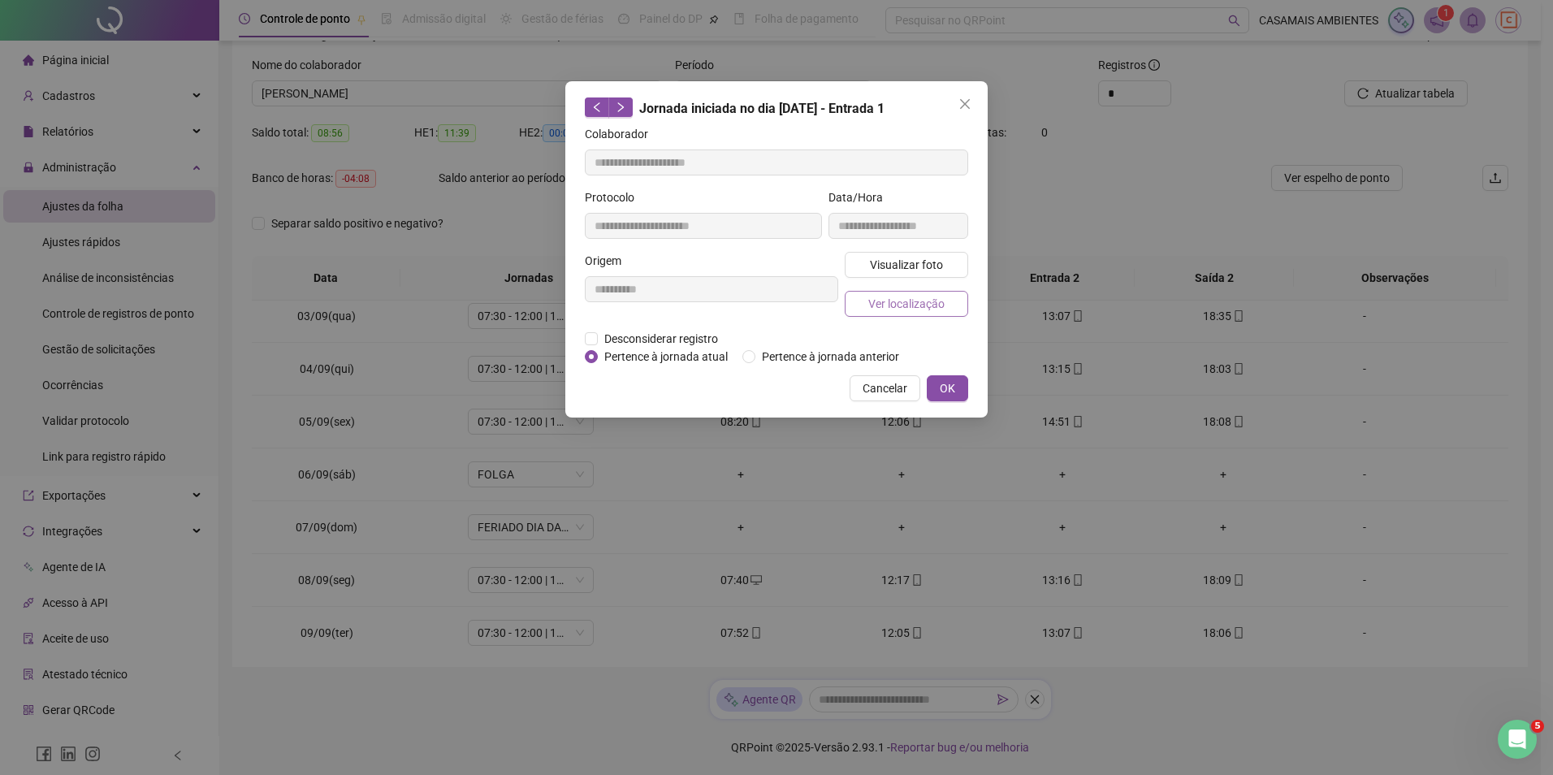
click at [899, 302] on span "Ver localização" at bounding box center [906, 304] width 76 height 18
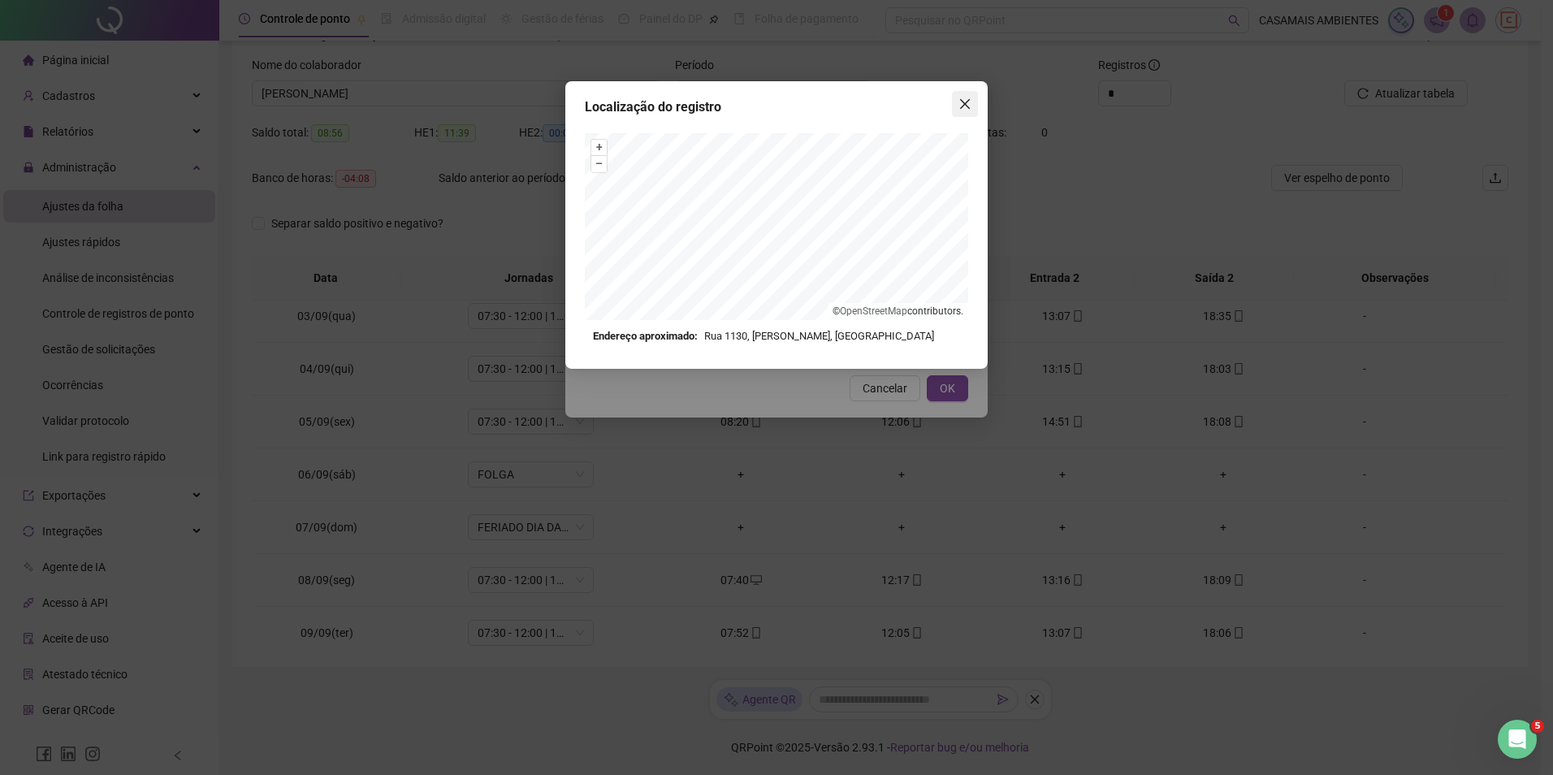
click at [966, 108] on icon "close" at bounding box center [964, 103] width 13 height 13
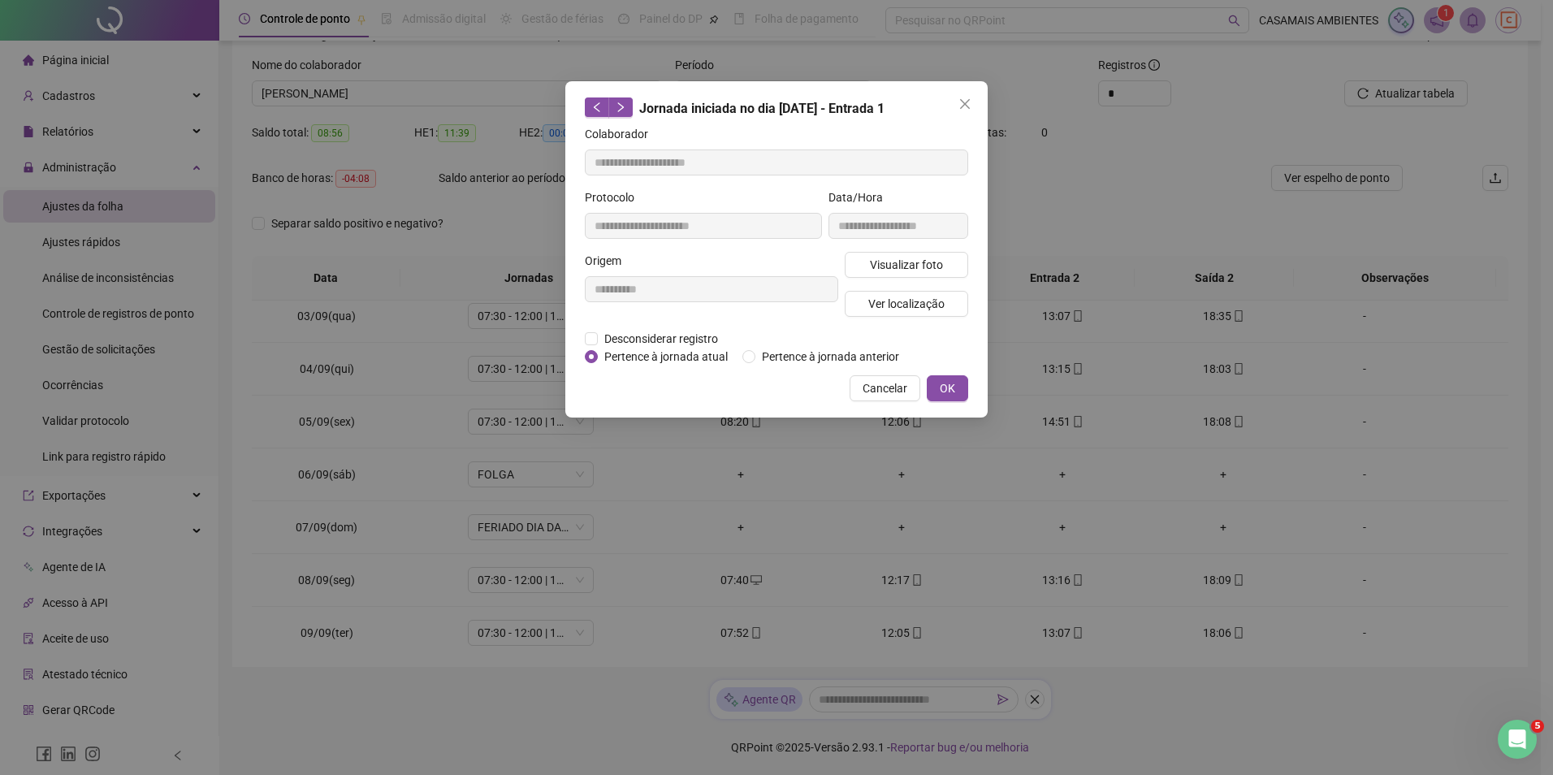
drag, startPoint x: 963, startPoint y: 106, endPoint x: 947, endPoint y: 123, distance: 23.0
click at [963, 106] on icon "close" at bounding box center [965, 104] width 10 height 10
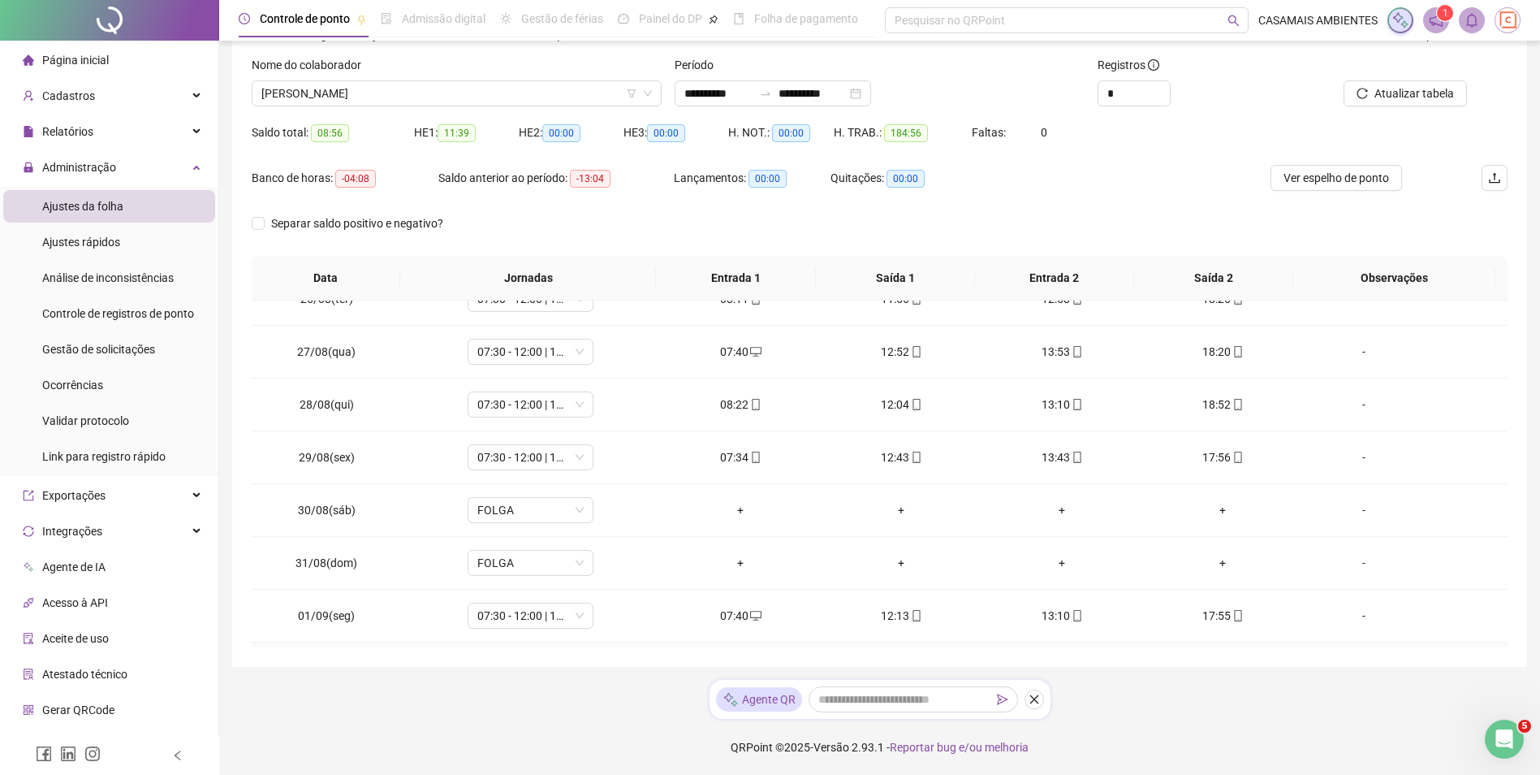
scroll to position [291, 0]
click at [750, 455] on icon "mobile" at bounding box center [755, 457] width 11 height 11
type input "**********"
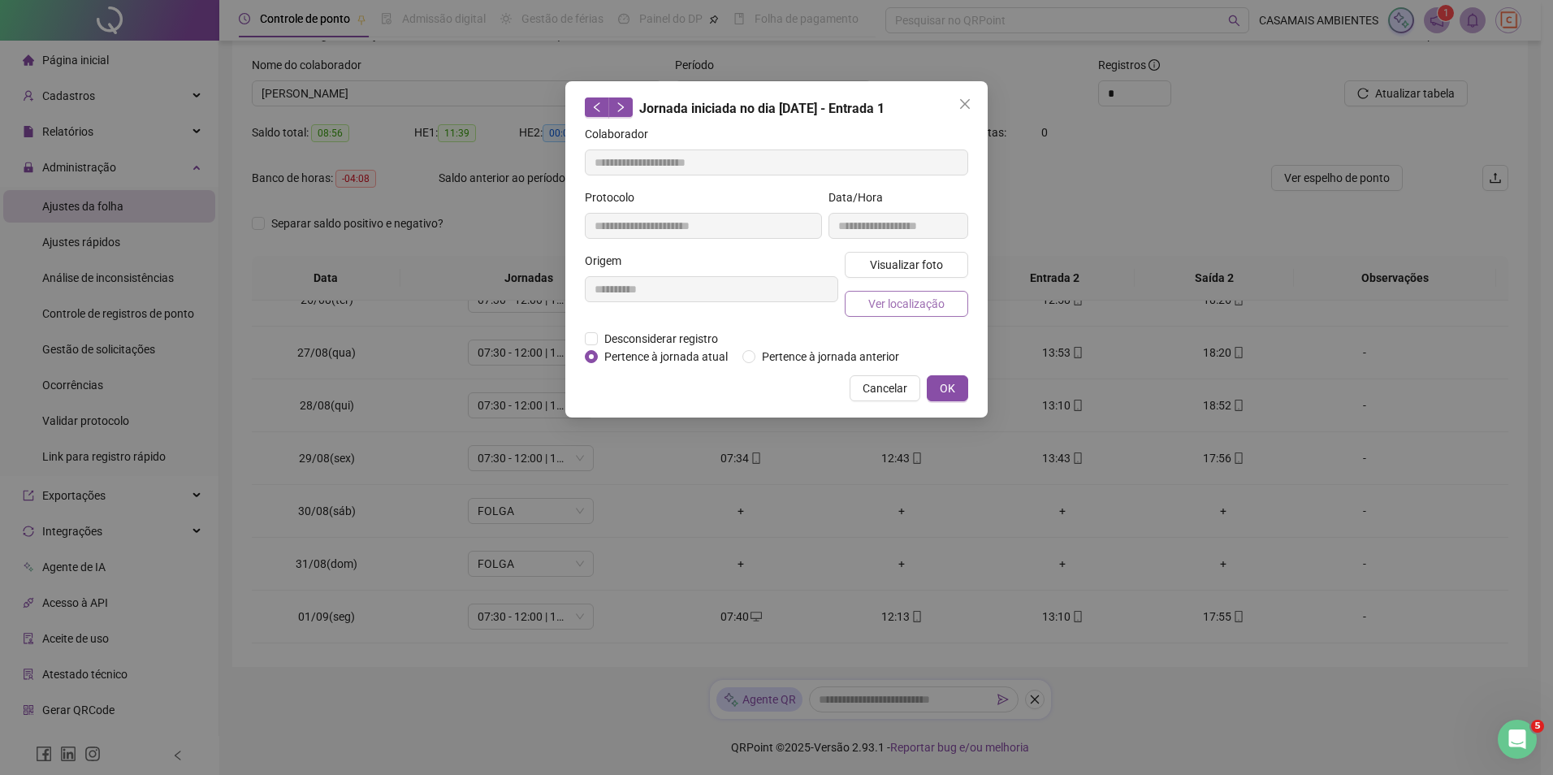
click at [892, 302] on span "Ver localização" at bounding box center [906, 304] width 76 height 18
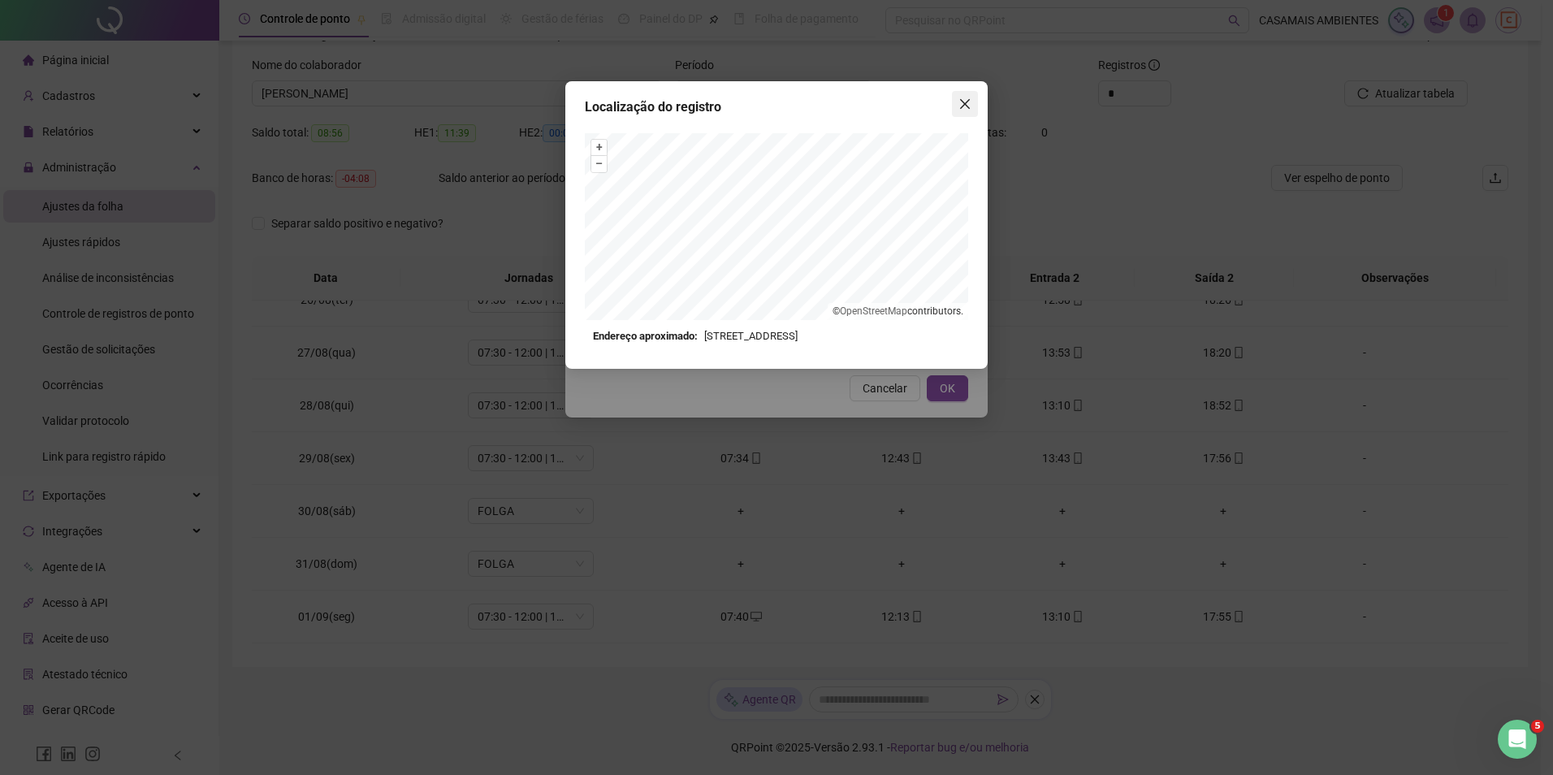
click at [962, 104] on icon "close" at bounding box center [964, 103] width 13 height 13
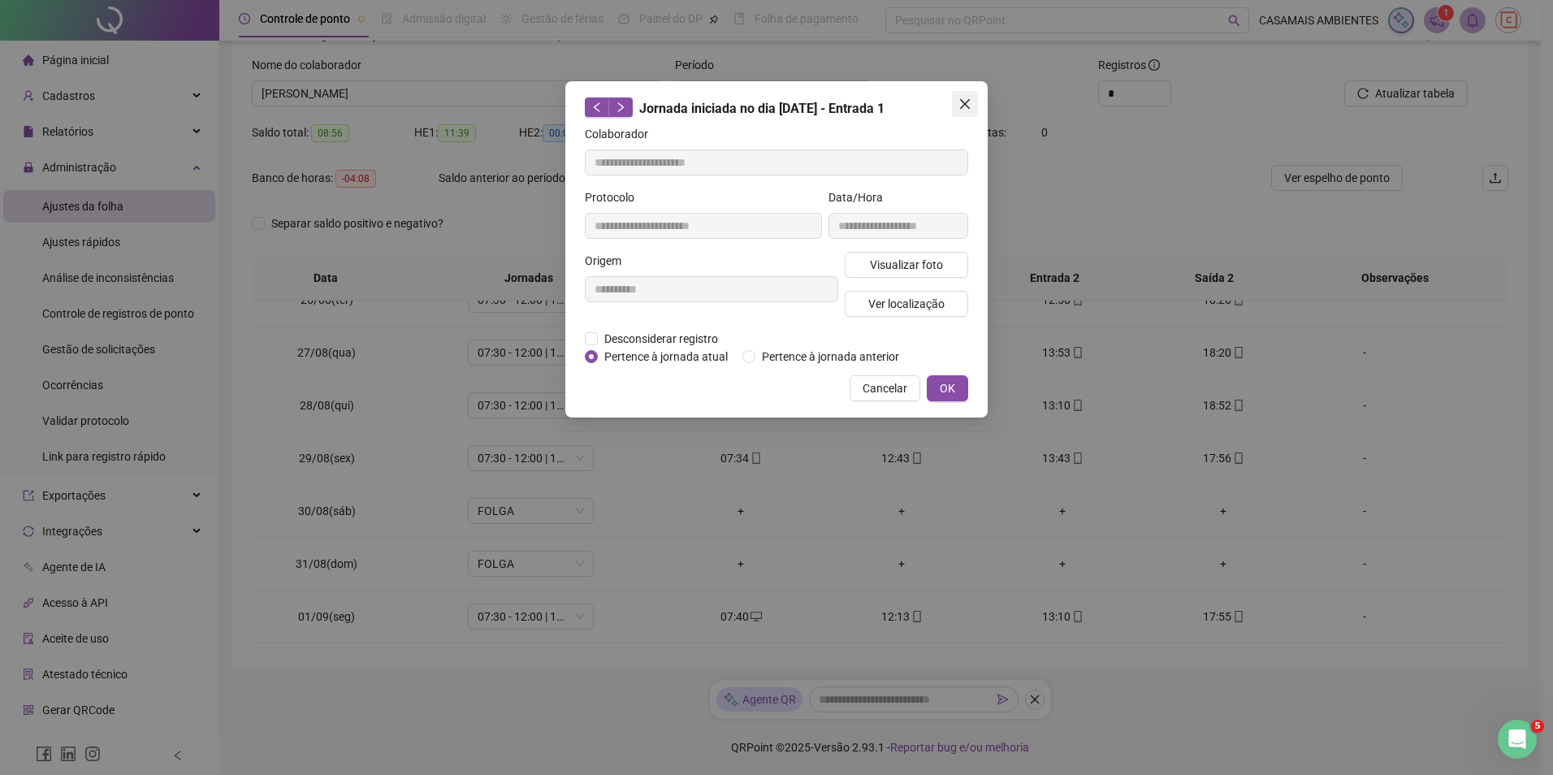
click at [972, 104] on span "Close" at bounding box center [965, 103] width 26 height 13
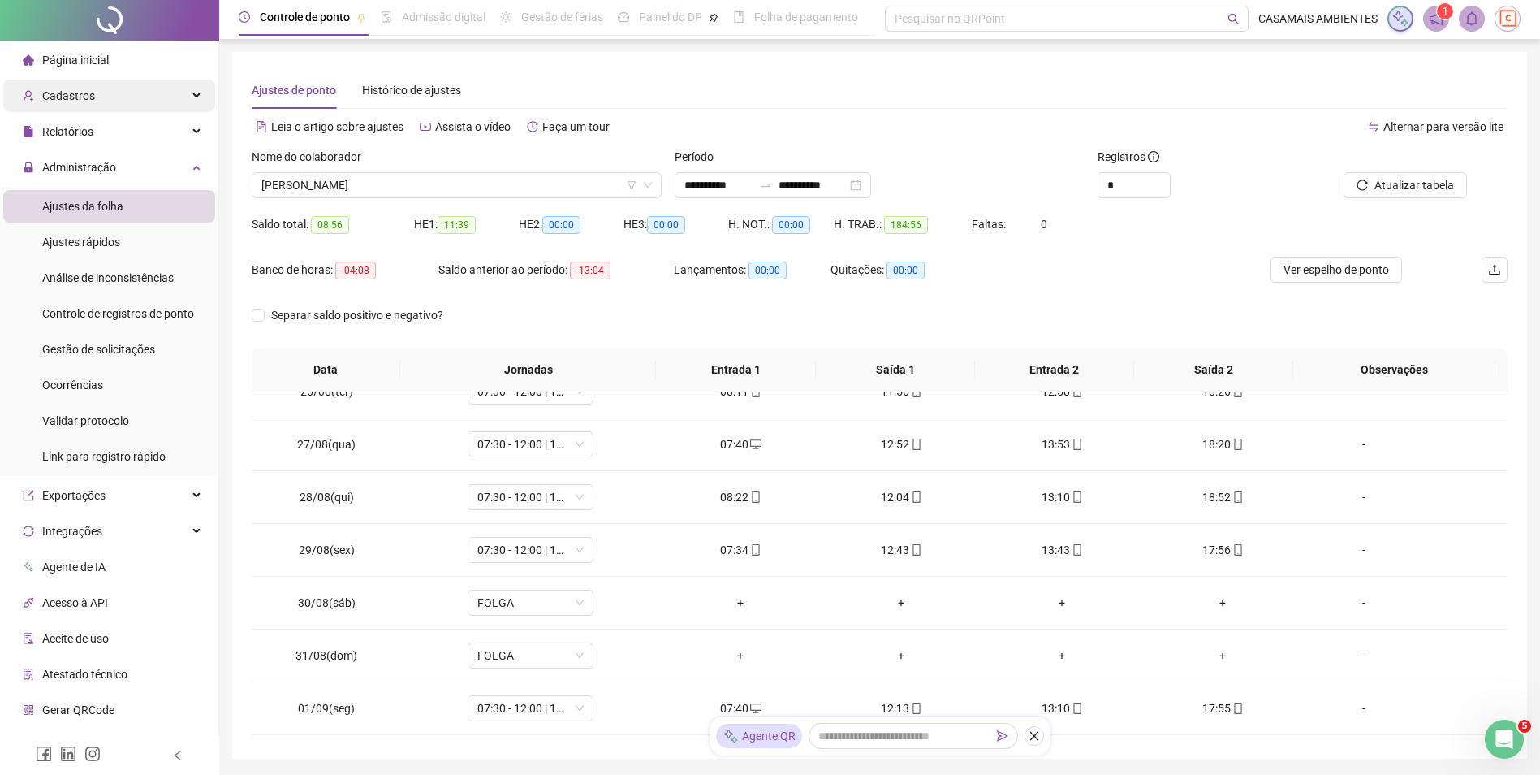
scroll to position [0, 0]
click at [82, 93] on span "Cadastros" at bounding box center [68, 95] width 53 height 13
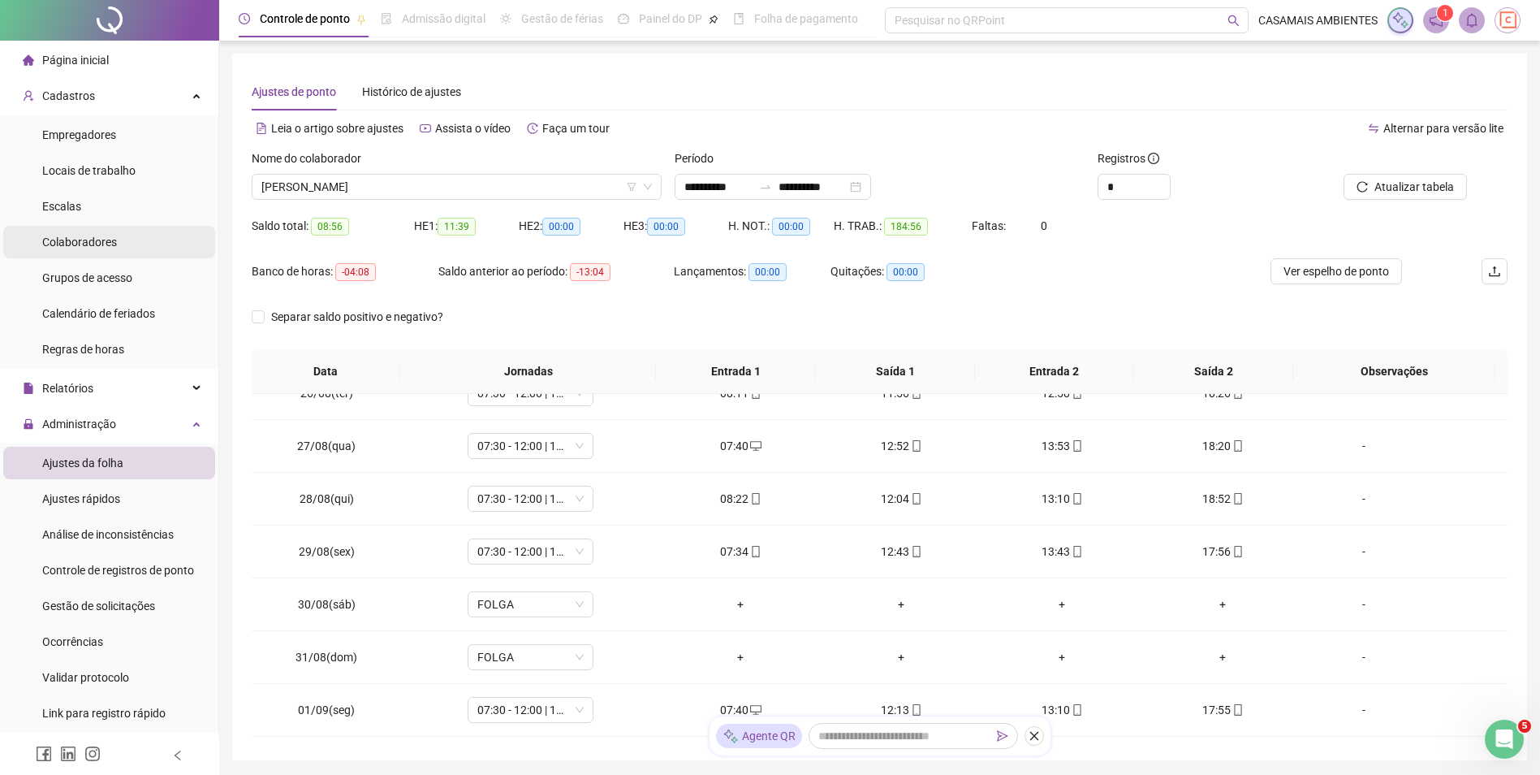
click at [102, 244] on span "Colaboradores" at bounding box center [79, 241] width 75 height 13
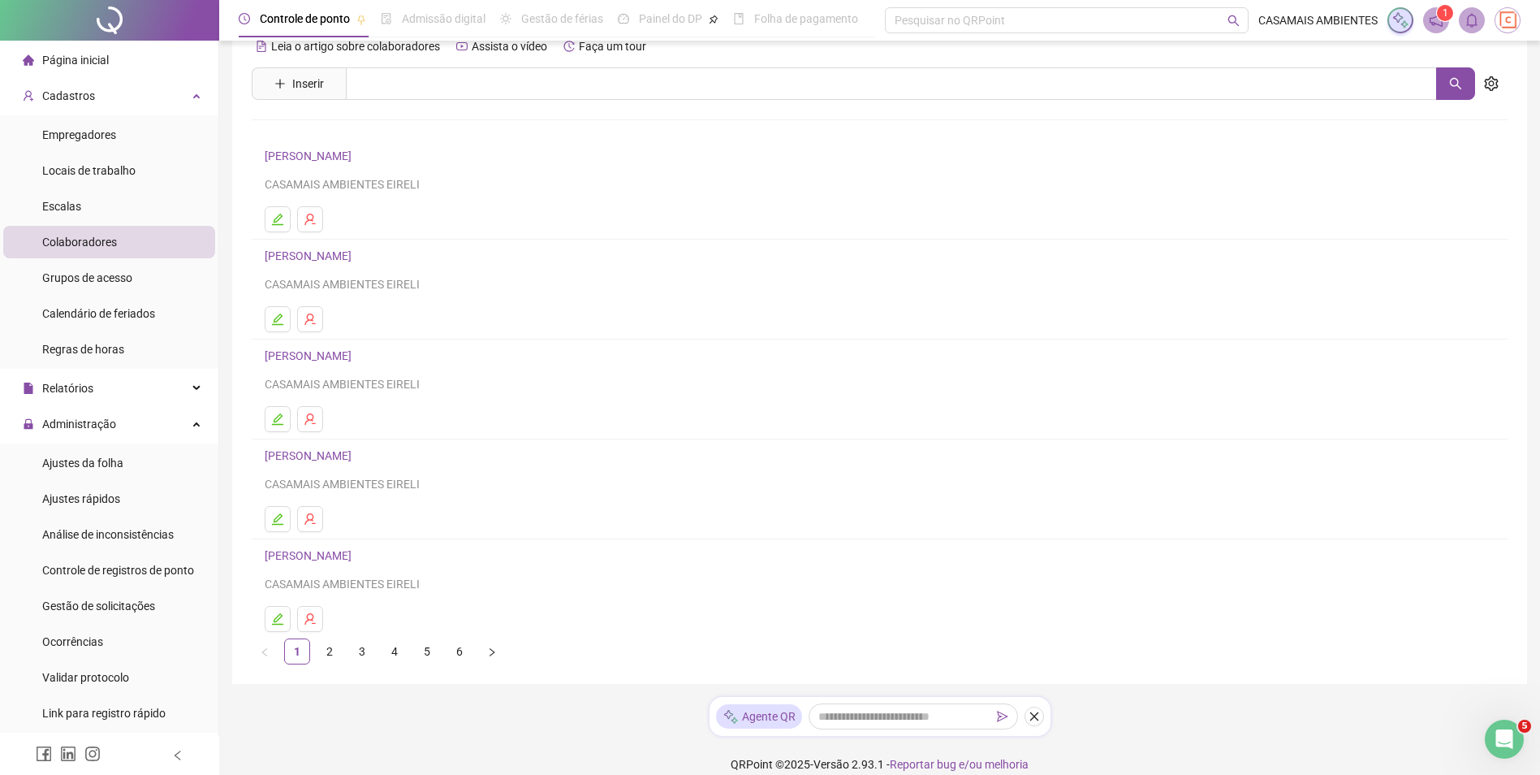
scroll to position [50, 0]
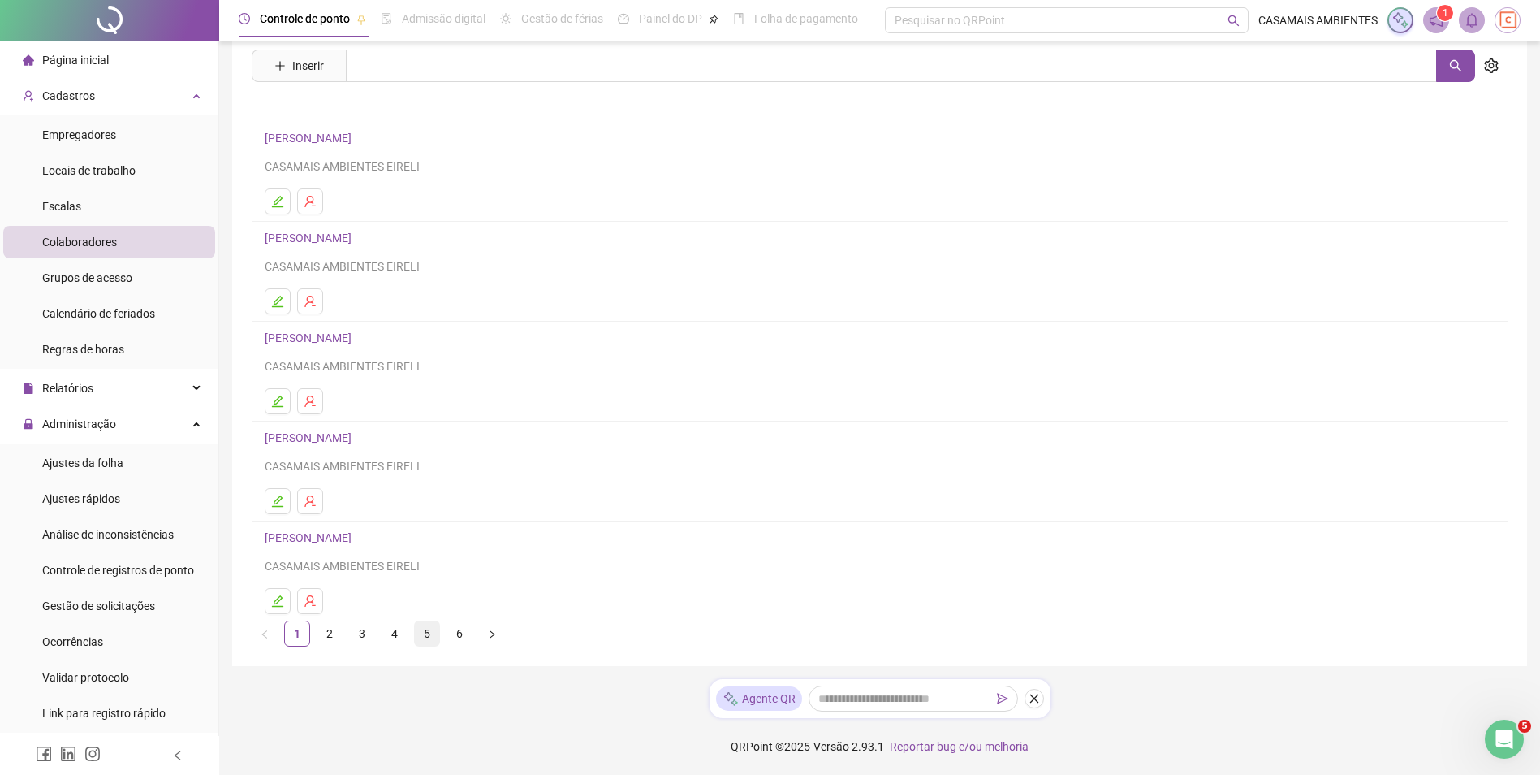
click at [430, 634] on link "5" at bounding box center [427, 633] width 24 height 24
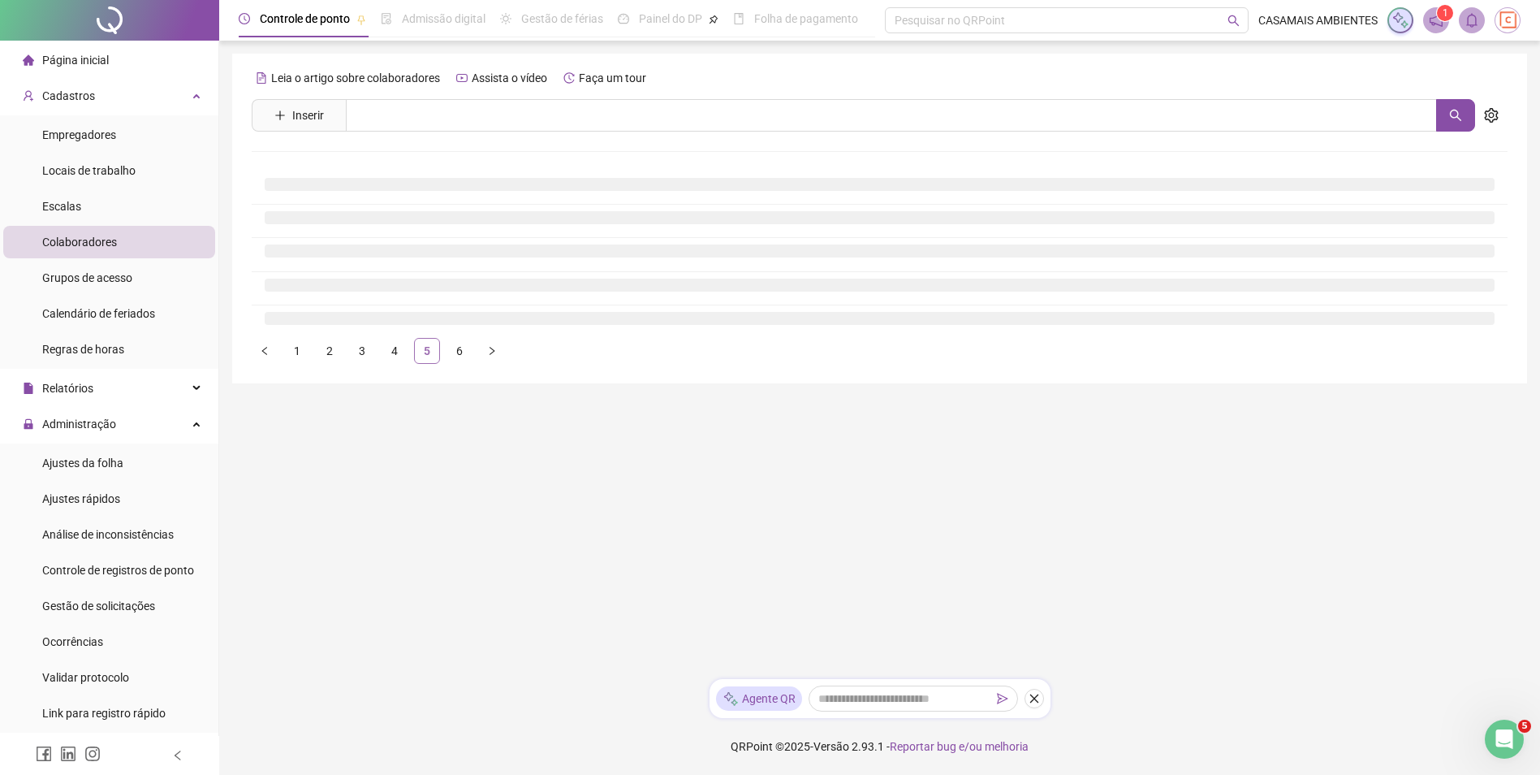
scroll to position [0, 0]
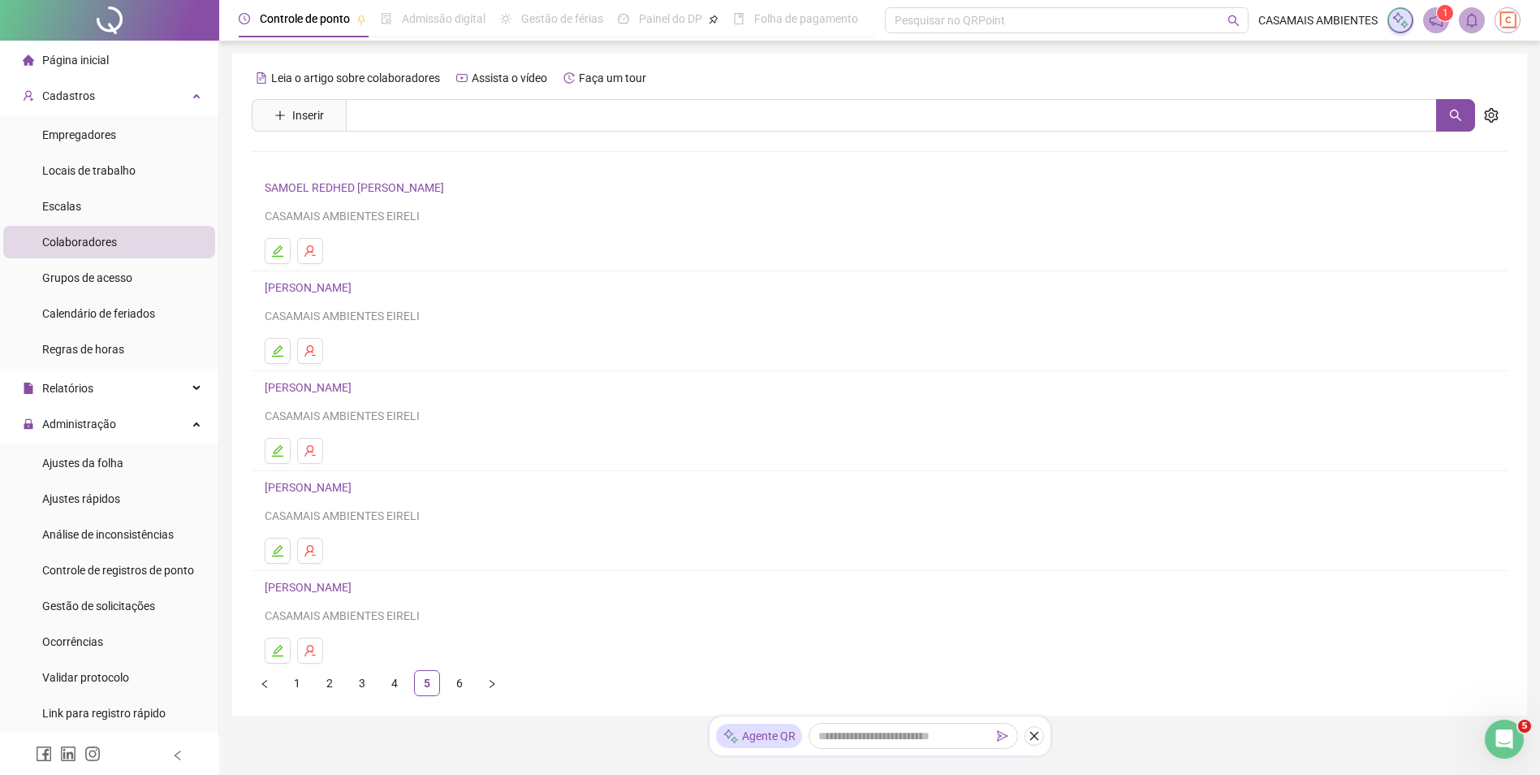
click at [456, 685] on link "6" at bounding box center [459, 683] width 24 height 24
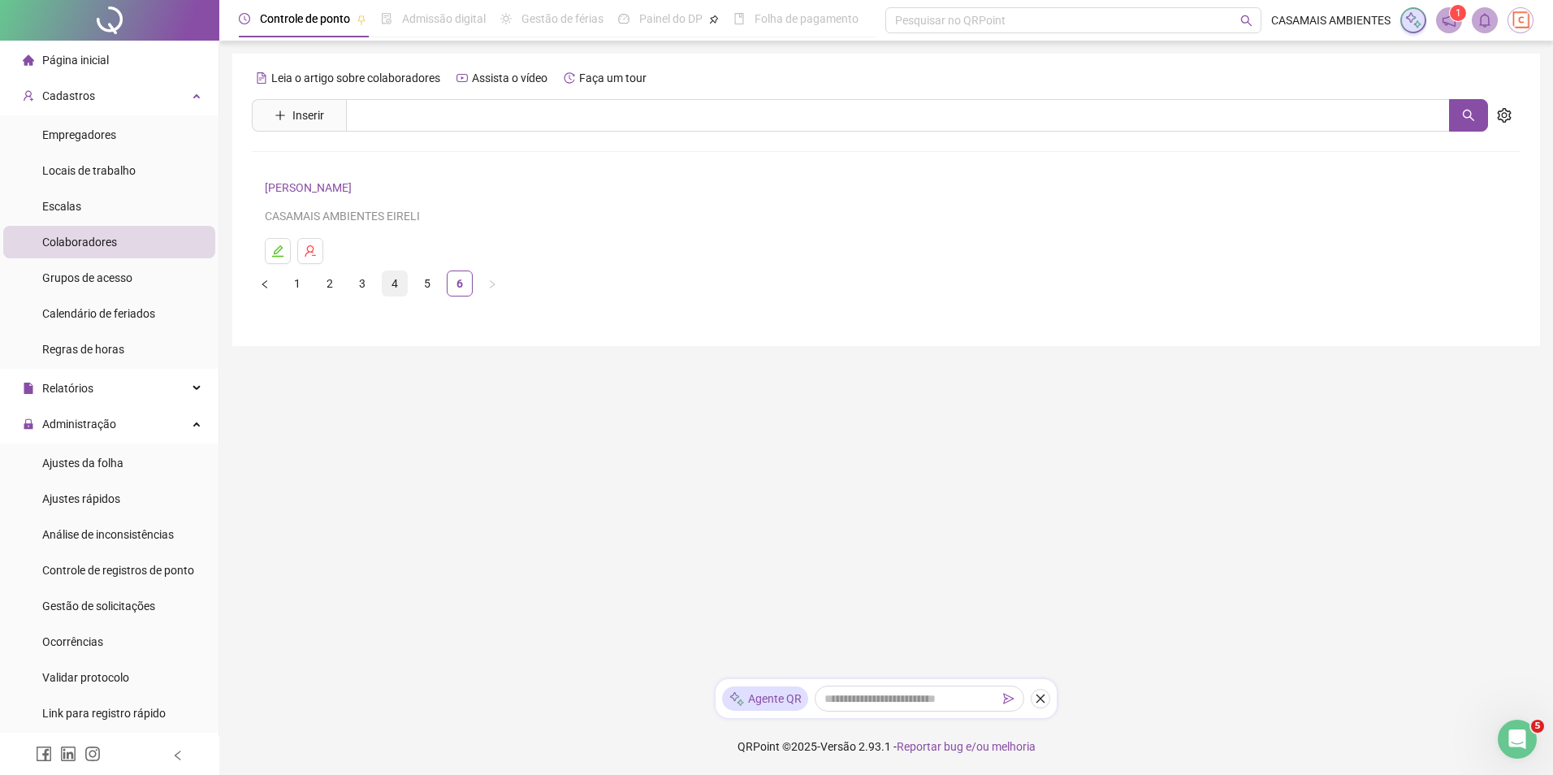
click at [400, 287] on link "4" at bounding box center [394, 283] width 24 height 24
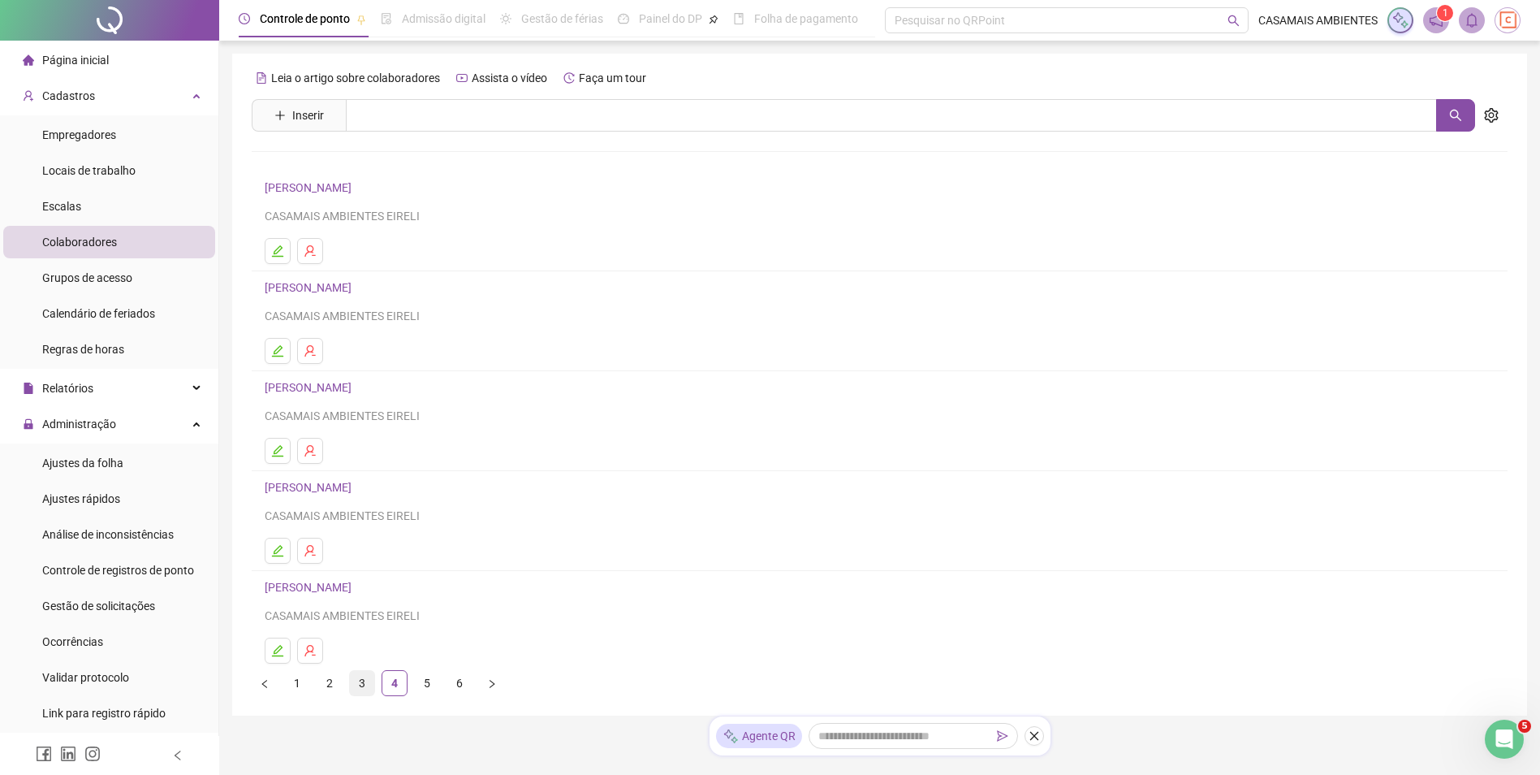
click at [369, 686] on link "3" at bounding box center [362, 683] width 24 height 24
click at [281, 553] on icon "edit" at bounding box center [277, 550] width 13 height 13
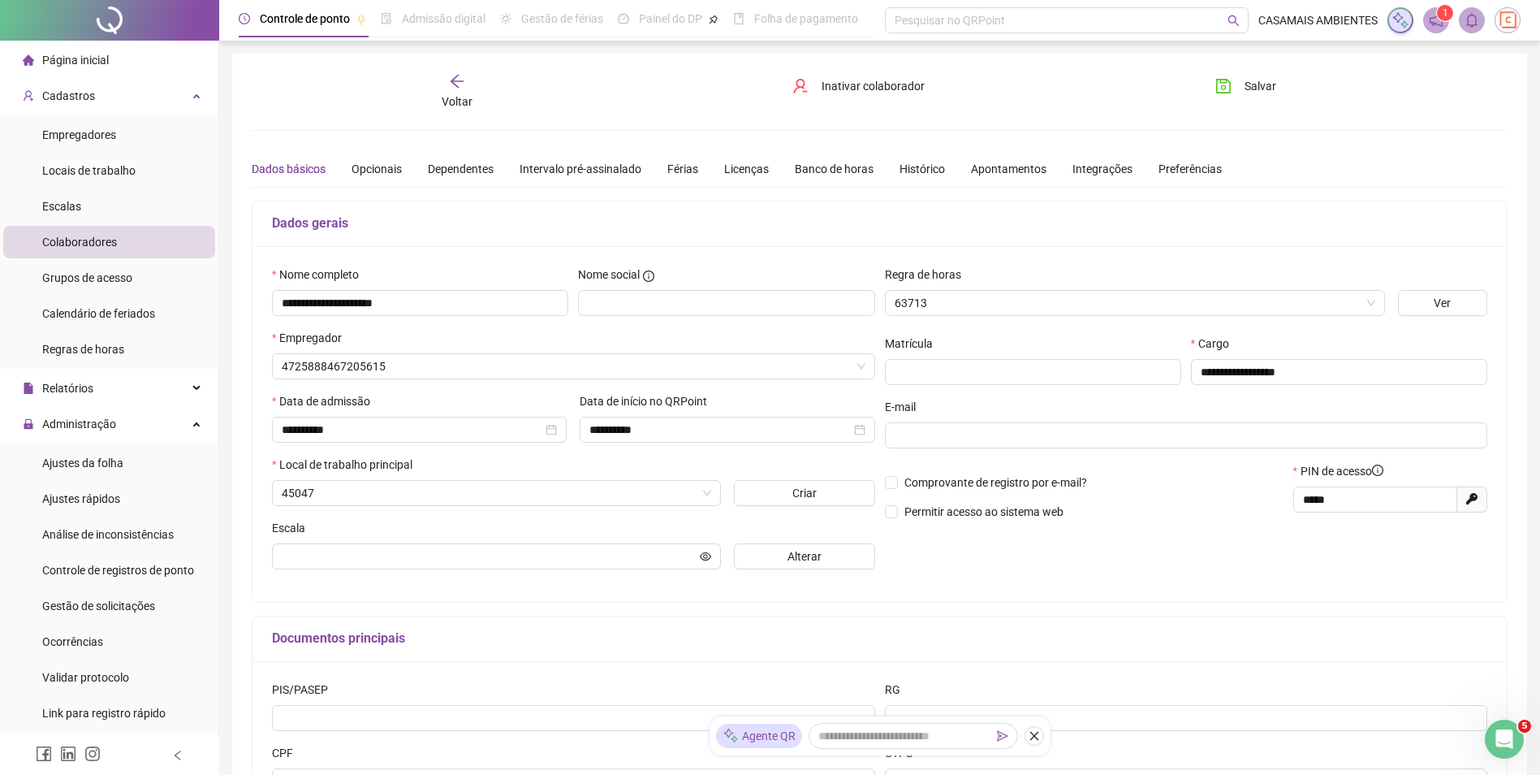
type input "**********"
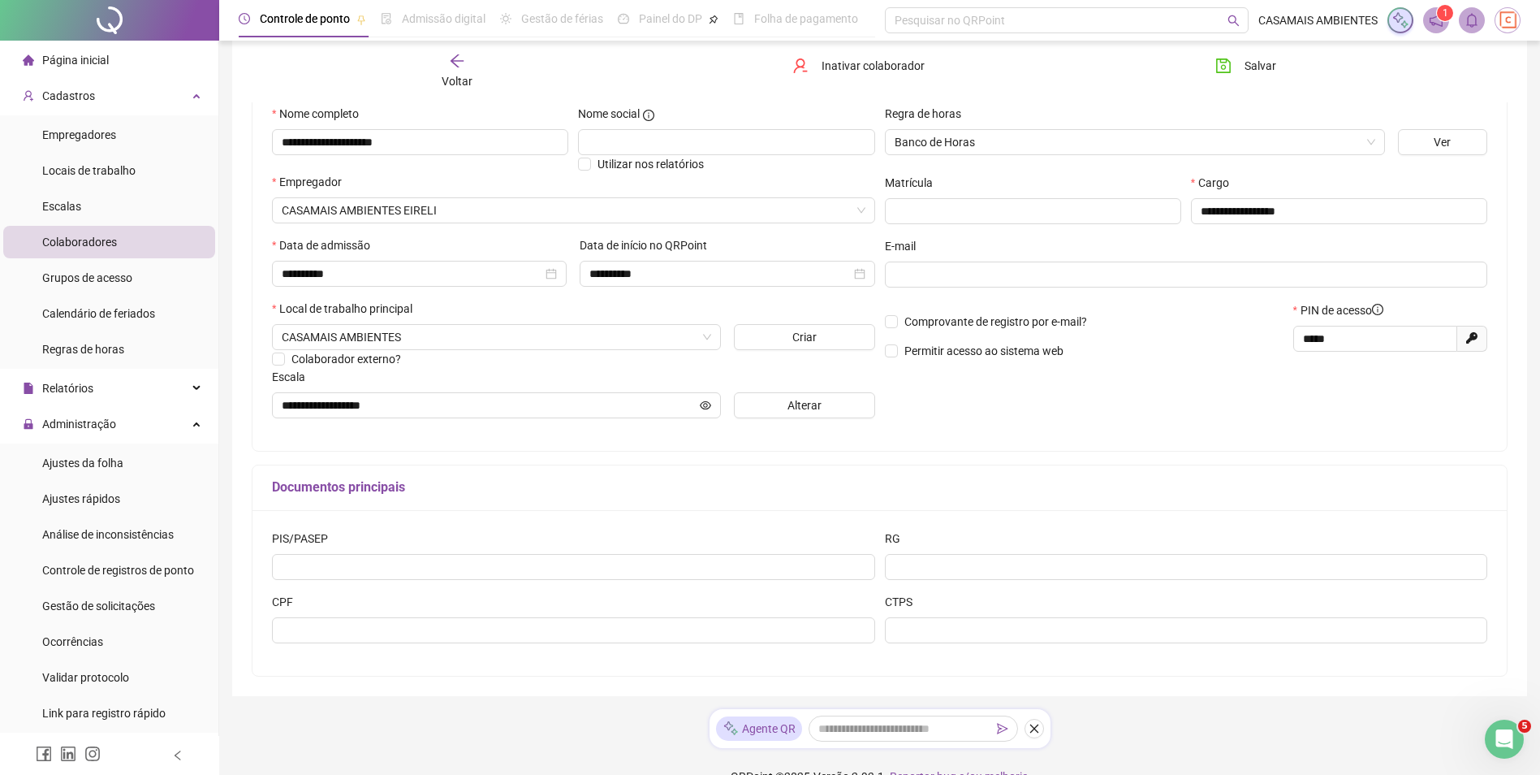
scroll to position [162, 0]
